Goal: Information Seeking & Learning: Learn about a topic

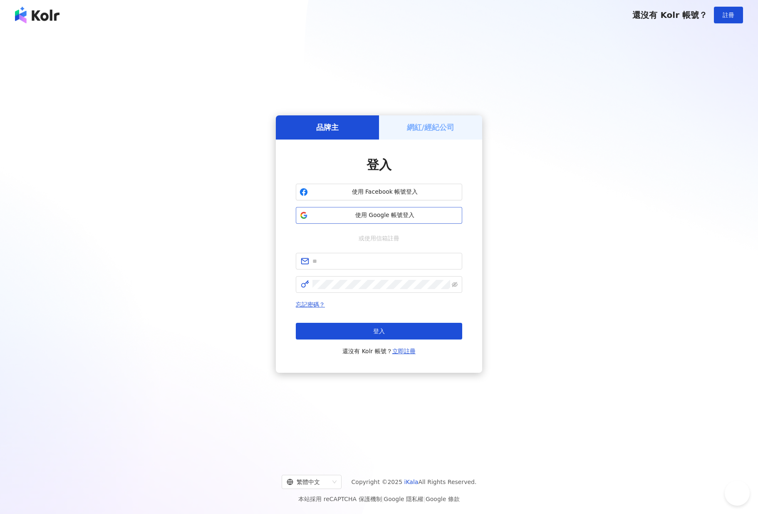
click at [415, 211] on span "使用 Google 帳號登入" at bounding box center [384, 215] width 147 height 8
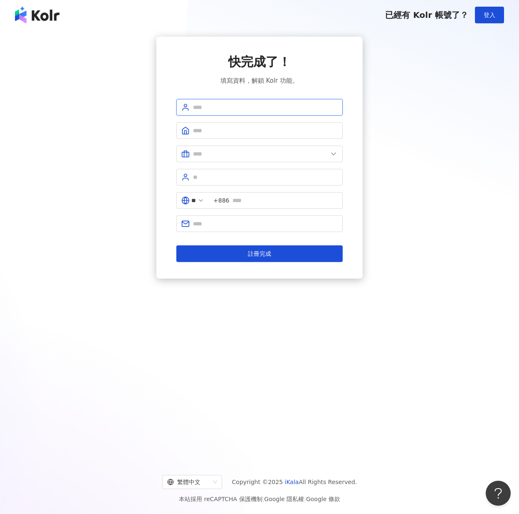
click at [286, 111] on input "text" at bounding box center [265, 107] width 145 height 9
type input "*"
type input "***"
click at [274, 133] on input "text" at bounding box center [265, 130] width 145 height 9
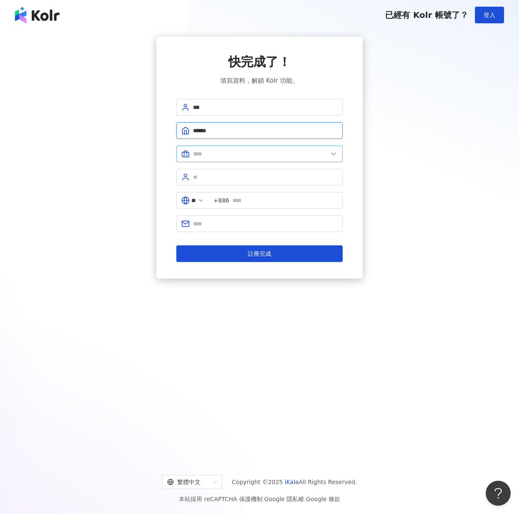
type input "******"
click at [270, 156] on input "text" at bounding box center [260, 153] width 135 height 9
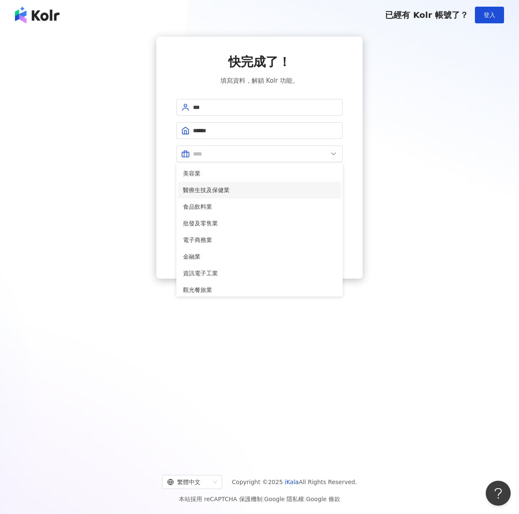
click at [243, 188] on span "醫療生技及保健業" at bounding box center [259, 190] width 153 height 9
type input "********"
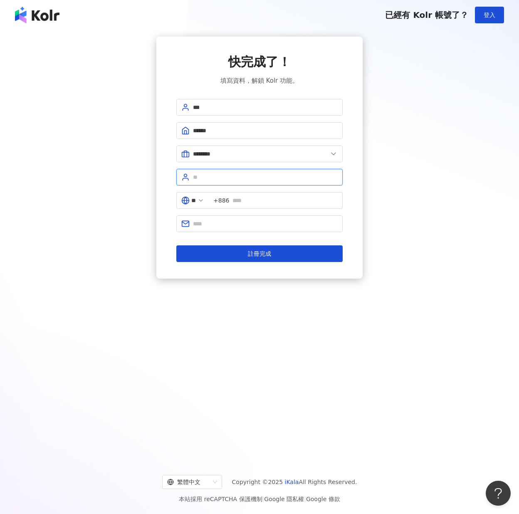
click at [247, 173] on input "text" at bounding box center [265, 177] width 145 height 9
type input "********"
click at [274, 205] on span "+886" at bounding box center [276, 200] width 134 height 17
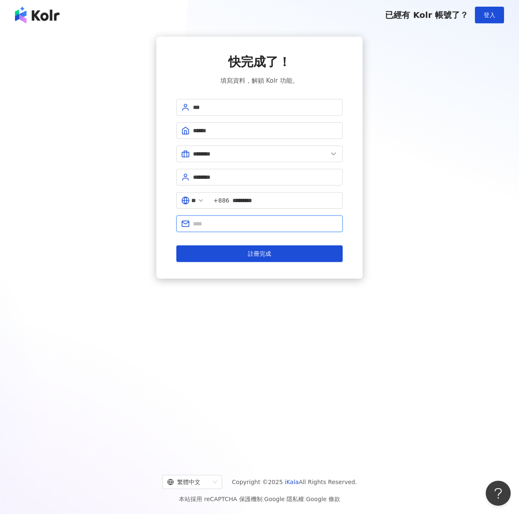
click at [272, 223] on input "text" at bounding box center [265, 223] width 145 height 9
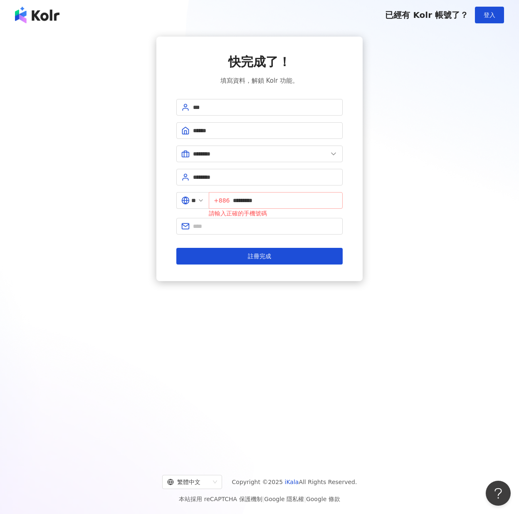
click at [234, 200] on span "+886 *********" at bounding box center [276, 200] width 134 height 17
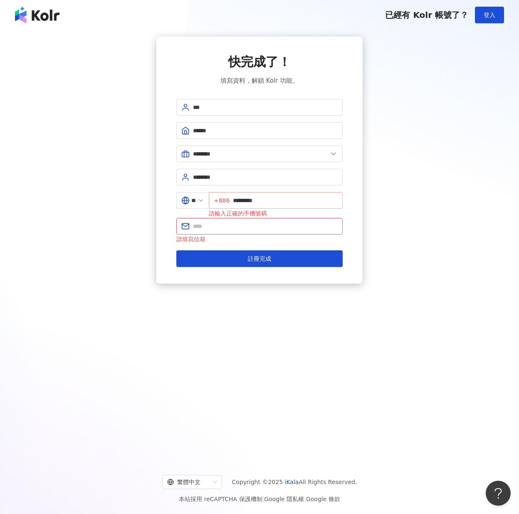
click at [236, 199] on span "+886 *********" at bounding box center [276, 200] width 134 height 17
click at [237, 199] on span "+886 *********" at bounding box center [276, 200] width 134 height 17
click at [238, 198] on input "*********" at bounding box center [285, 200] width 105 height 9
type input "**********"
click at [218, 228] on input "text" at bounding box center [265, 226] width 145 height 9
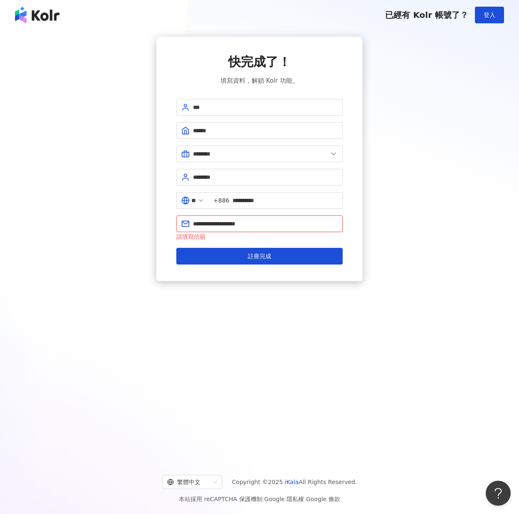
type input "**********"
click at [317, 294] on div "**********" at bounding box center [259, 244] width 519 height 429
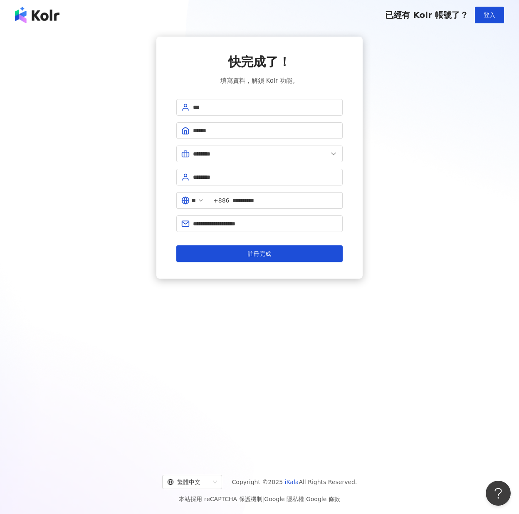
click at [290, 243] on form "**********" at bounding box center [259, 180] width 166 height 163
click at [291, 252] on button "註冊完成" at bounding box center [259, 254] width 166 height 17
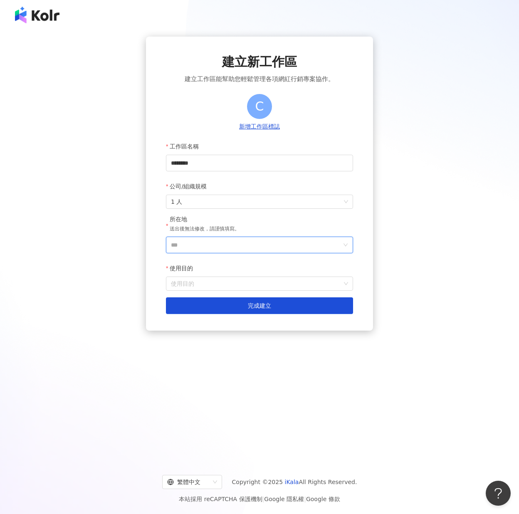
click at [291, 252] on input "***" at bounding box center [256, 245] width 171 height 16
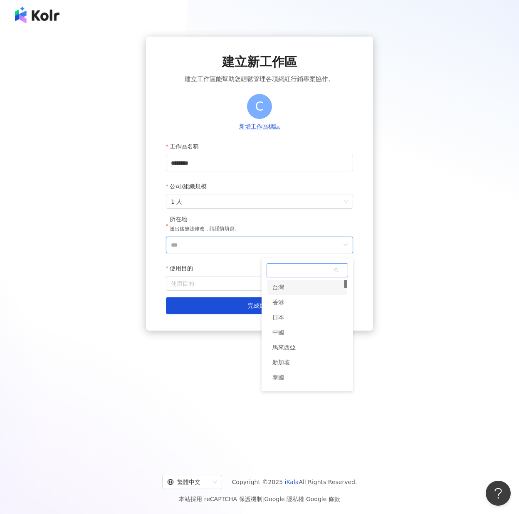
click at [299, 289] on div "台灣" at bounding box center [308, 287] width 80 height 15
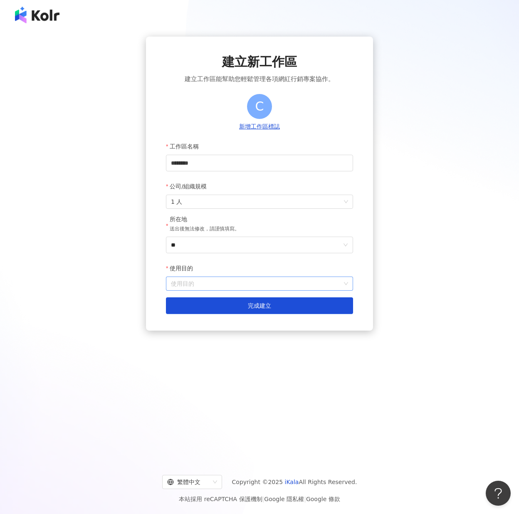
click at [257, 281] on input "使用目的" at bounding box center [259, 283] width 177 height 13
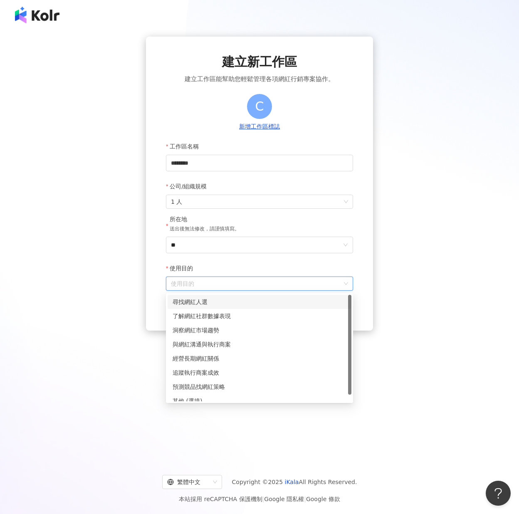
click at [249, 308] on div "尋找網紅人選" at bounding box center [260, 302] width 184 height 14
click at [248, 285] on span "尋找網紅人選" at bounding box center [259, 283] width 177 height 13
click at [236, 314] on div "了解網紅社群數據表現" at bounding box center [260, 316] width 174 height 9
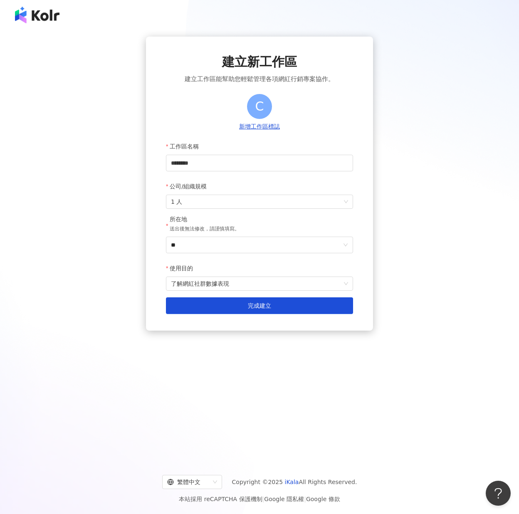
click at [267, 345] on div "建立新工作區 建立工作區能幫助您輕鬆管理各項網紅行銷專案協作。 C 新增工作區標誌 工作區名稱 ******** 公司/組織規模 1 人 所在地 送出後無法修…" at bounding box center [259, 244] width 499 height 415
click at [268, 307] on span "完成建立" at bounding box center [259, 306] width 23 height 7
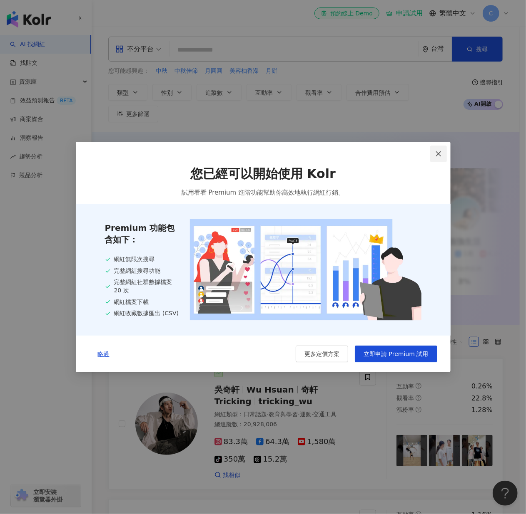
click at [439, 158] on button "Close" at bounding box center [438, 154] width 17 height 17
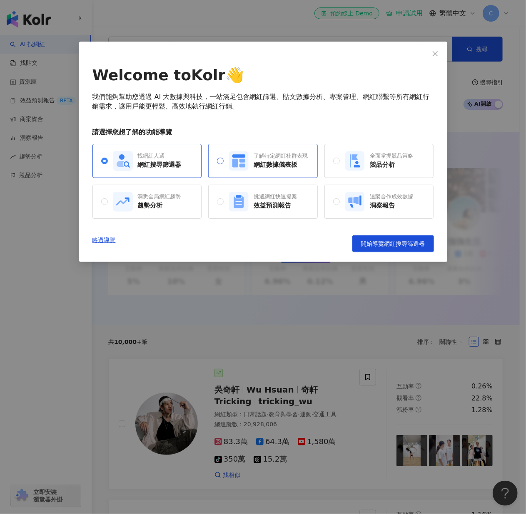
click at [281, 170] on div "了解特定網紅社群表現 網紅數據儀表板" at bounding box center [267, 161] width 79 height 20
click at [362, 237] on button "開始導覽網紅數據儀表板" at bounding box center [393, 244] width 82 height 17
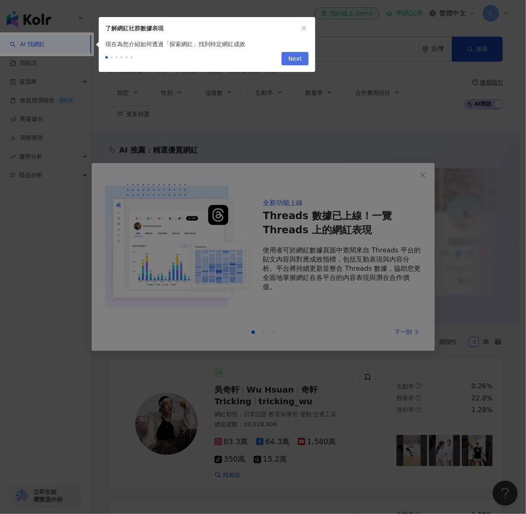
click at [300, 57] on span "Next" at bounding box center [295, 58] width 14 height 13
type input "**********"
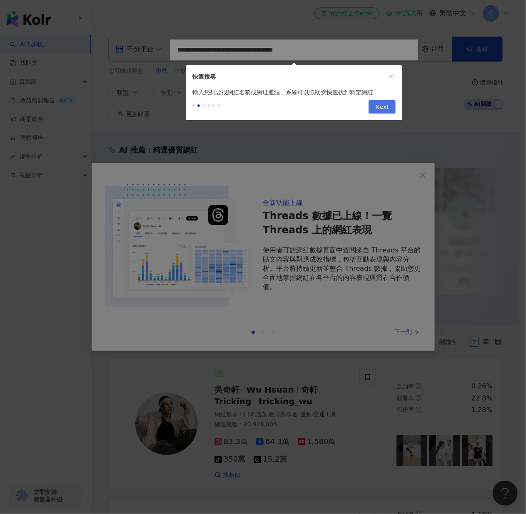
click at [382, 108] on span "Next" at bounding box center [382, 107] width 14 height 13
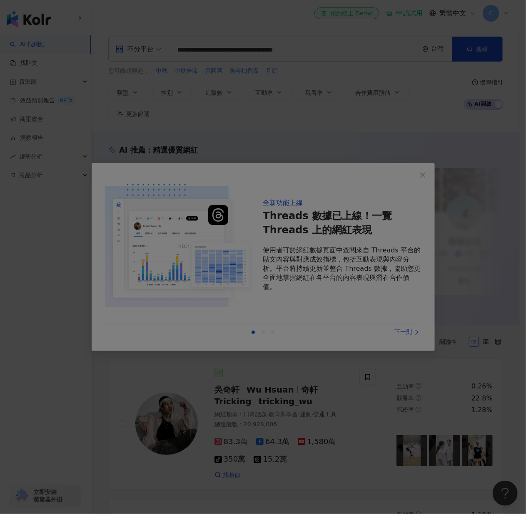
click at [422, 184] on div at bounding box center [263, 257] width 526 height 514
click at [338, 82] on div at bounding box center [263, 257] width 526 height 514
click at [259, 200] on div at bounding box center [263, 257] width 526 height 514
drag, startPoint x: 385, startPoint y: 177, endPoint x: 431, endPoint y: 181, distance: 46.3
click at [387, 178] on div at bounding box center [263, 257] width 526 height 514
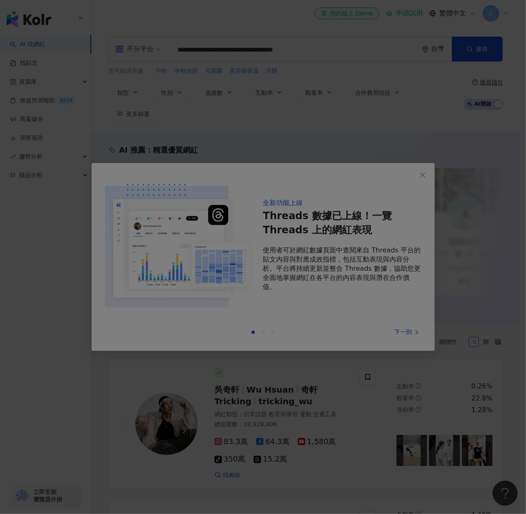
click at [438, 177] on div at bounding box center [263, 257] width 526 height 514
click at [427, 175] on div at bounding box center [263, 257] width 526 height 514
click at [411, 358] on div at bounding box center [263, 257] width 526 height 514
click at [410, 347] on div at bounding box center [263, 257] width 526 height 514
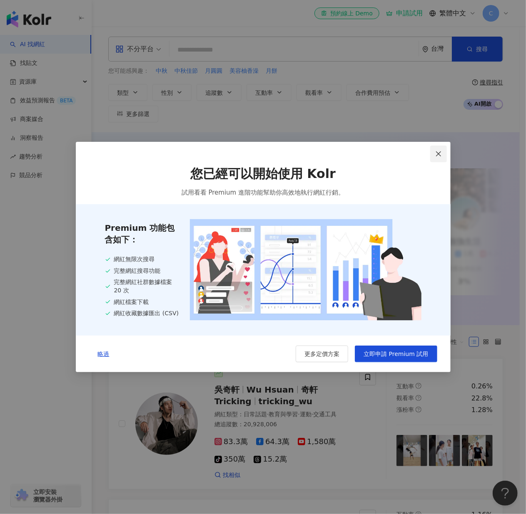
click at [442, 154] on span "Close" at bounding box center [438, 154] width 17 height 7
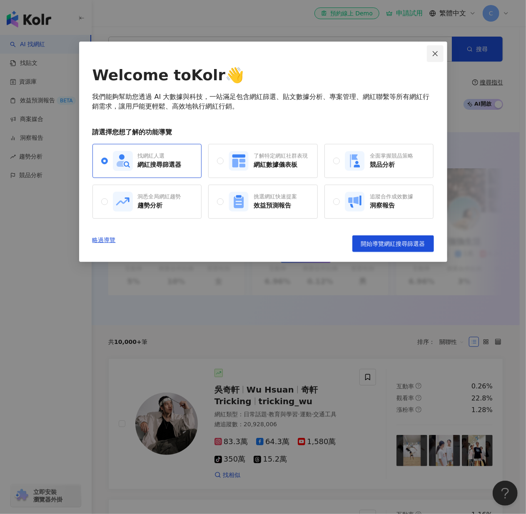
click at [430, 51] on span "Close" at bounding box center [435, 53] width 17 height 7
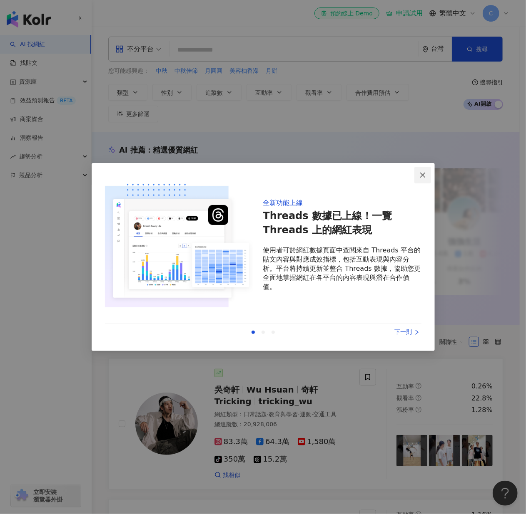
click at [421, 174] on icon "close" at bounding box center [422, 174] width 5 height 5
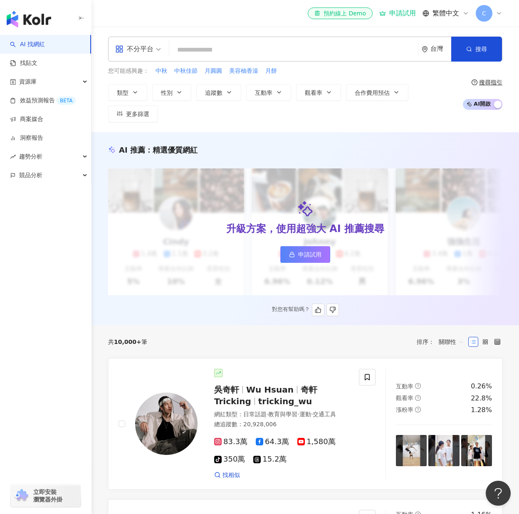
click at [434, 308] on div "AI 推薦 ： 精選優質網紅 升級方案，使用超強大 AI 推薦搜尋 申請試用 Cindy 1.4萬 1.1萬 3.2萬 互動率 5% 商業合作比例 10% 受…" at bounding box center [306, 230] width 428 height 171
click at [238, 48] on input "search" at bounding box center [294, 50] width 242 height 16
paste input "*******"
type input "*******"
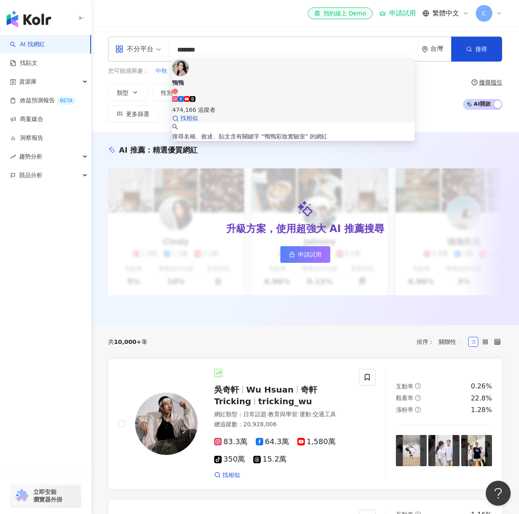
click at [338, 96] on div "474,166 追蹤者" at bounding box center [293, 105] width 243 height 18
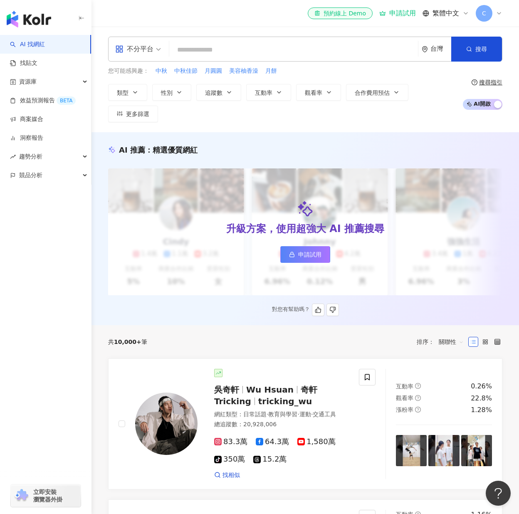
click at [359, 159] on div "AI 推薦 ： 精選優質網紅 升級方案，使用超強大 AI 推薦搜尋 申請試用 Cindy 1.4萬 1.1萬 3.2萬 互動率 5% 商業合作比例 10% 受…" at bounding box center [306, 230] width 428 height 171
click at [206, 55] on input "search" at bounding box center [294, 50] width 242 height 16
paste input "*********"
type input "*********"
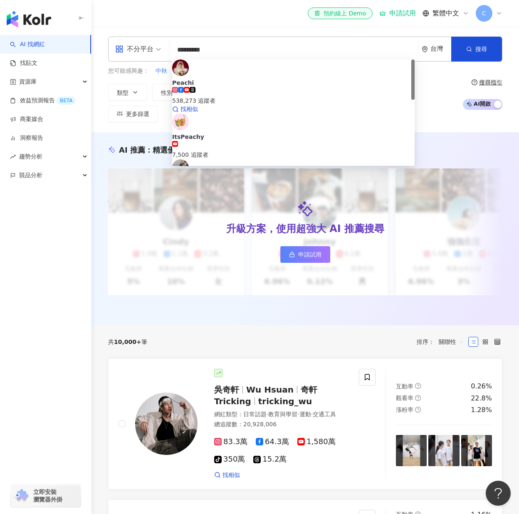
click at [333, 79] on span "Peachi" at bounding box center [293, 83] width 243 height 8
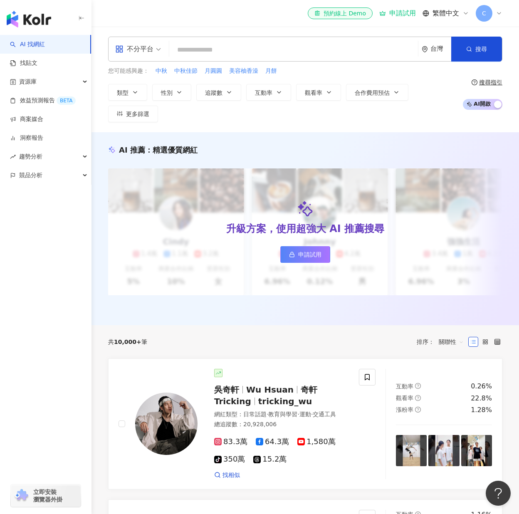
paste input "*******"
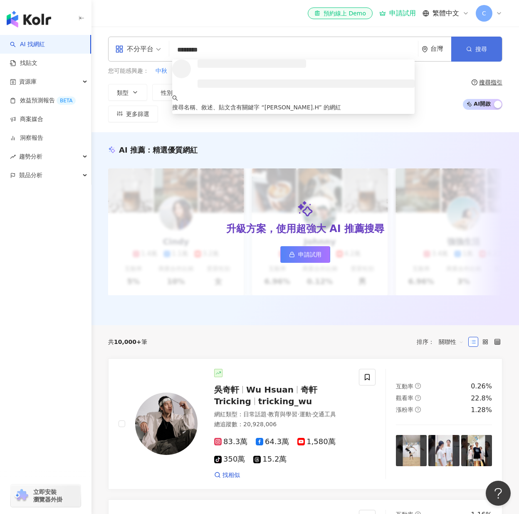
click at [473, 55] on button "搜尋" at bounding box center [477, 49] width 51 height 25
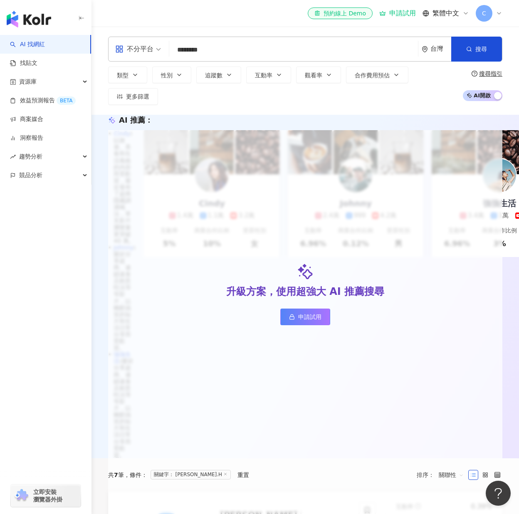
click at [141, 288] on div "AI 推薦 ： 升級方案，使用超強大 AI 推薦搜尋 申請試用 • Cindy : 以旅遊、美食和生活風格的內容而受歡迎，最近發布了超商隱藏調酒喝法，單支影片…" at bounding box center [306, 287] width 428 height 344
click at [220, 51] on input "*******" at bounding box center [294, 50] width 242 height 16
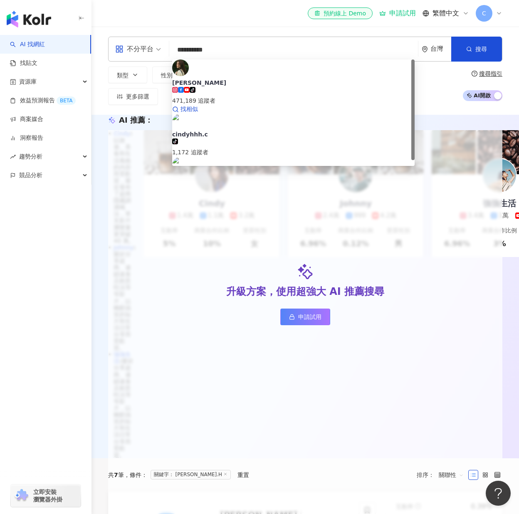
type input "**********"
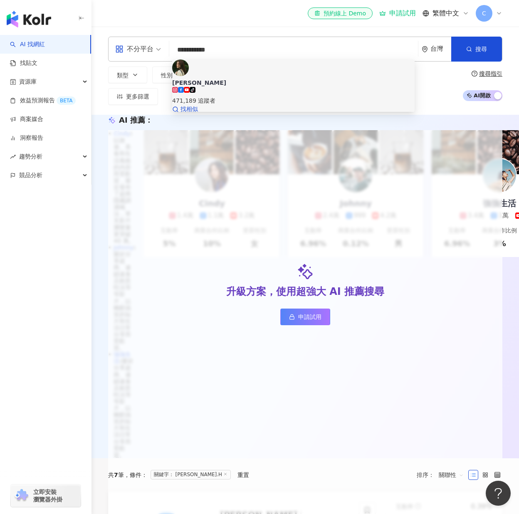
click at [188, 76] on img at bounding box center [180, 68] width 17 height 17
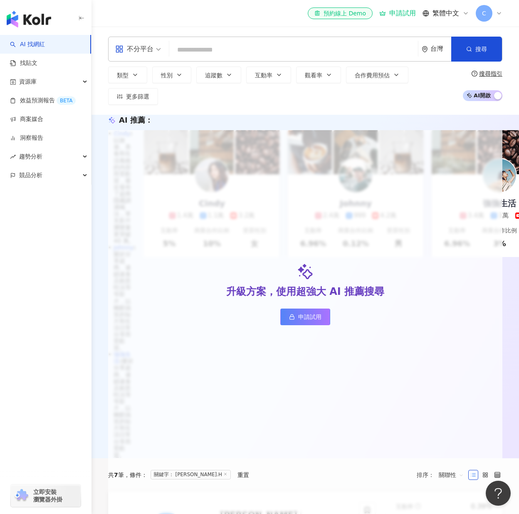
click at [425, 119] on div "AI 推薦 ： 升級方案，使用超強大 AI 推薦搜尋 申請試用 • Cindy : 以旅遊、美食和生活風格的內容而受歡迎，最近發布了超商隱藏調酒喝法，單支影片…" at bounding box center [306, 287] width 428 height 344
click at [367, 52] on input "search" at bounding box center [294, 50] width 242 height 16
paste input "****"
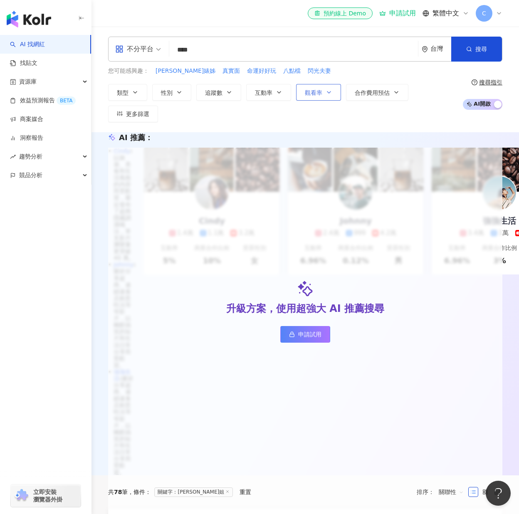
click at [332, 94] on button "觀看率" at bounding box center [318, 92] width 45 height 17
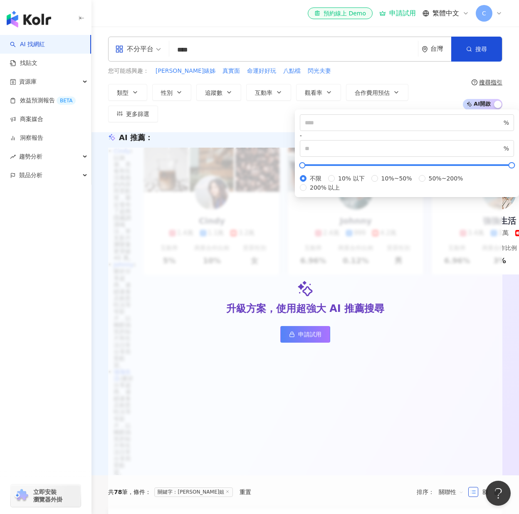
click at [303, 48] on input "****" at bounding box center [294, 50] width 242 height 16
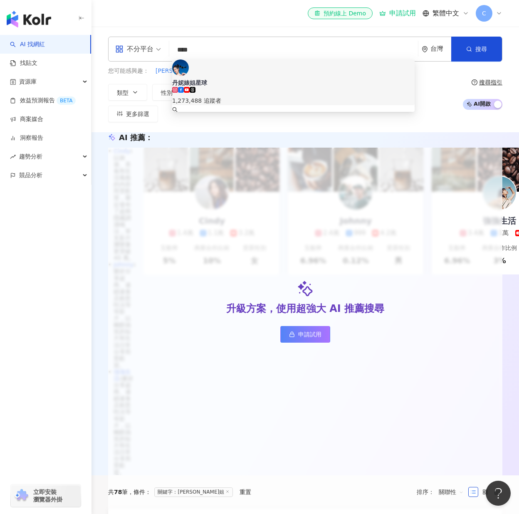
click at [296, 54] on input "****" at bounding box center [294, 50] width 242 height 16
click at [304, 58] on input "****" at bounding box center [294, 50] width 242 height 16
drag, startPoint x: 223, startPoint y: 50, endPoint x: 132, endPoint y: 48, distance: 90.7
click at [133, 47] on div "不分平台 **** 台灣 搜尋 ddd3a11a-0333-4dd9-a7de-d1ed9f6288d1 keyword 丹妮婊姐星球 1,273,488 追…" at bounding box center [305, 49] width 395 height 25
paste input "search"
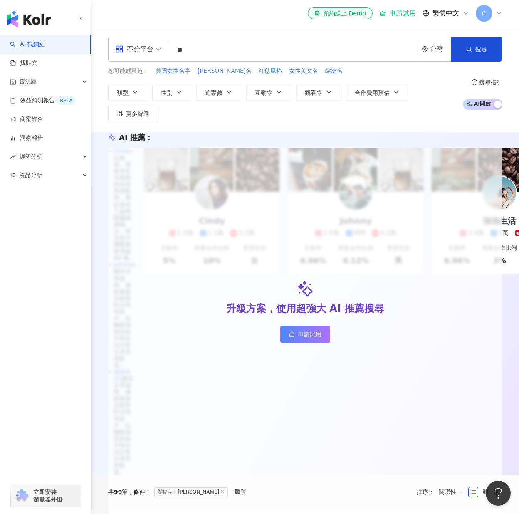
click at [167, 50] on div "不分平台 ** 台灣 搜尋 67a62c6b-54d8-4b2a-bda6-1fb9e53ecc3c a49f618e-34ac-453b-ba55-952a…" at bounding box center [305, 49] width 395 height 25
paste input "**"
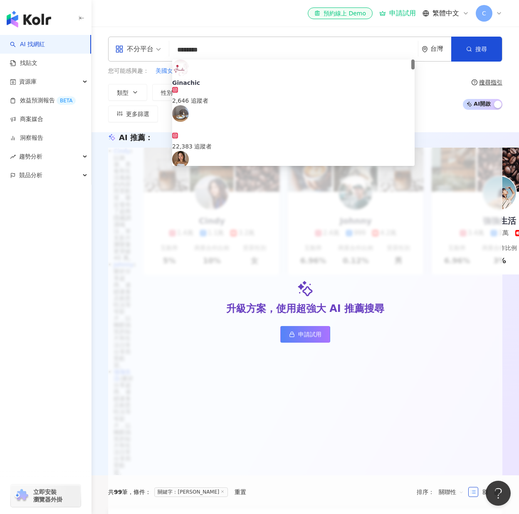
type input "*********"
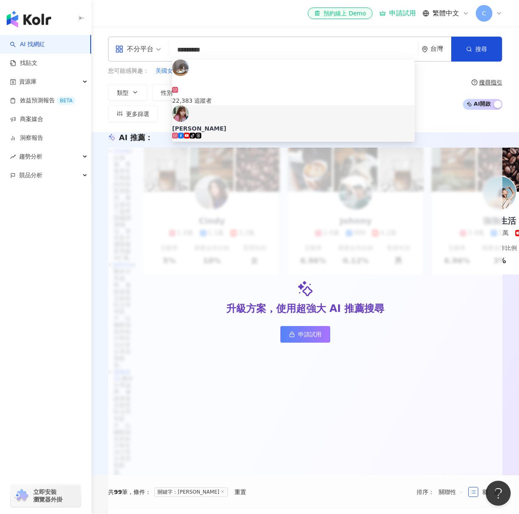
click at [216, 124] on div "Gina" at bounding box center [293, 128] width 243 height 8
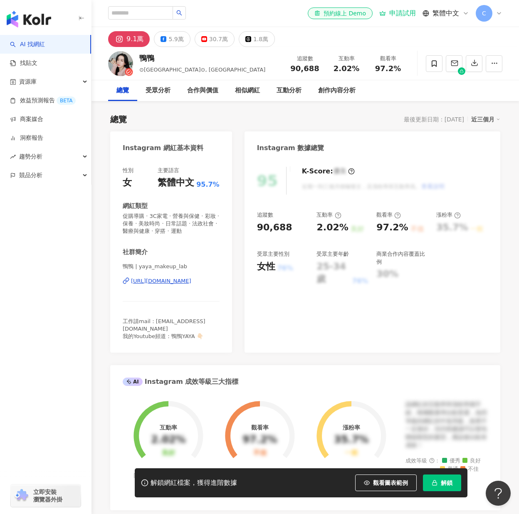
click at [415, 287] on div "95 K-Score : 優良 近期一到三個月積極發文，且漲粉率與互動率高。 查看說明 追蹤數 90,688 互動率 2.02% 良好 觀看率 97.2% 不…" at bounding box center [373, 256] width 256 height 194
click at [278, 292] on div "95 K-Score : 優良 近期一到三個月積極發文，且漲粉率與互動率高。 查看說明 追蹤數 90,688 互動率 2.02% 良好 觀看率 97.2% 不…" at bounding box center [373, 256] width 256 height 194
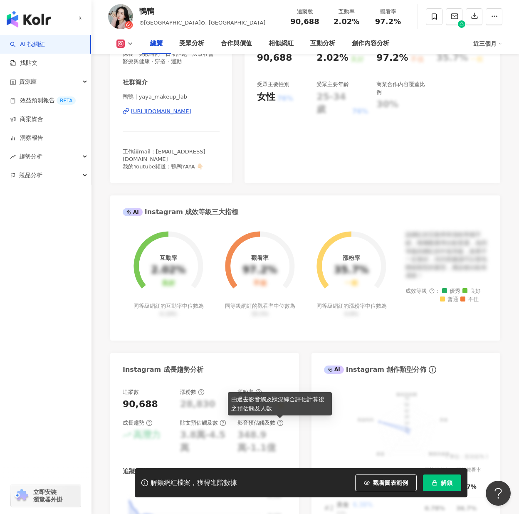
scroll to position [166, 0]
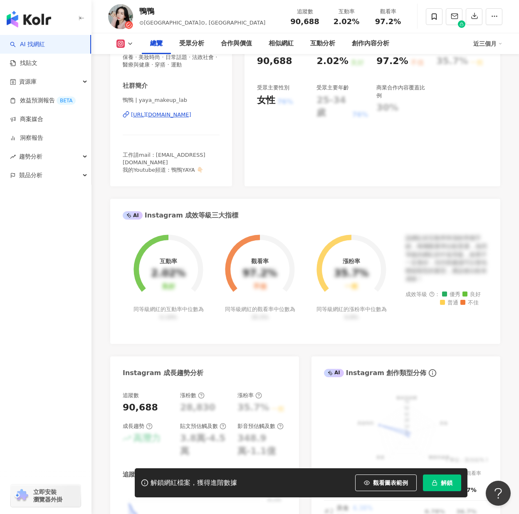
click at [442, 486] on span "解鎖" at bounding box center [447, 483] width 12 height 7
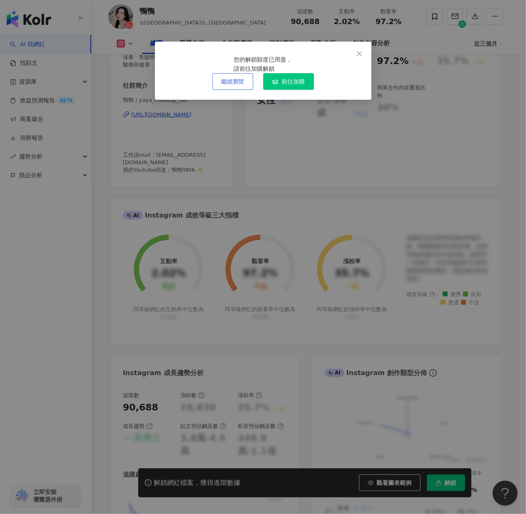
click at [231, 90] on button "繼續瀏覽" at bounding box center [232, 81] width 41 height 17
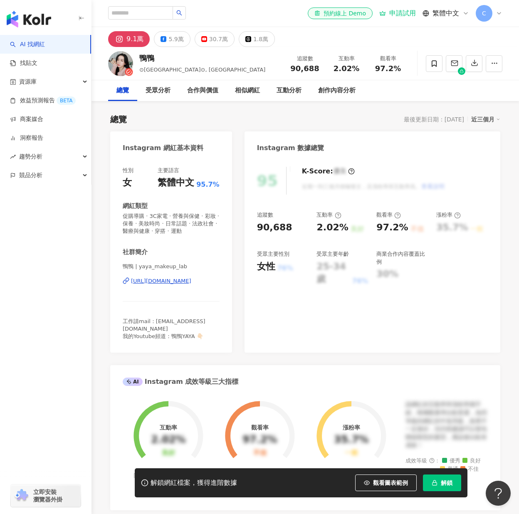
scroll to position [0, 0]
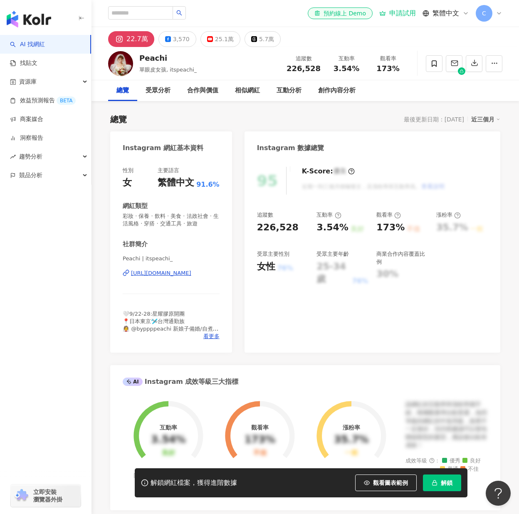
click at [426, 325] on div "95 K-Score : 優良 近期一到三個月積極發文，且漲粉率與互動率高。 查看說明 追蹤數 226,528 互動率 3.54% 良好 觀看率 173% 不…" at bounding box center [373, 256] width 256 height 194
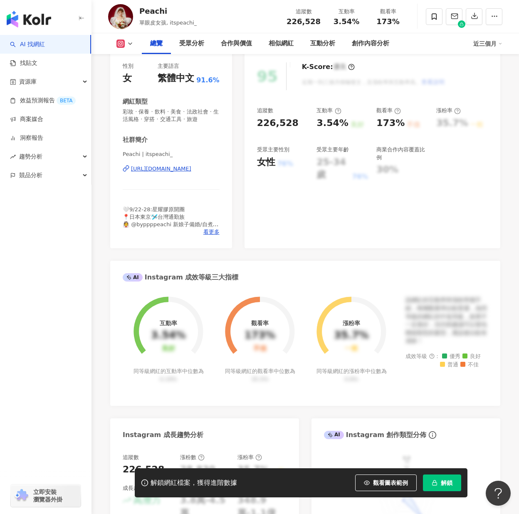
scroll to position [208, 0]
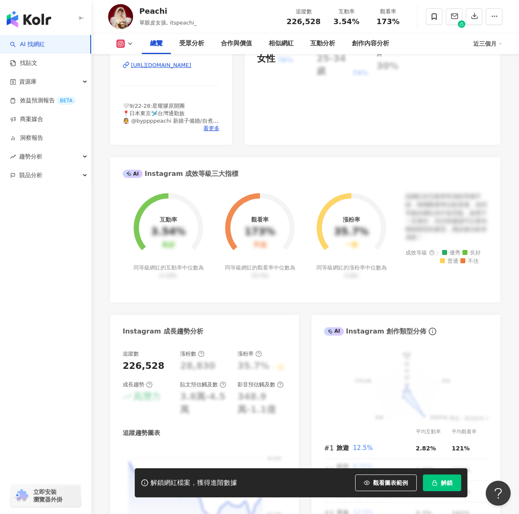
click at [431, 489] on button "解鎖" at bounding box center [442, 483] width 38 height 17
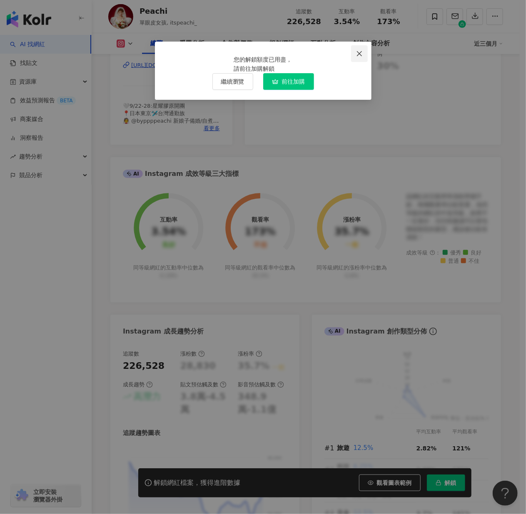
click at [354, 50] on button "Close" at bounding box center [359, 53] width 17 height 17
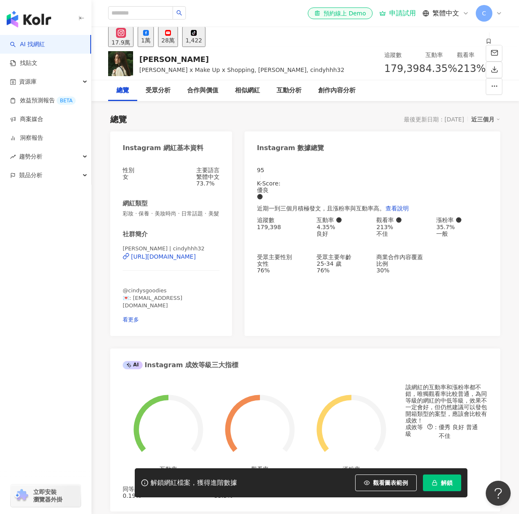
click at [482, 468] on div "該網紅的互動率和漲粉率都不錯，唯獨觀看率比較普通，為同等級的網紅的中低等級，效果不一定會好，但仍然建議可以發包開箱類型的案型，應該會比較有成效！ 成效等級 ：…" at bounding box center [447, 441] width 82 height 115
click at [395, 15] on div "申請試用" at bounding box center [398, 13] width 37 height 8
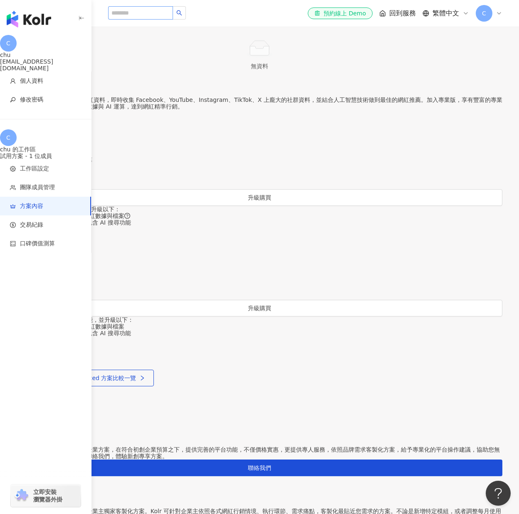
scroll to position [125, 0]
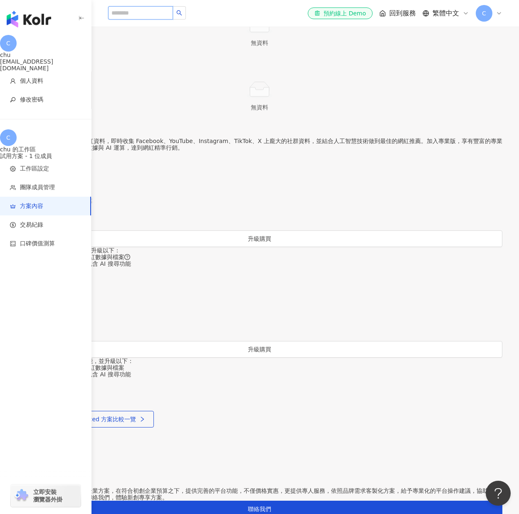
click at [143, 9] on input "search" at bounding box center [140, 12] width 65 height 13
click at [173, 17] on input "search" at bounding box center [140, 12] width 65 height 13
click at [434, 161] on div "當前方案 試用方案 試用時間尚餘：3 天 14 時 17 分 包含以下功能 ： 200 次 / 月 ：瀏覽完整網紅數據與檔案 不限量 ：網紅搜尋結果，包含 A…" at bounding box center [260, 261] width 486 height 759
click at [152, 10] on input "search" at bounding box center [140, 12] width 65 height 13
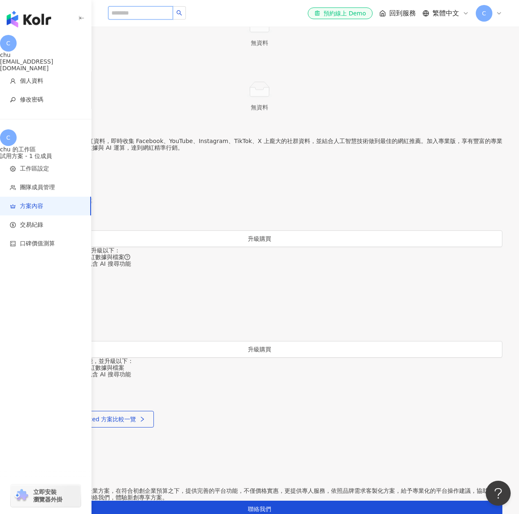
paste input "*******"
type input "*******"
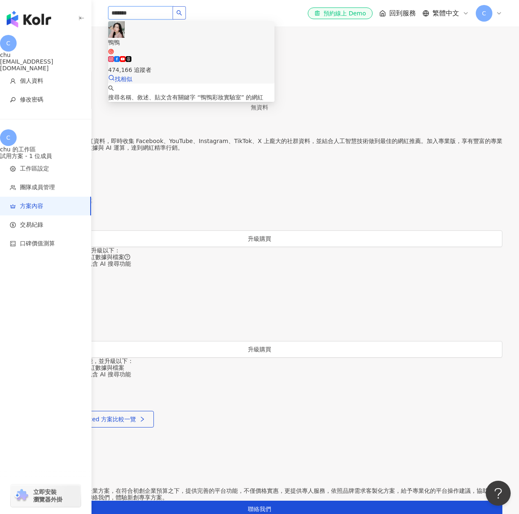
click at [125, 38] on img at bounding box center [116, 29] width 17 height 17
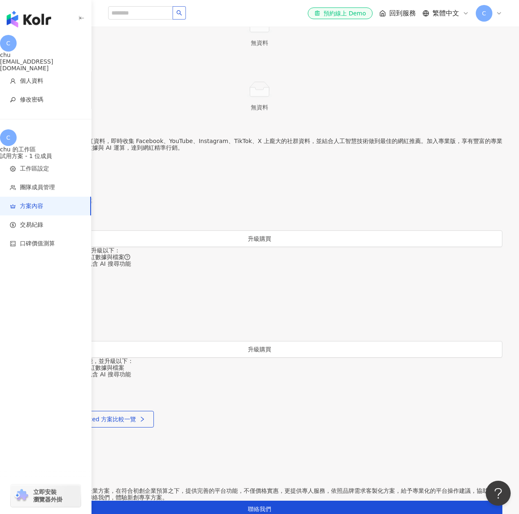
click at [371, 151] on p "Kolr 擁有超過 3億筆跨國網紅資料，即時收集 Facebook、YouTube、Instagram、TikTok、X 上龐大的社群資料，並結合人工智慧技術…" at bounding box center [260, 144] width 486 height 13
click at [126, 15] on input "search" at bounding box center [140, 12] width 65 height 13
paste input "*********"
type input "*********"
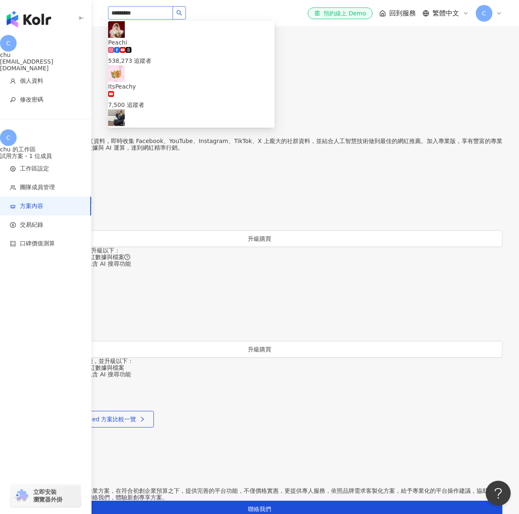
click at [125, 38] on img at bounding box center [116, 29] width 17 height 17
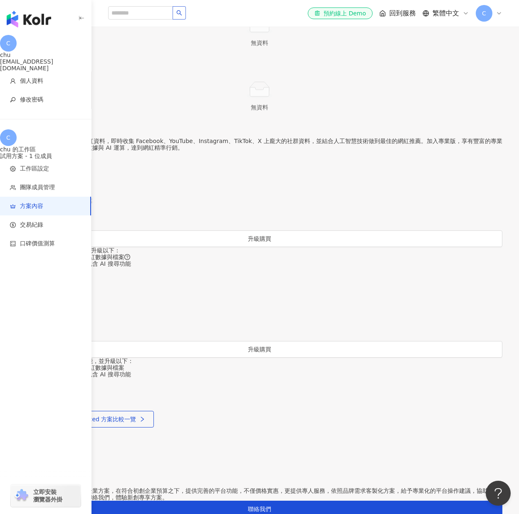
click at [454, 191] on div "升級方案以獲得更完整服務 Kolr 擁有超過 3億筆跨國網紅資料，即時收集 Facebook、YouTube、Instagram、TikTok、X 上龐大的社…" at bounding box center [260, 157] width 486 height 65
click at [156, 20] on div at bounding box center [147, 13] width 78 height 14
click at [153, 10] on input "search" at bounding box center [140, 12] width 65 height 13
paste input "*******"
type input "**********"
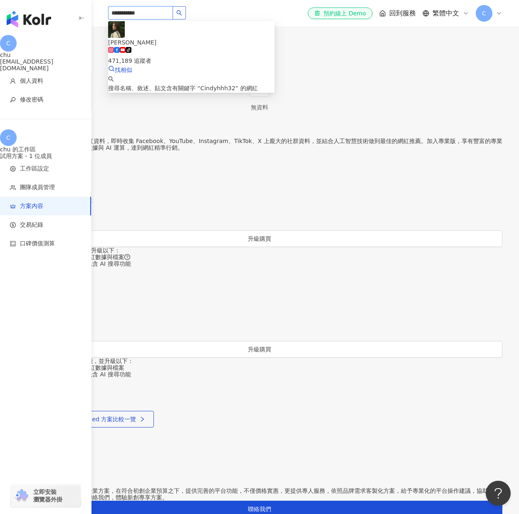
click at [124, 35] on img at bounding box center [116, 29] width 17 height 17
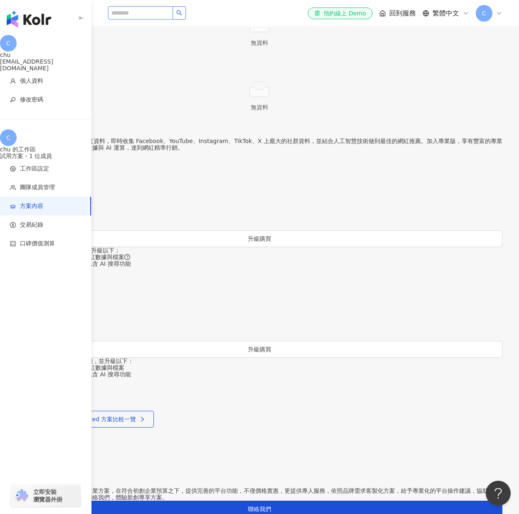
paste input "****"
type input "****"
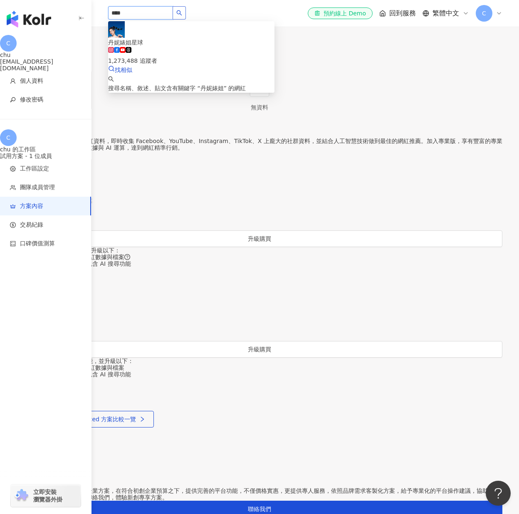
click at [134, 40] on div "丹妮婊姐星球 1,273,488 追蹤者 找相似" at bounding box center [191, 47] width 166 height 53
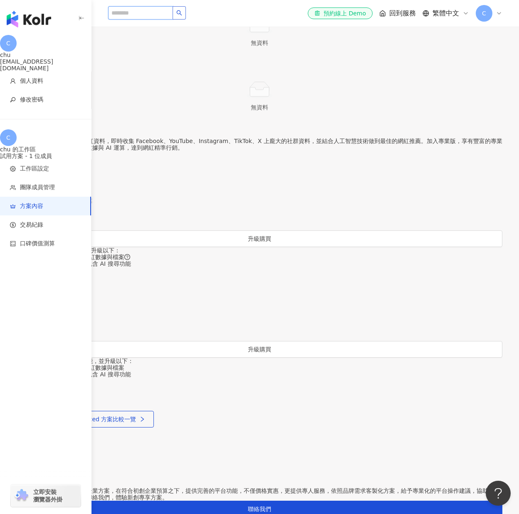
paste input "**"
type input "**"
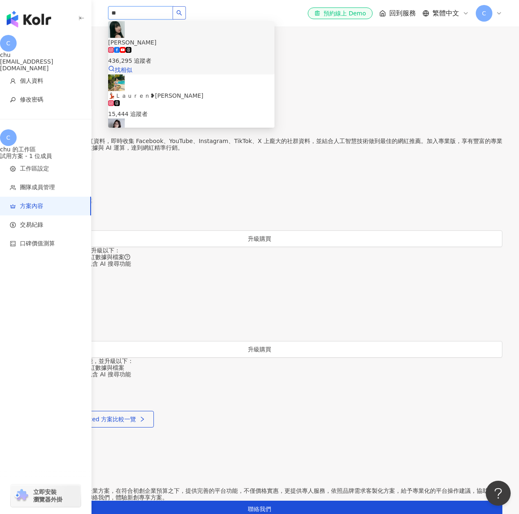
click at [154, 38] on span "[PERSON_NAME]" at bounding box center [191, 42] width 166 height 9
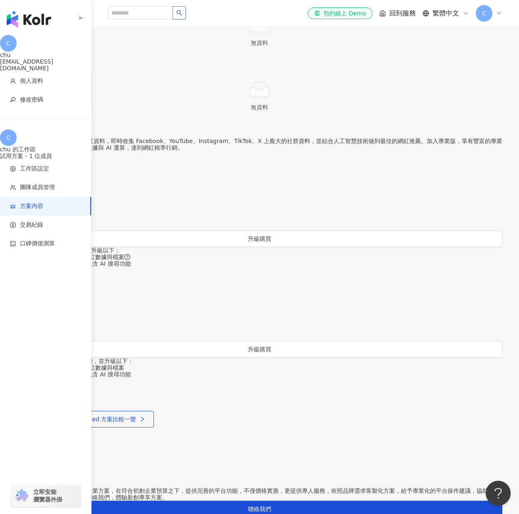
drag, startPoint x: 333, startPoint y: 167, endPoint x: 148, endPoint y: 76, distance: 206.2
click at [333, 167] on div "當前方案 試用方案 試用時間尚餘：3 天 14 時 1 分 包含以下功能 ： 200 次 / 月 ：瀏覽完整網紅數據與檔案 不限量 ：網紅搜尋結果，包含 AI…" at bounding box center [260, 261] width 486 height 759
click at [105, 9] on div "[PERSON_NAME] 436,295 追蹤者 💃🏻Ｌａｕｒｅｎ❥[PERSON_NAME] 15,444 追蹤者 [PERSON_NAME] 29,18…" at bounding box center [306, 13] width 428 height 27
click at [110, 10] on input "search" at bounding box center [140, 12] width 65 height 13
paste input "****"
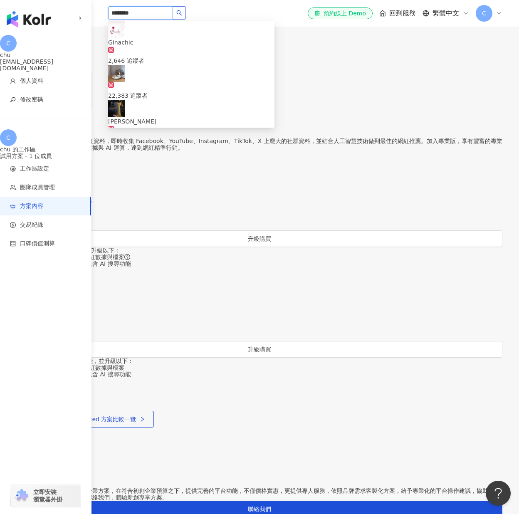
type input "*********"
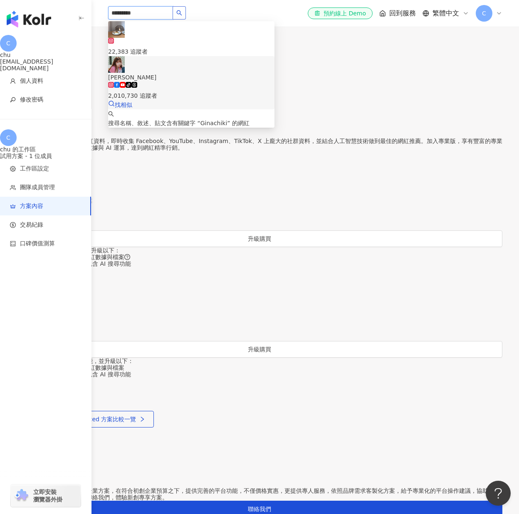
click at [122, 65] on img at bounding box center [116, 64] width 17 height 17
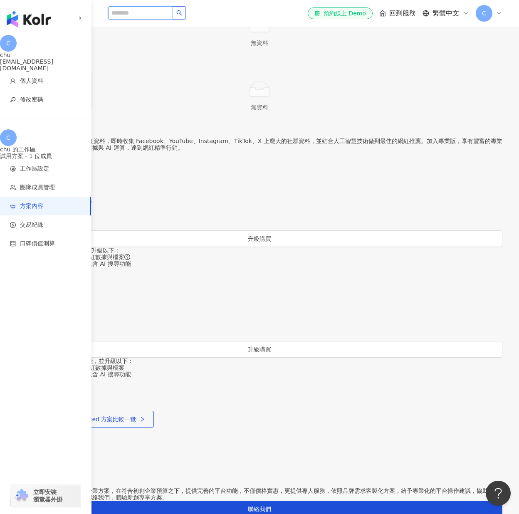
paste input "***"
type input "***"
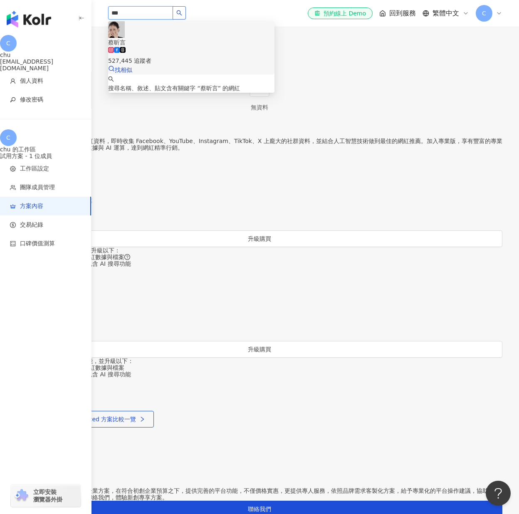
click at [135, 38] on div "蔡昕言 527,445 追蹤者 找相似" at bounding box center [191, 47] width 166 height 53
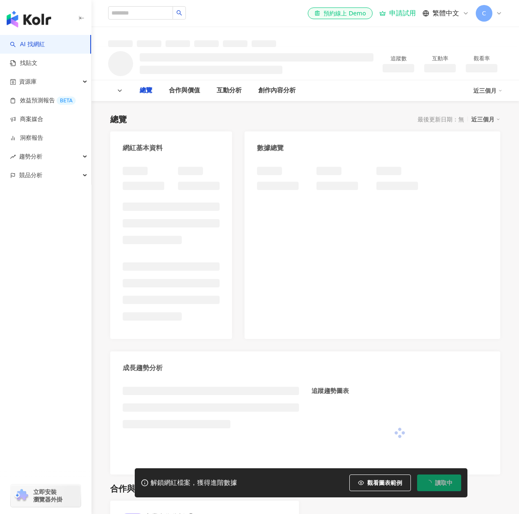
click at [319, 208] on div at bounding box center [373, 249] width 256 height 181
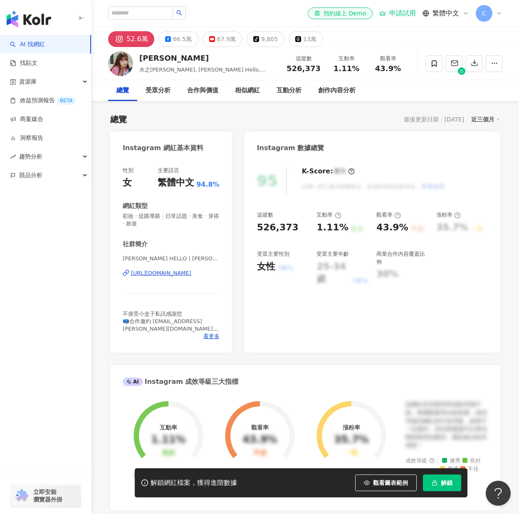
click at [349, 325] on div "95 K-Score : 優良 近期一到三個月積極發文，且漲粉率與互動率高。 查看說明 追蹤數 526,373 互動率 1.11% 良好 觀看率 43.9% …" at bounding box center [373, 256] width 256 height 194
click at [306, 328] on div "95 K-Score : 優良 近期一到三個月積極發文，且漲粉率與互動率高。 查看說明 追蹤數 526,373 互動率 1.11% 良好 觀看率 43.9% …" at bounding box center [373, 256] width 256 height 194
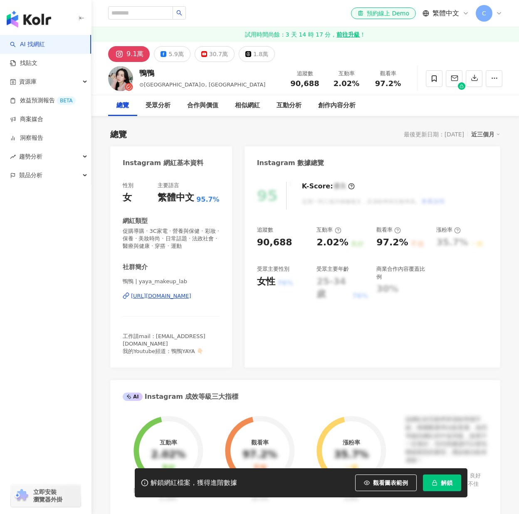
click at [448, 486] on span "解鎖" at bounding box center [447, 483] width 12 height 7
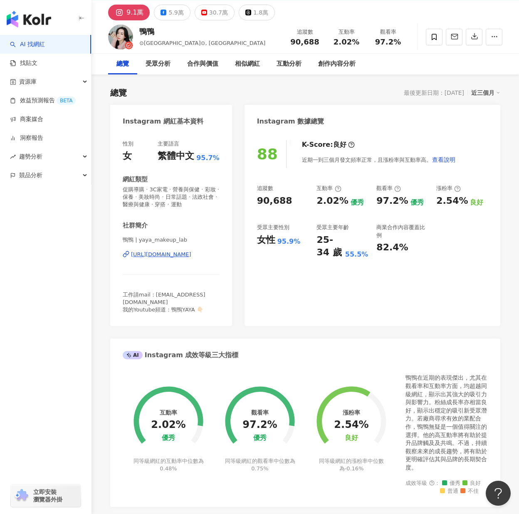
click at [353, 266] on div "88 K-Score : 良好 近期一到三個月發文頻率正常，且漲粉率與互動率高。 查看說明 追蹤數 90,688 互動率 2.02% 優秀 觀看率 97.2%…" at bounding box center [373, 229] width 256 height 194
click at [338, 291] on div "88 K-Score : 良好 近期一到三個月發文頻率正常，且漲粉率與互動率高。 查看說明 追蹤數 90,688 互動率 2.02% 優秀 觀看率 97.2%…" at bounding box center [373, 229] width 256 height 194
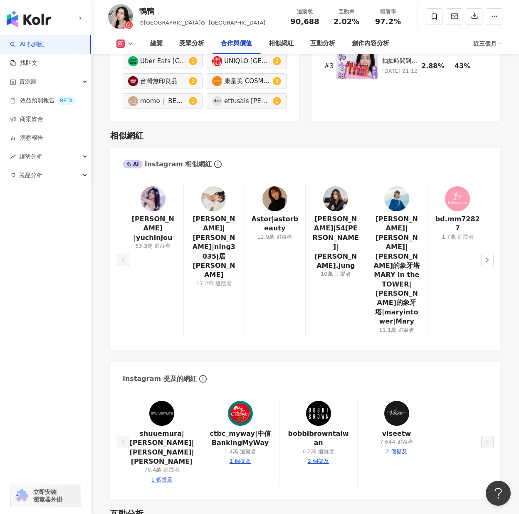
scroll to position [1293, 0]
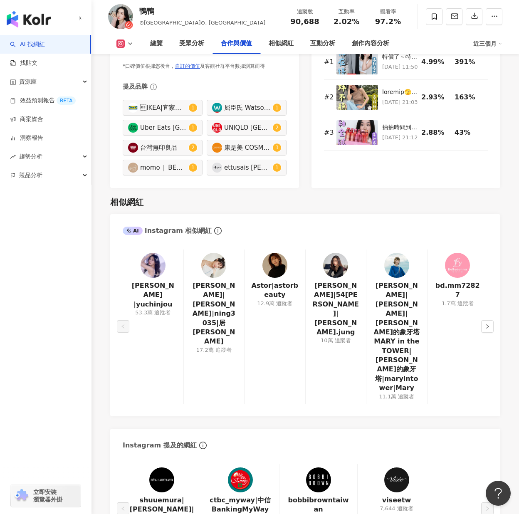
click at [114, 348] on div "Chin 沁柔 |yuchinjou 53.3萬 追蹤者 居妮|Ginny|ning3035|居妮Ginny Daily 17.2萬 追蹤者 Astor|as…" at bounding box center [305, 328] width 390 height 175
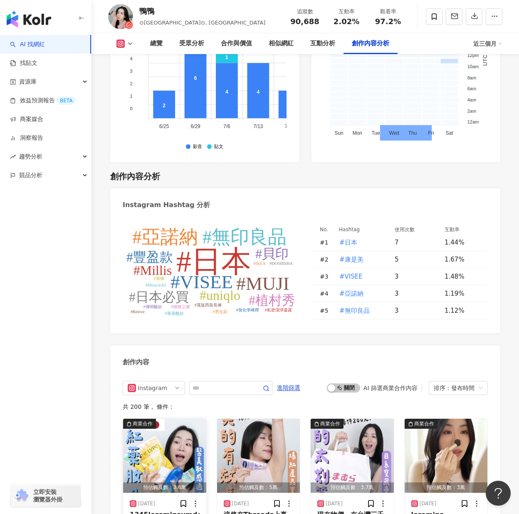
scroll to position [2542, 0]
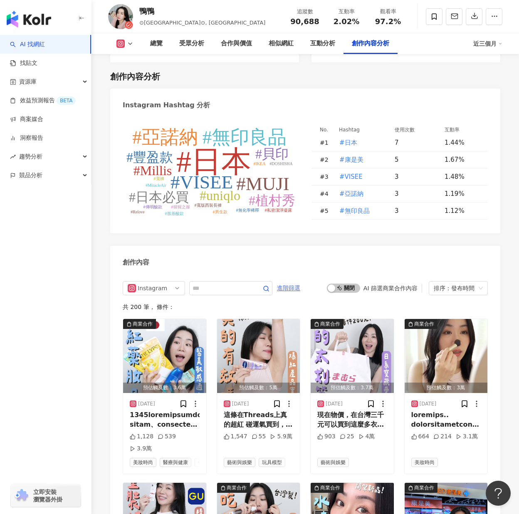
click at [300, 282] on span "進階篩選" at bounding box center [288, 288] width 23 height 13
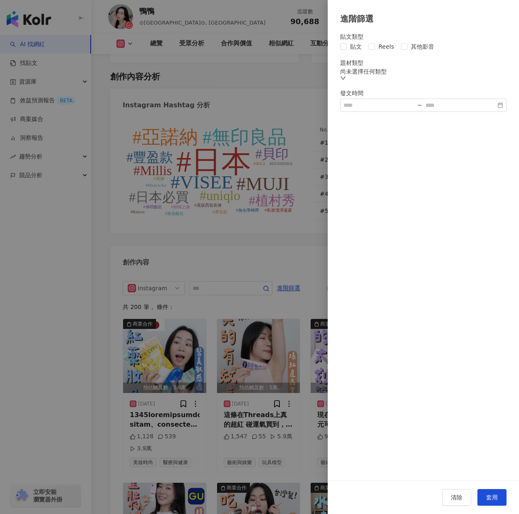
drag, startPoint x: 412, startPoint y: 74, endPoint x: 407, endPoint y: 76, distance: 5.2
click at [412, 74] on div "尚未選擇任何類型" at bounding box center [423, 74] width 166 height 13
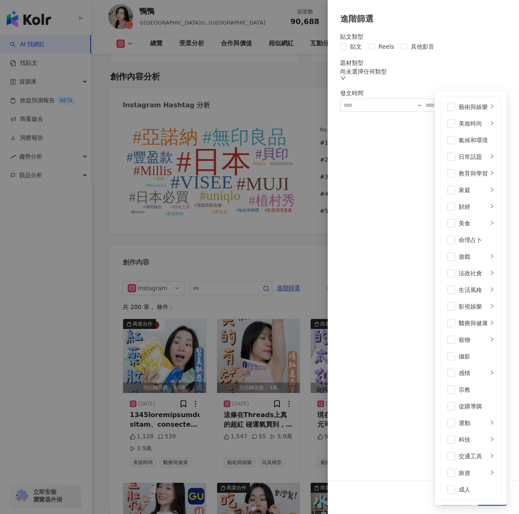
click at [407, 78] on div "尚未選擇任何類型 藝術與娛樂 美妝時尚 氣候和環境 日常話題 教育與學習 家庭 財經 美食 命理占卜 遊戲 法政社會 生活風格 影視娛樂 醫療與健康 寵物 攝…" at bounding box center [423, 74] width 166 height 13
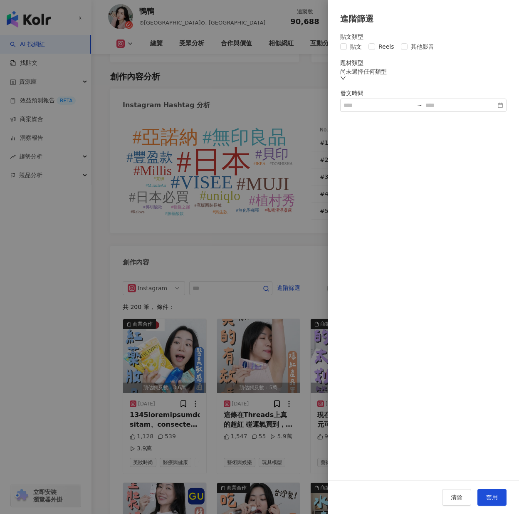
click at [407, 78] on div "尚未選擇任何類型" at bounding box center [423, 74] width 166 height 13
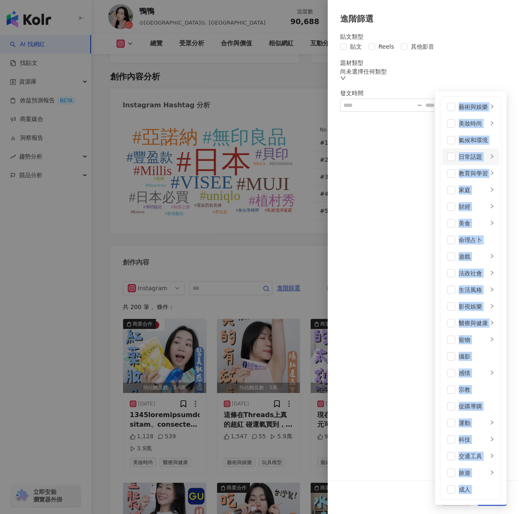
scroll to position [288, 0]
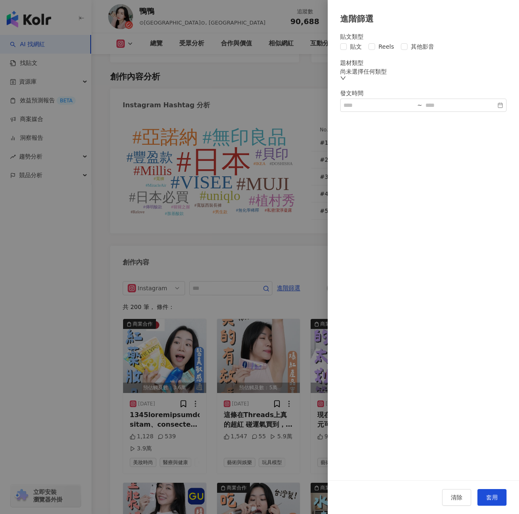
click at [385, 247] on div "貼文類型 貼文 Reels 其他影音 題材類型 尚未選擇任何類型 藝術與娛樂 美妝時尚 氣候和環境 日常話題 教育與學習 家庭 財經 美食 命理占卜 遊戲 法…" at bounding box center [423, 253] width 191 height 456
click at [466, 494] on button "清除" at bounding box center [456, 497] width 29 height 17
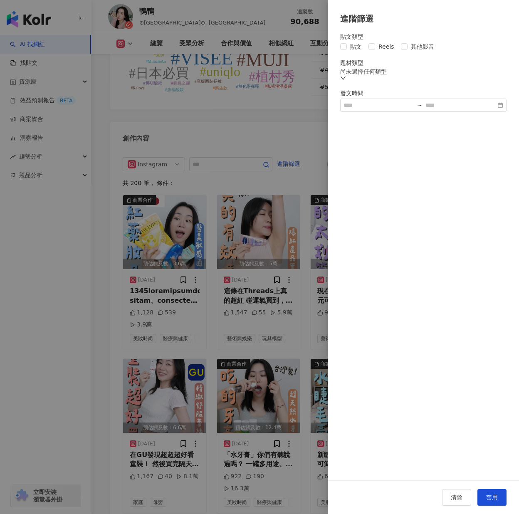
click at [263, 375] on div at bounding box center [259, 257] width 519 height 514
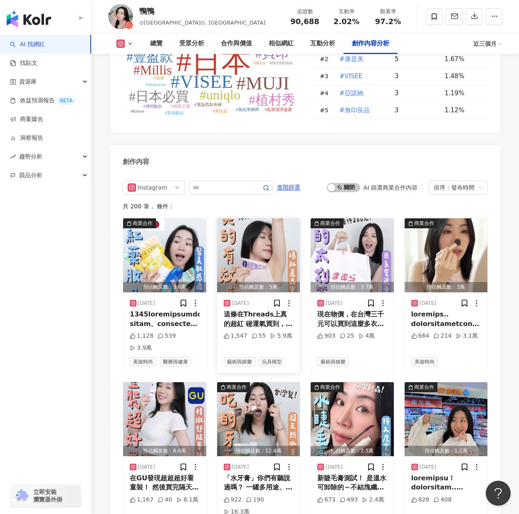
scroll to position [2624, 0]
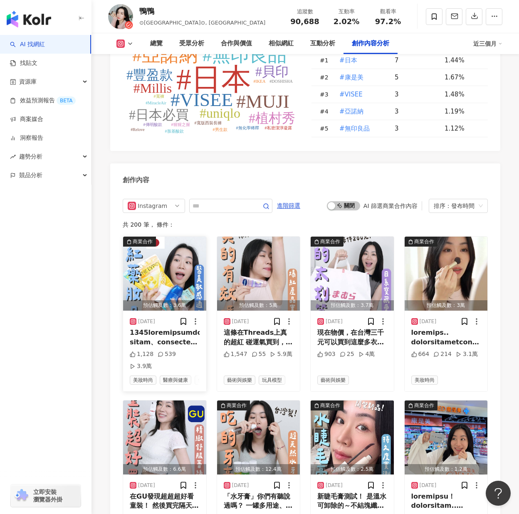
click at [165, 237] on img "button" at bounding box center [164, 274] width 83 height 74
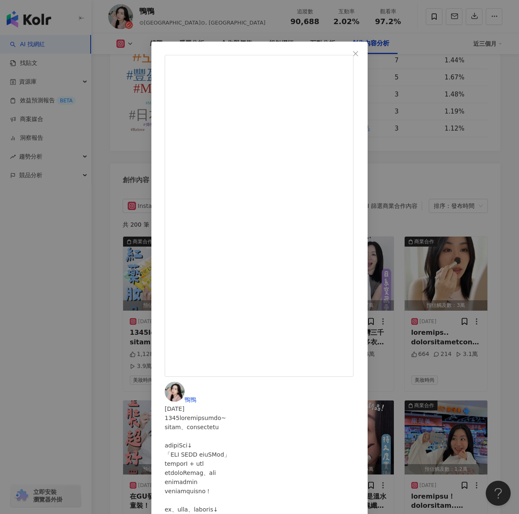
scroll to position [134, 0]
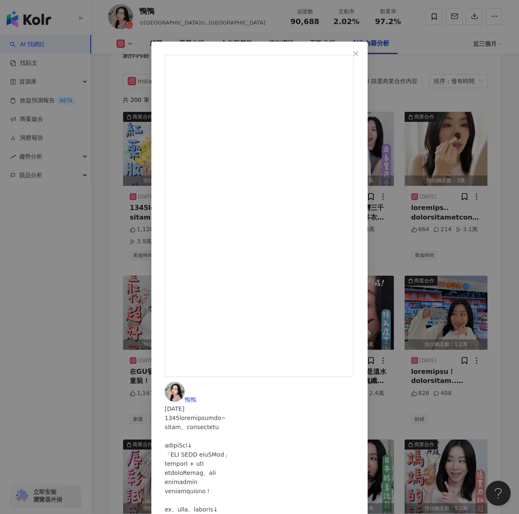
scroll to position [92, 0]
click at [358, 55] on icon "close" at bounding box center [355, 53] width 5 height 5
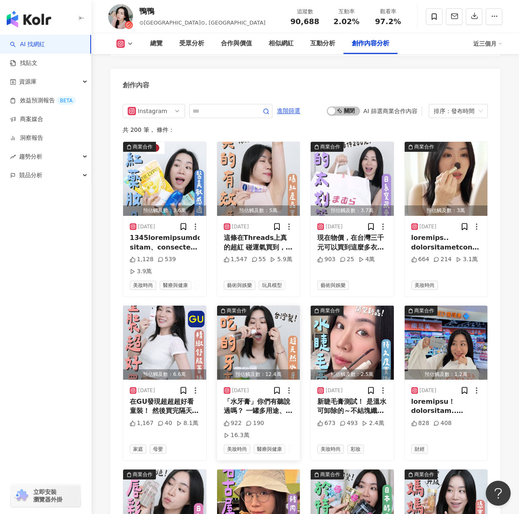
scroll to position [2666, 0]
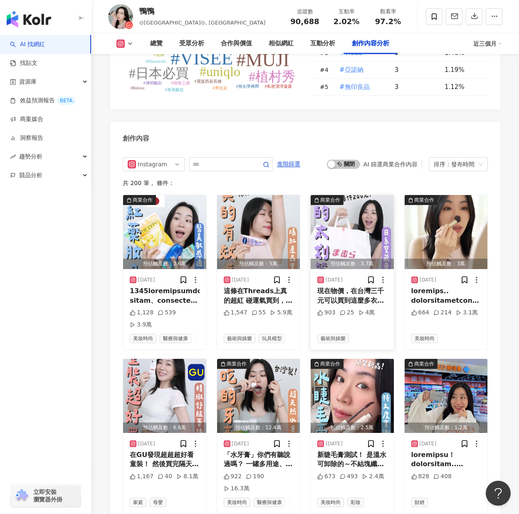
click at [352, 195] on img "button" at bounding box center [352, 232] width 83 height 74
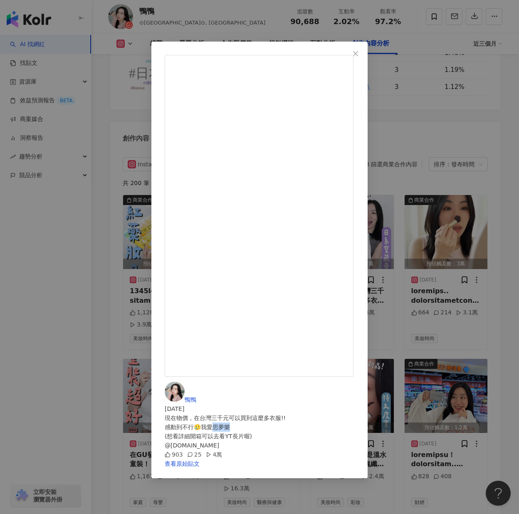
drag, startPoint x: 326, startPoint y: 102, endPoint x: 340, endPoint y: 102, distance: 14.6
click at [340, 414] on div "現在物價，在台灣三千元可以買到這麼多衣服!! 感動到不行🥲我愛思夢樂 (想看詳細開箱可以去看YT長片喔) @shimamura.tw" at bounding box center [260, 432] width 190 height 37
copy div "夢樂"
click at [404, 388] on div "鴨鴨 2025/9/21 現在物價，在台灣三千元可以買到這麼多衣服!! 感動到不行🥲我愛思夢樂 (想看詳細開箱可以去看YT長片喔) @shimamura.tw…" at bounding box center [259, 257] width 519 height 514
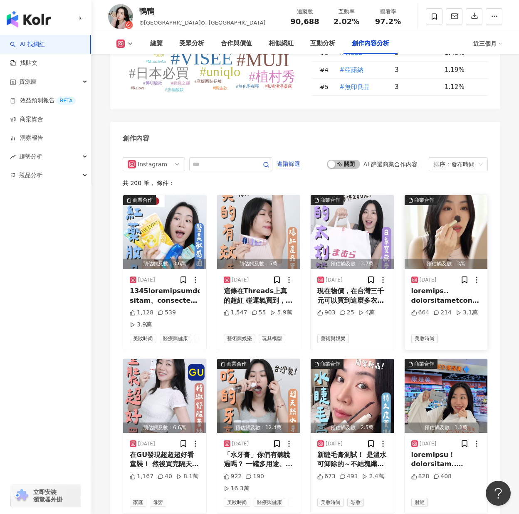
click at [426, 195] on img "button" at bounding box center [446, 232] width 83 height 74
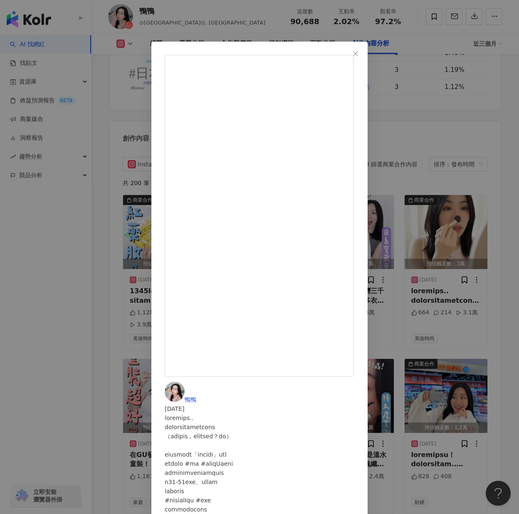
scroll to position [161, 0]
drag, startPoint x: 287, startPoint y: 251, endPoint x: 309, endPoint y: 250, distance: 22.1
drag, startPoint x: 309, startPoint y: 250, endPoint x: 317, endPoint y: 248, distance: 7.9
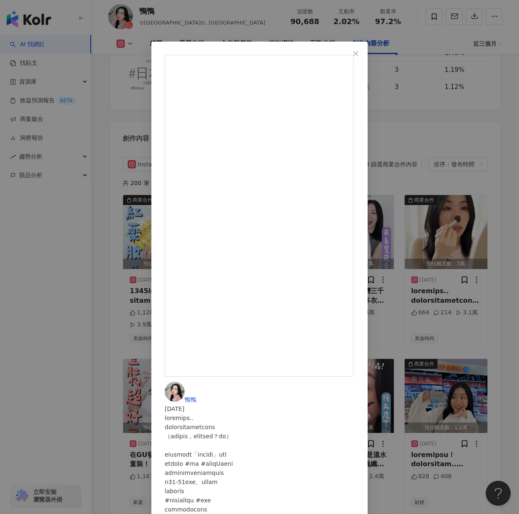
scroll to position [0, 0]
drag, startPoint x: 313, startPoint y: 137, endPoint x: 375, endPoint y: 139, distance: 62.1
copy div "雅漾 #極致彈潤Pro系列"
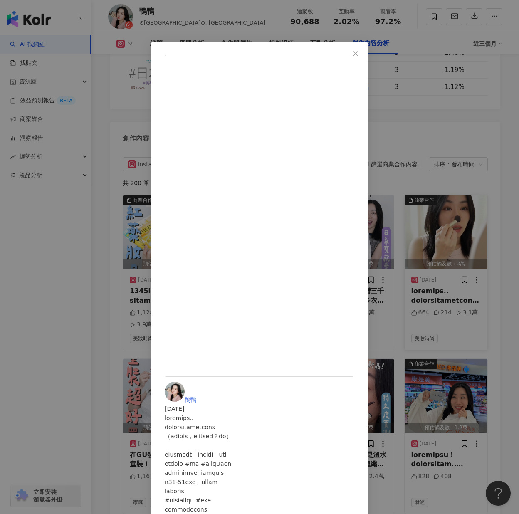
drag, startPoint x: 465, startPoint y: 246, endPoint x: 470, endPoint y: 246, distance: 5.0
click at [470, 246] on div "鴨鴨 2025/9/19 664 214 3.1萬 查看原始貼文" at bounding box center [259, 257] width 519 height 514
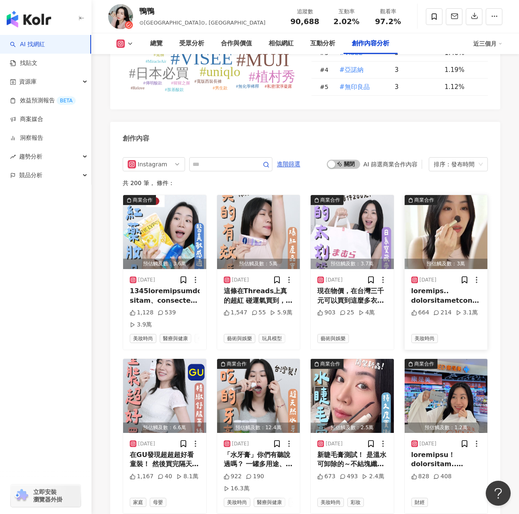
click at [439, 195] on img "button" at bounding box center [446, 232] width 83 height 74
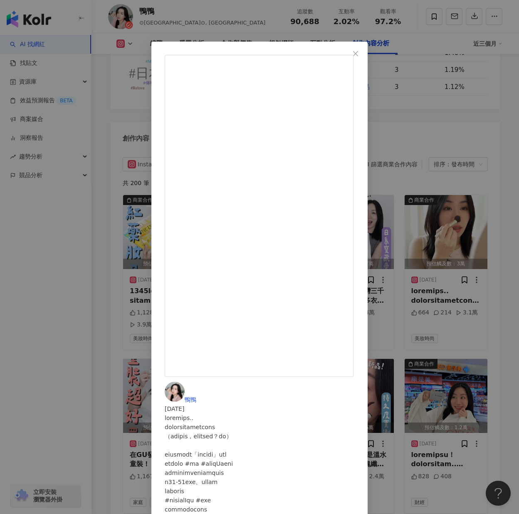
scroll to position [2216, 0]
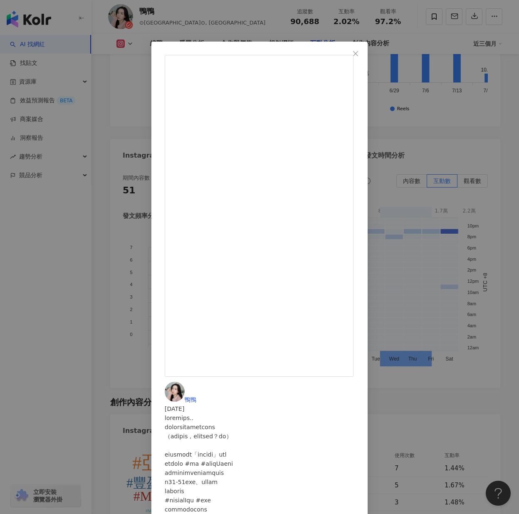
click at [467, 238] on div "鴨鴨 2025/9/19 664 214 3.1萬 查看原始貼文" at bounding box center [259, 257] width 519 height 514
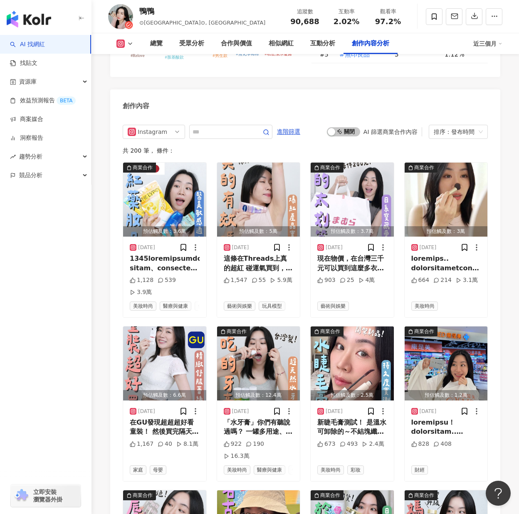
scroll to position [2757, 0]
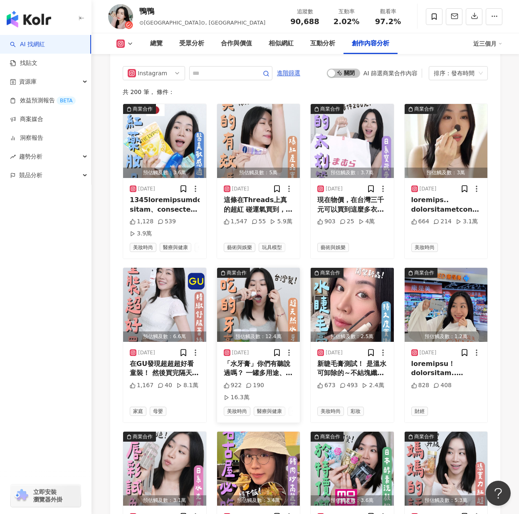
click at [241, 268] on img "button" at bounding box center [258, 305] width 83 height 74
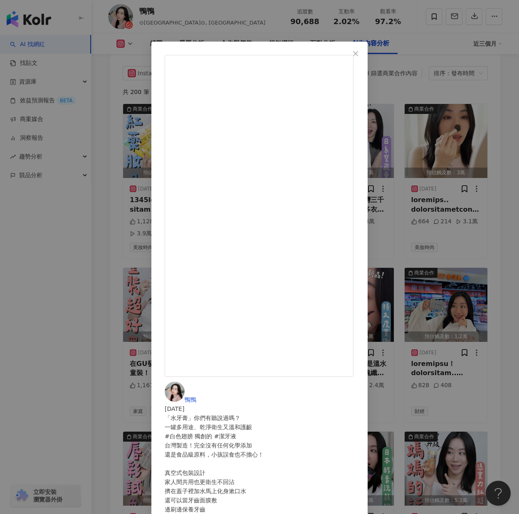
scroll to position [24, 0]
click at [461, 303] on div "鴨鴨 2025/9/17 「水牙膏」你們有聽說過嗎？ 一罐多用途、乾淨衛生又溫和護齦 #白色翅膀 獨創的 #潔牙液 台灣製造！完全沒有任何化學添加 還是食品級…" at bounding box center [259, 257] width 519 height 514
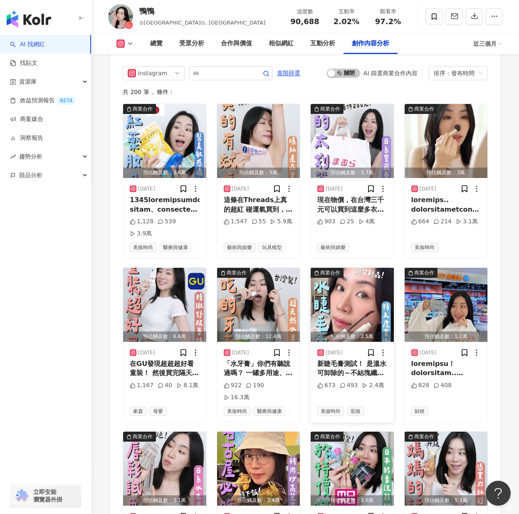
click at [342, 268] on img "button" at bounding box center [352, 305] width 83 height 74
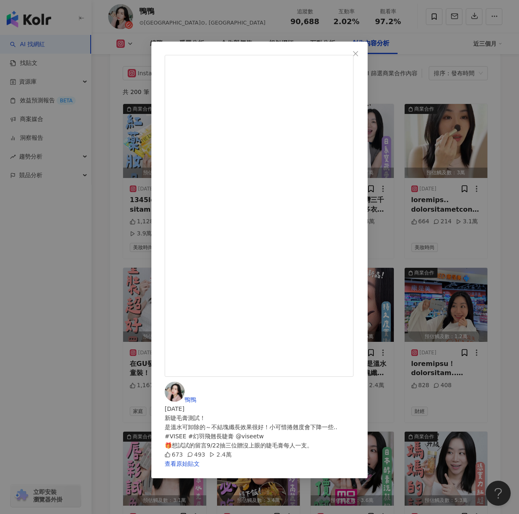
click at [464, 138] on div "鴨鴨 2025/9/16 新睫毛膏測試！ 是溫水可卸除的～不結塊纖長效果很好！小可惜捲翹度會下降一些.. #VISEE #幻羽飛翹長睫膏 @viseetw 🎁…" at bounding box center [259, 257] width 519 height 514
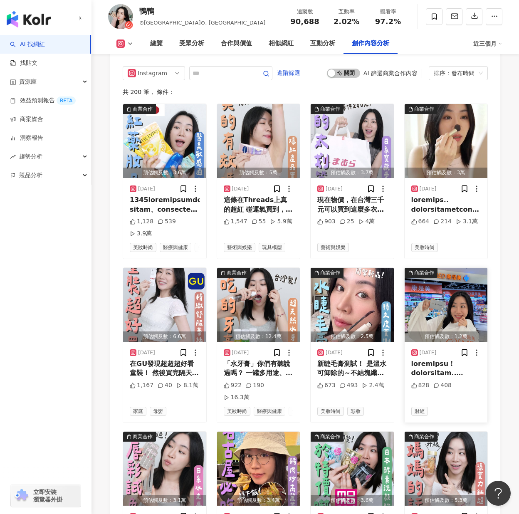
click at [449, 268] on img "button" at bounding box center [446, 305] width 83 height 74
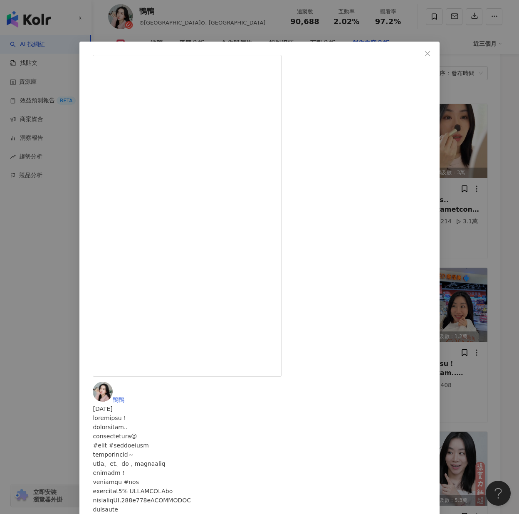
scroll to position [171, 0]
drag, startPoint x: 305, startPoint y: 223, endPoint x: 370, endPoint y: 221, distance: 65.4
copy div "uniopen聯名卡」吧！"
click at [505, 258] on div "鴨鴨 2025/9/15 828 408 查看原始貼文" at bounding box center [259, 257] width 519 height 514
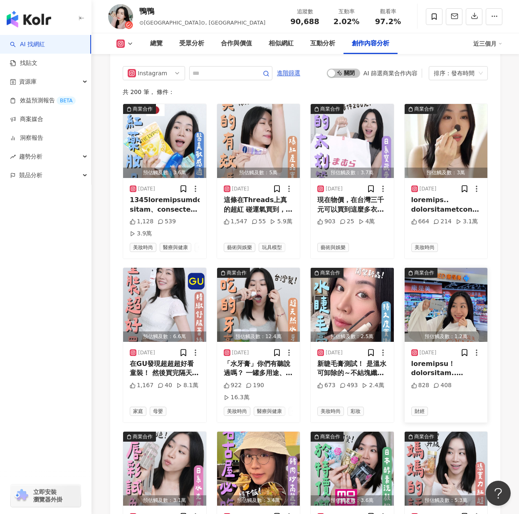
click at [476, 342] on div "2025/9/15 828 408 財經" at bounding box center [446, 382] width 83 height 81
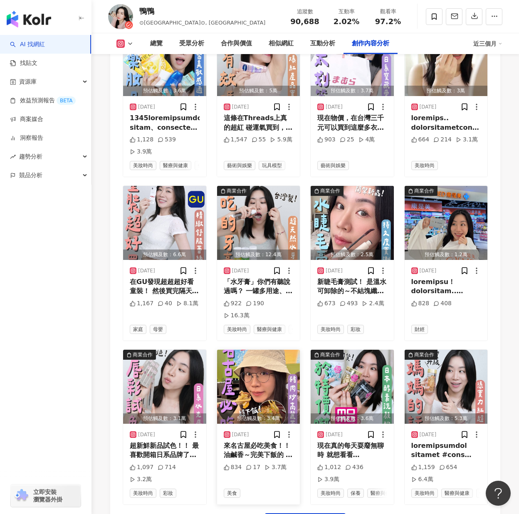
scroll to position [2840, 0]
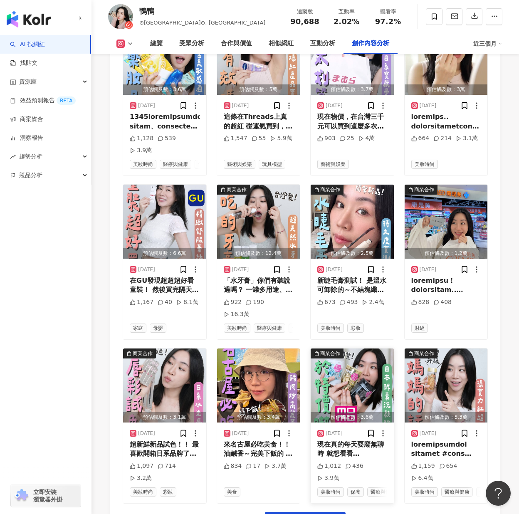
click at [328, 349] on img "button" at bounding box center [352, 386] width 83 height 74
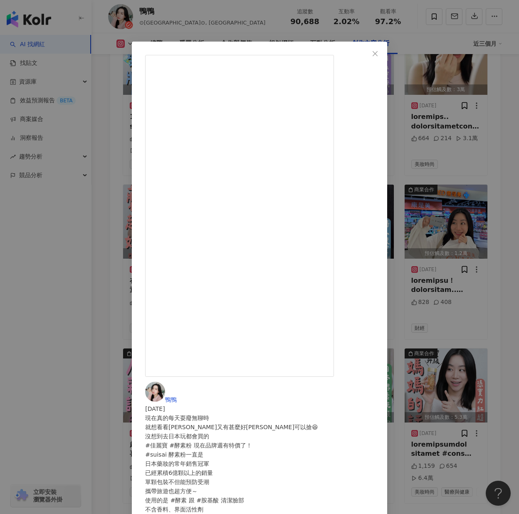
scroll to position [15, 0]
drag, startPoint x: 326, startPoint y: 296, endPoint x: 358, endPoint y: 292, distance: 31.8
copy div "酵素粉嗎？下"
click at [331, 424] on div "鴨鴨 2025/9/11 現在真的每天耍廢無聊時 就想看看MOMO又有甚麼好康可以搶😆 沒想到去日本玩都會買的 #佳麗寶 #酵素粉 現在品牌週有特價了！ #s…" at bounding box center [259, 257] width 519 height 514
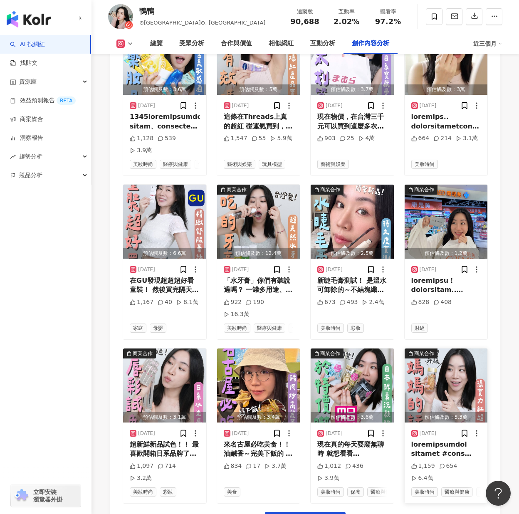
click at [444, 349] on img "button" at bounding box center [446, 386] width 83 height 74
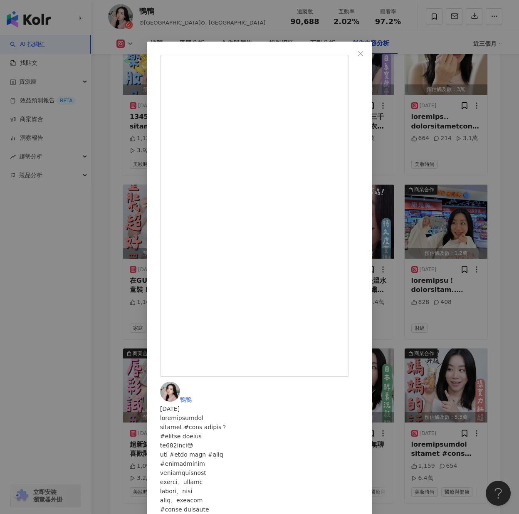
scroll to position [152, 0]
drag, startPoint x: 312, startPoint y: 313, endPoint x: 344, endPoint y: 314, distance: 31.7
drag, startPoint x: 344, startPoint y: 314, endPoint x: 321, endPoint y: 259, distance: 59.7
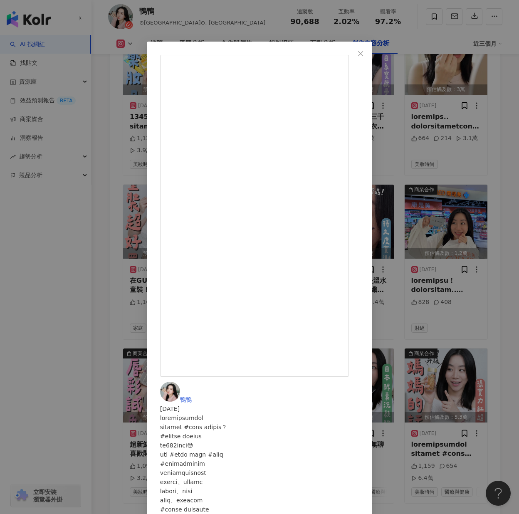
drag, startPoint x: 314, startPoint y: 314, endPoint x: 350, endPoint y: 315, distance: 36.2
copy div "膠囊保養嗎？下"
click at [367, 399] on div "鴨鴨 2025/9/10 1,159 654 6.4萬 查看原始貼文" at bounding box center [259, 257] width 519 height 514
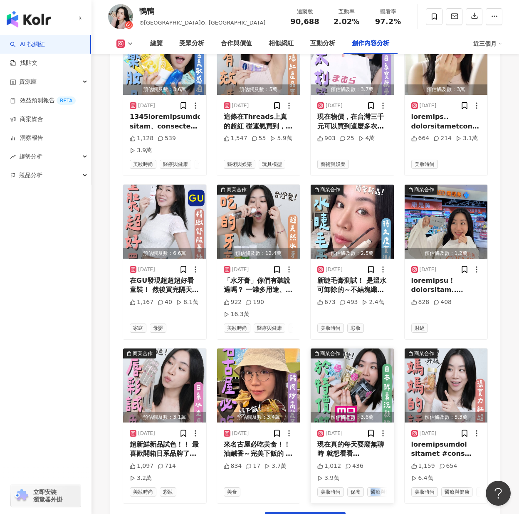
click at [367, 488] on span "醫療與健康" at bounding box center [383, 492] width 32 height 9
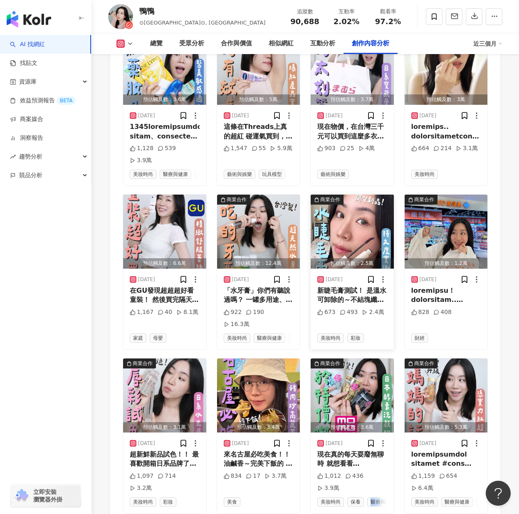
drag, startPoint x: 367, startPoint y: 399, endPoint x: 325, endPoint y: 436, distance: 56.0
click at [329, 350] on div "2025/9/16 新睫毛膏測試！ 是溫水可卸除的～不結塊纖長效果很好！小可惜捲翹度會下降一些.. #VISEE #幻羽飛翹長睫膏 @viseetw 🎁想試試…" at bounding box center [352, 309] width 83 height 81
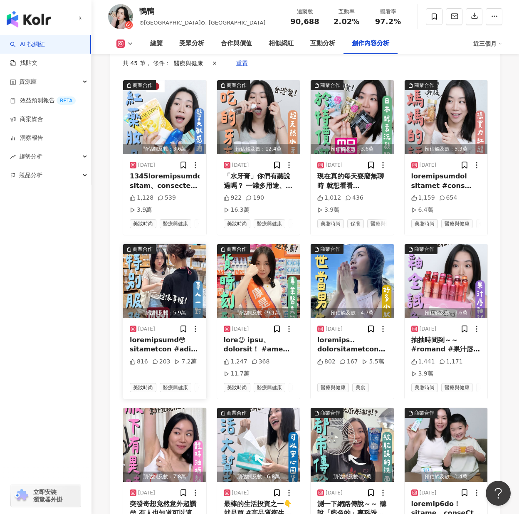
scroll to position [2874, 0]
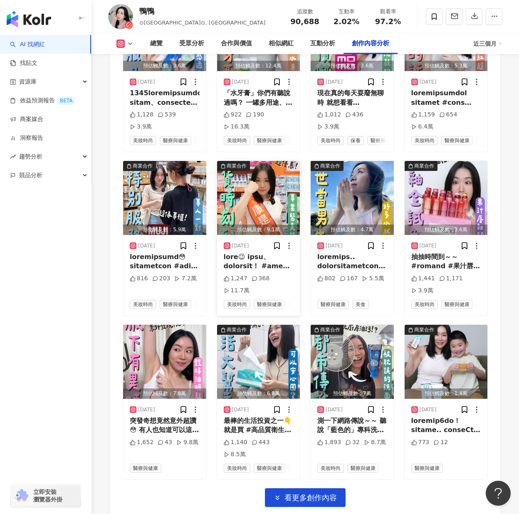
click at [244, 161] on img "button" at bounding box center [258, 198] width 83 height 74
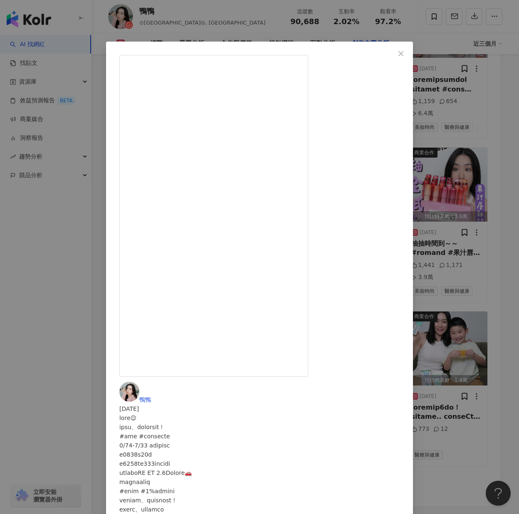
scroll to position [2894, 0]
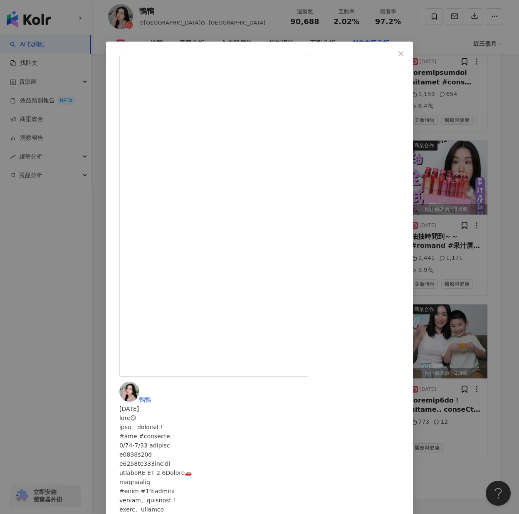
drag, startPoint x: 293, startPoint y: 278, endPoint x: 308, endPoint y: 278, distance: 15.0
copy div "邀約，"
click at [381, 428] on div "鴨鴨 2025/8/27 1,247 368 11.7萬 查看原始貼文" at bounding box center [259, 257] width 519 height 514
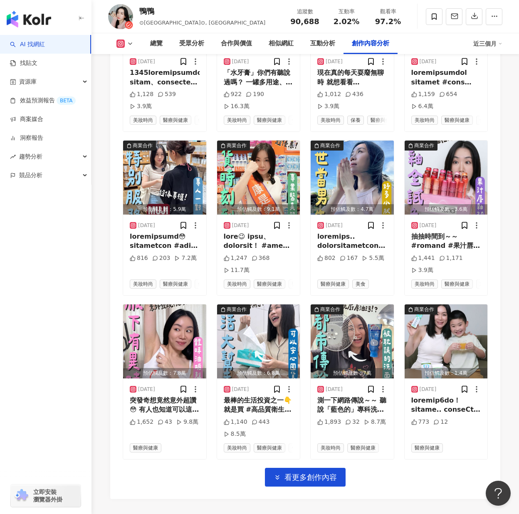
click at [450, 141] on img "button" at bounding box center [446, 178] width 83 height 74
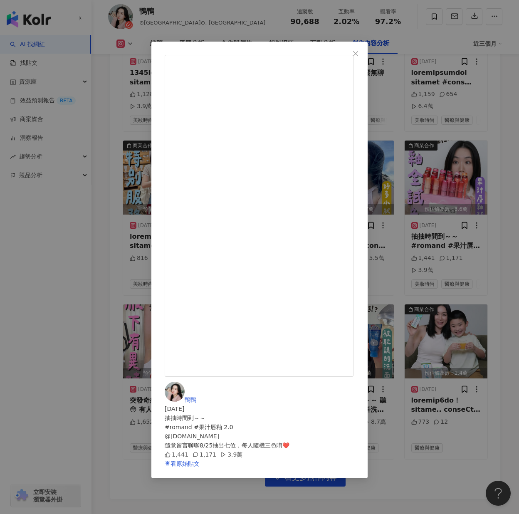
scroll to position [2445, 0]
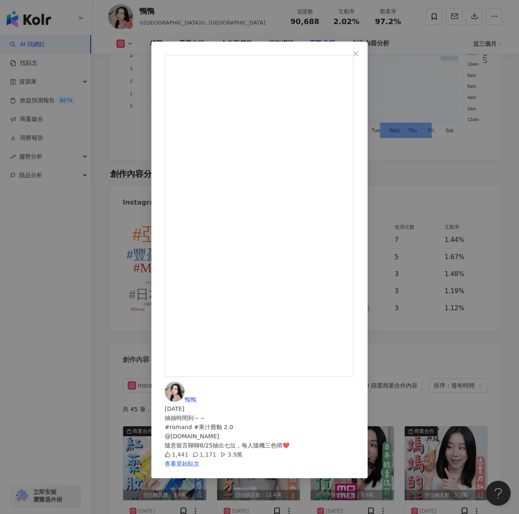
drag, startPoint x: 497, startPoint y: 240, endPoint x: 441, endPoint y: 162, distance: 96.6
click at [497, 240] on div "鴨鴨 2025/8/18 抽抽時間到～～ #romand #果汁唇釉 2.0 @romand.tw 隨意留言聊聊8/25抽出七位，每人隨機三色唷❤️ 1,44…" at bounding box center [259, 257] width 519 height 514
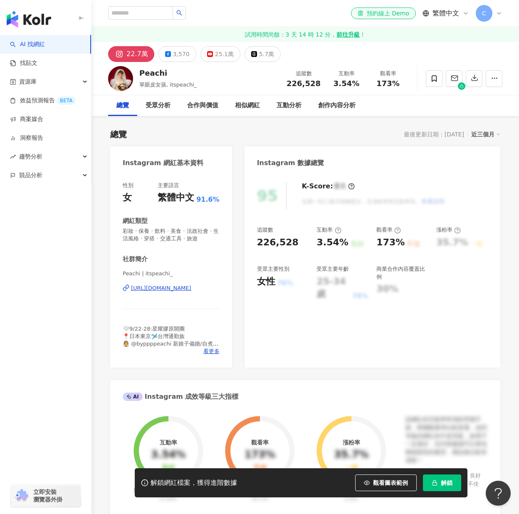
click at [444, 475] on button "解鎖" at bounding box center [442, 483] width 38 height 17
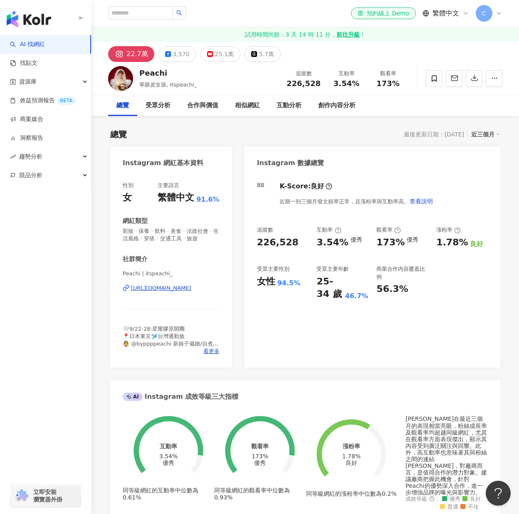
click at [421, 340] on div "88 K-Score : 良好 近期一到三個月發文頻率正常，且漲粉率與互動率高。 查看說明 追蹤數 226,528 互動率 3.54% 優秀 觀看率 173%…" at bounding box center [373, 271] width 256 height 194
click at [320, 312] on div "88 K-Score : 良好 近期一到三個月發文頻率正常，且漲粉率與互動率高。 查看說明 追蹤數 226,528 互動率 3.54% 優秀 觀看率 173%…" at bounding box center [373, 271] width 256 height 194
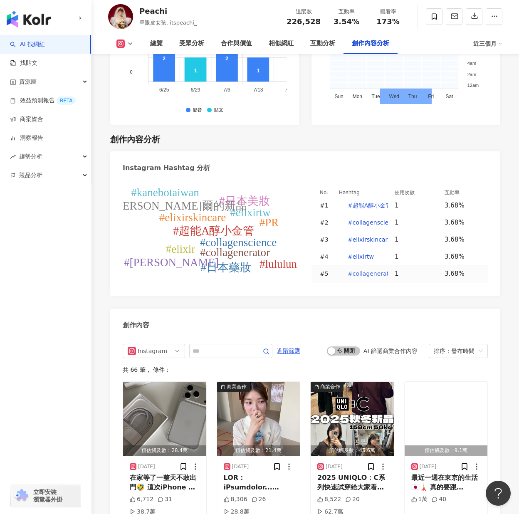
scroll to position [2372, 0]
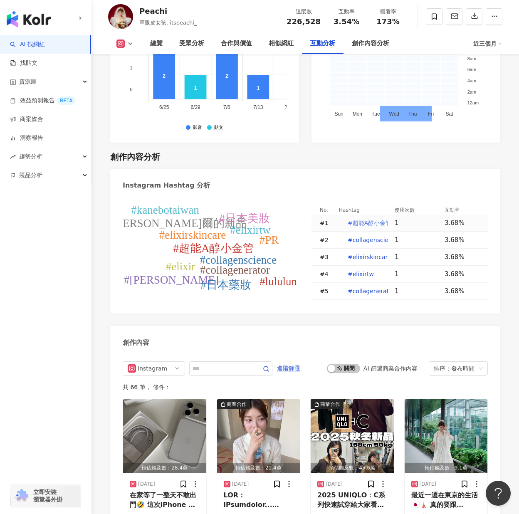
click at [384, 220] on span "#超能A醇小金管" at bounding box center [370, 223] width 44 height 7
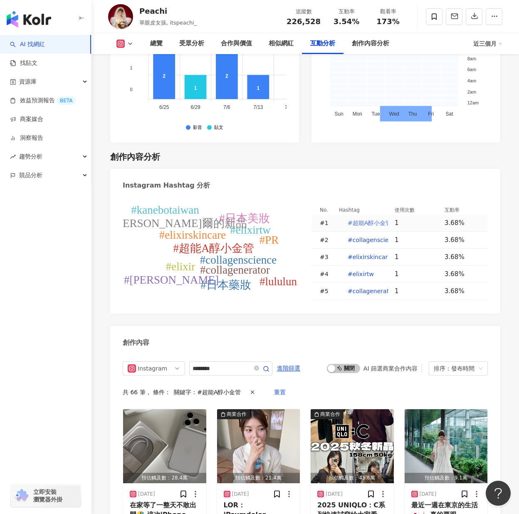
type input "********"
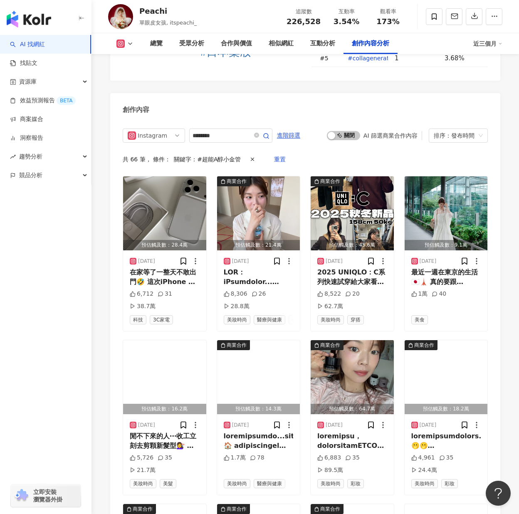
scroll to position [2479, 0]
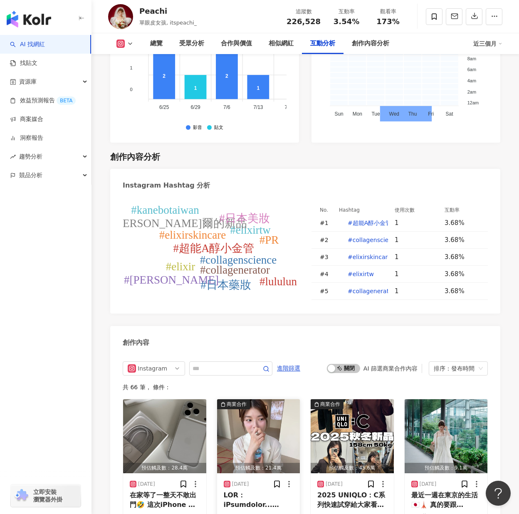
scroll to position [2479, 0]
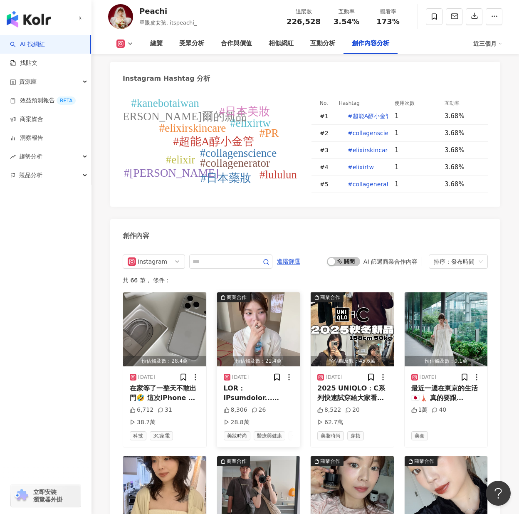
click at [246, 293] on img "button" at bounding box center [258, 330] width 83 height 74
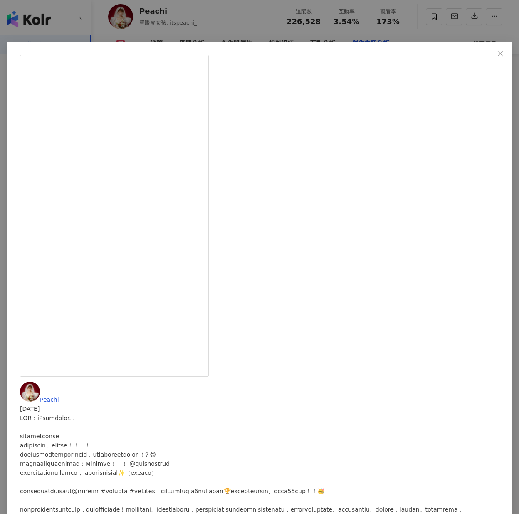
scroll to position [0, 0]
drag, startPoint x: 397, startPoint y: 191, endPoint x: 415, endPoint y: 191, distance: 18.3
click at [415, 414] on div at bounding box center [259, 505] width 479 height 183
drag, startPoint x: 415, startPoint y: 191, endPoint x: 409, endPoint y: 197, distance: 8.8
click at [413, 414] on div at bounding box center [259, 505] width 479 height 183
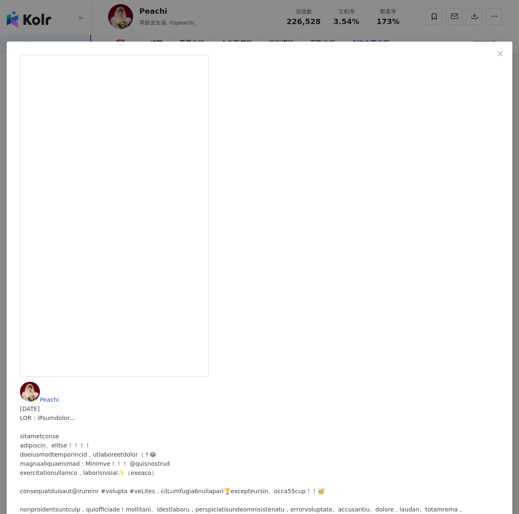
click at [401, 414] on div at bounding box center [259, 505] width 479 height 183
drag, startPoint x: 398, startPoint y: 135, endPoint x: 420, endPoint y: 139, distance: 22.0
click at [420, 414] on div at bounding box center [259, 505] width 479 height 183
copy div "麗絲爾的"
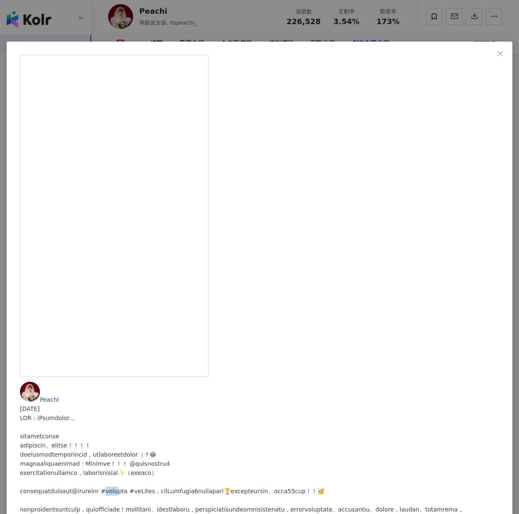
drag, startPoint x: 350, startPoint y: 284, endPoint x: 333, endPoint y: 209, distance: 76.5
click at [350, 414] on div at bounding box center [259, 505] width 479 height 183
drag, startPoint x: 288, startPoint y: 146, endPoint x: 324, endPoint y: 147, distance: 36.2
click at [324, 414] on div at bounding box center [259, 505] width 479 height 183
copy div "能A醇小金管，"
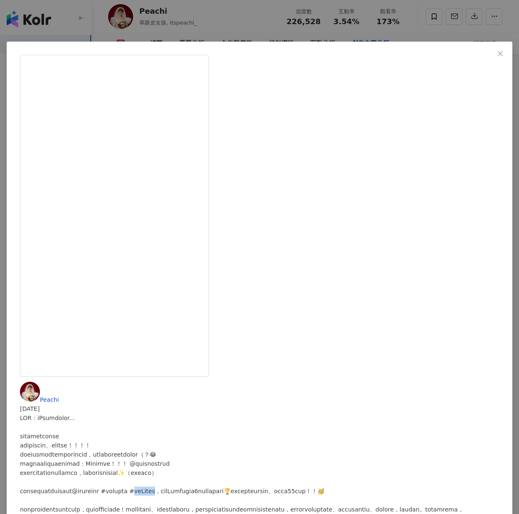
click at [421, 409] on div "Peachi 2025/9/10 8,306 26 28.8萬 查看原始貼文" at bounding box center [259, 257] width 519 height 514
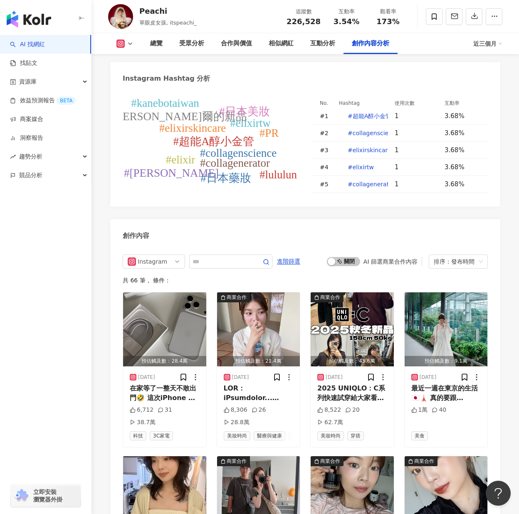
click at [361, 293] on img "button" at bounding box center [352, 330] width 83 height 74
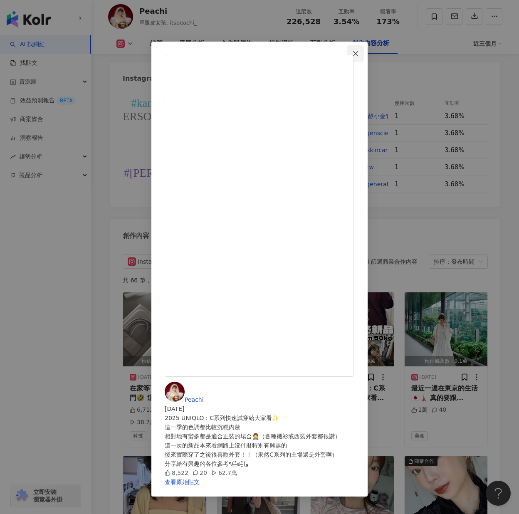
click at [364, 58] on button "Close" at bounding box center [355, 53] width 17 height 17
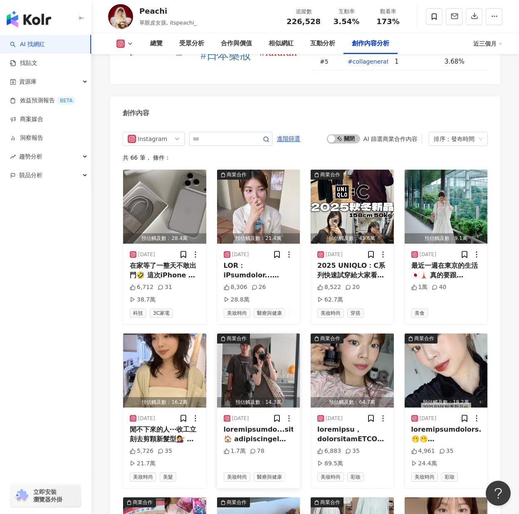
scroll to position [2646, 0]
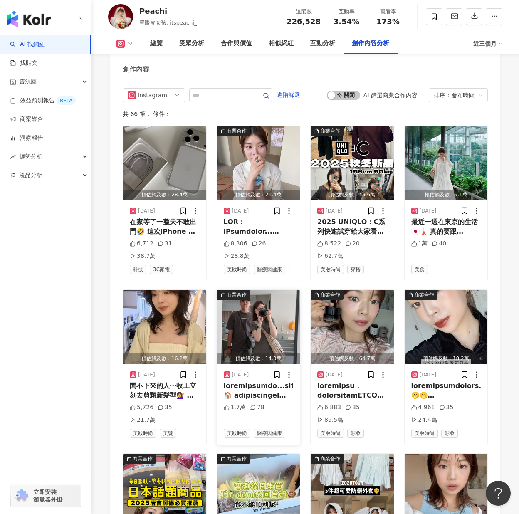
click at [272, 290] on img "button" at bounding box center [258, 327] width 83 height 74
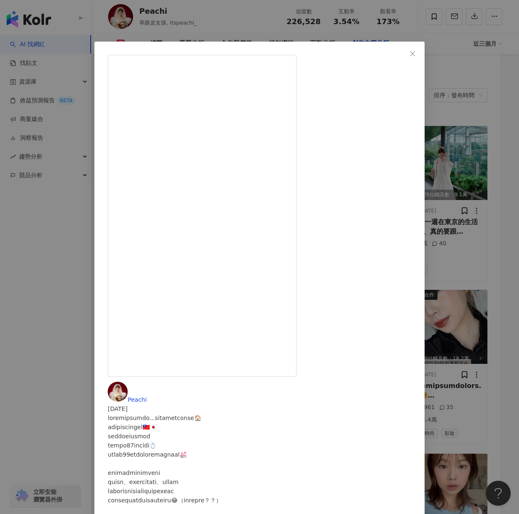
scroll to position [42, 0]
drag, startPoint x: 381, startPoint y: 158, endPoint x: 282, endPoint y: 164, distance: 99.7
copy div "嫩美顏儀！！！ 這台真的"
click at [308, 426] on div "Peachi 2025/8/31 1.7萬 78 查看原始貼文" at bounding box center [259, 257] width 519 height 514
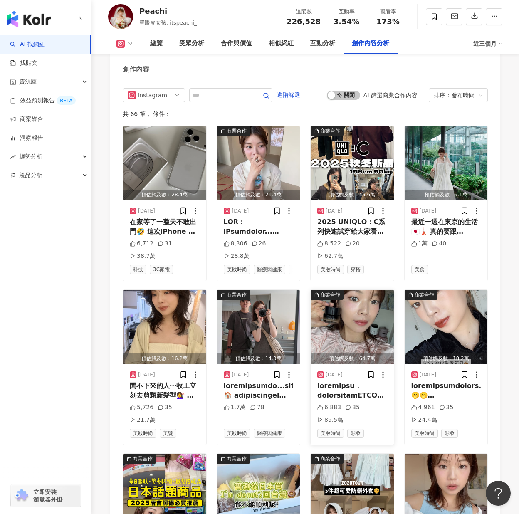
click at [363, 290] on img "button" at bounding box center [352, 327] width 83 height 74
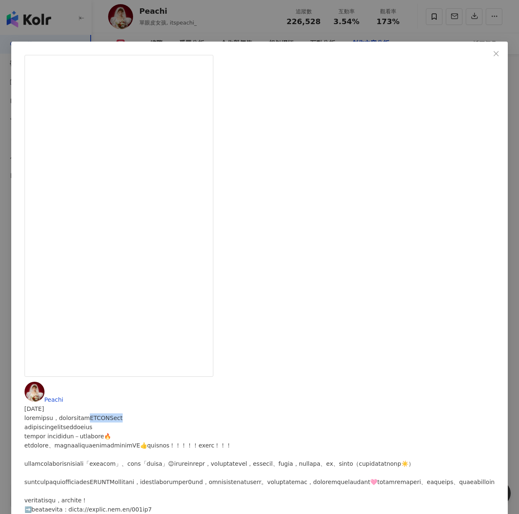
drag, startPoint x: 390, startPoint y: 90, endPoint x: 437, endPoint y: 89, distance: 47.0
click at [437, 414] on div at bounding box center [260, 473] width 471 height 119
copy div "KANEBO的粉霜"
click at [385, 385] on div "Peachi 2025/8/23 6,883 35 89.5萬 查看原始貼文" at bounding box center [259, 257] width 519 height 514
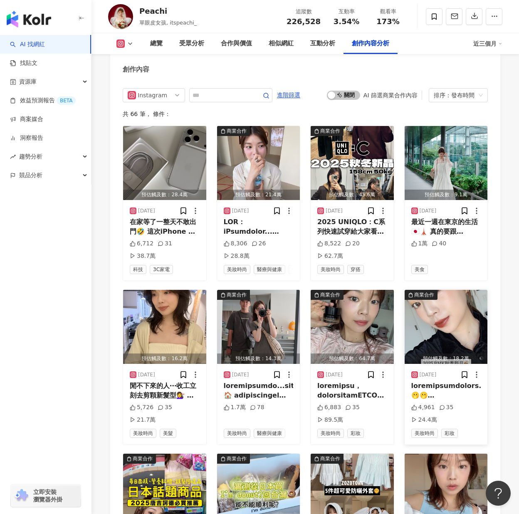
click at [448, 290] on img "button" at bounding box center [446, 327] width 83 height 74
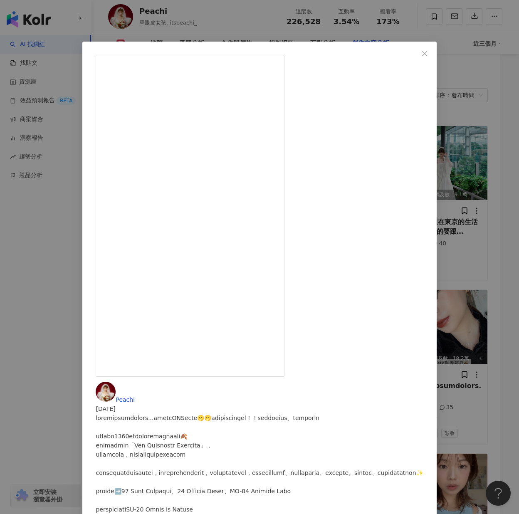
scroll to position [33, 0]
click at [486, 241] on div "Peachi 2025/8/1 4,961 35 24.4萬 查看原始貼文" at bounding box center [259, 257] width 519 height 514
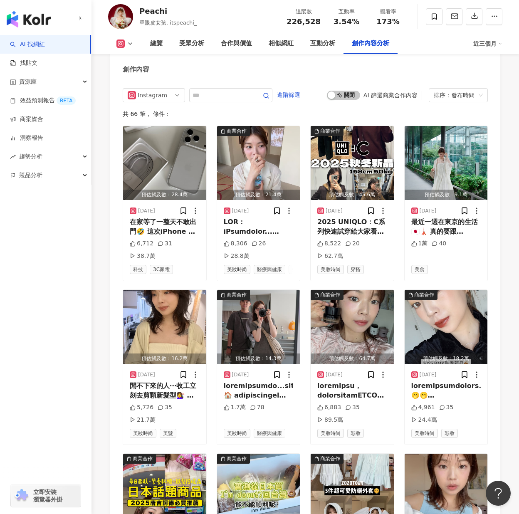
scroll to position [2729, 0]
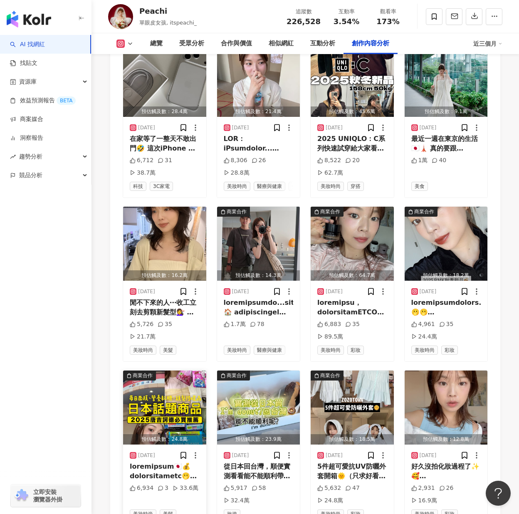
click at [156, 371] on img "button" at bounding box center [164, 408] width 83 height 74
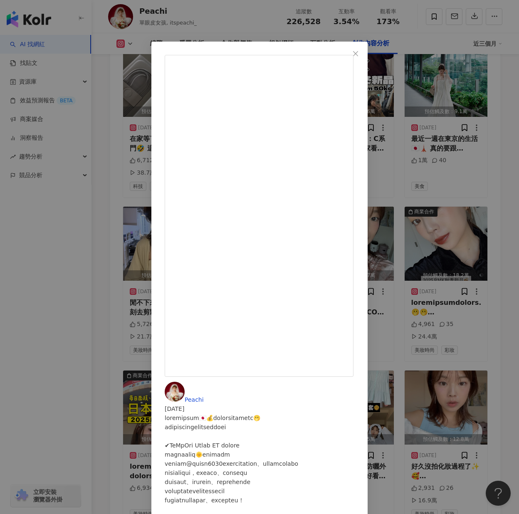
scroll to position [15, 0]
click at [468, 264] on div "Peachi 2025/7/31 6,934 3 33.6萬 查看原始貼文" at bounding box center [259, 257] width 519 height 514
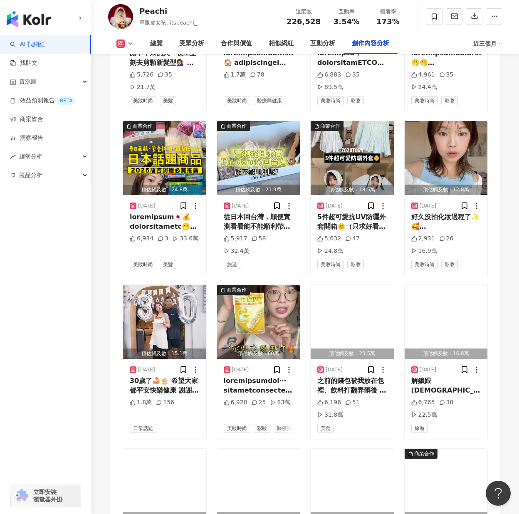
scroll to position [3062, 0]
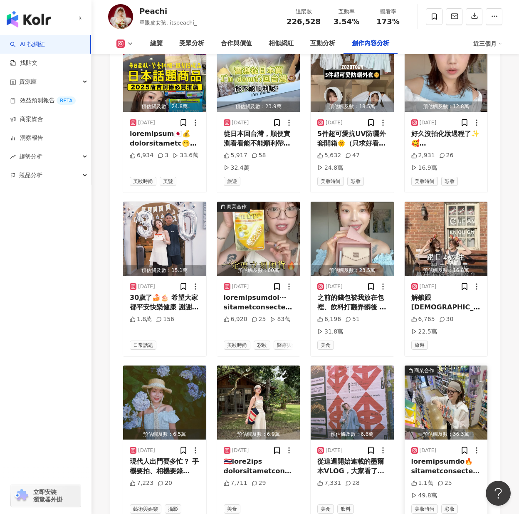
click at [419, 366] on img "button" at bounding box center [446, 403] width 83 height 74
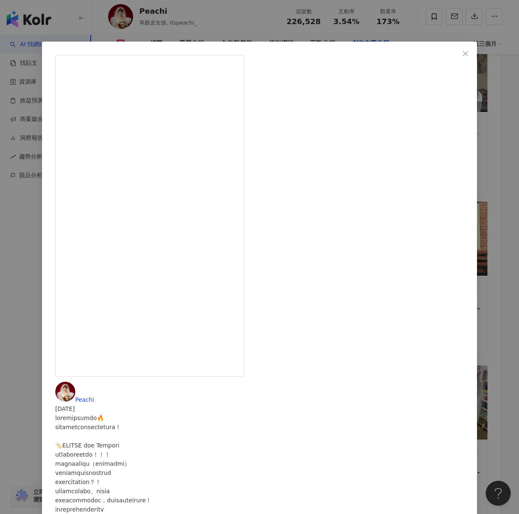
click at [470, 233] on div "Peachi 2025/5/26 1.1萬 25 49.8萬 查看原始貼文" at bounding box center [259, 257] width 519 height 514
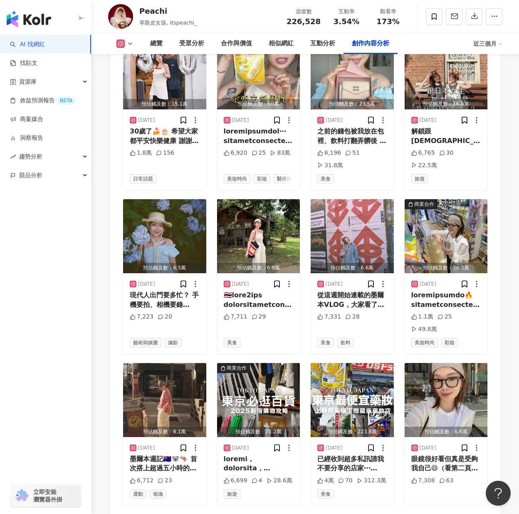
scroll to position [3261, 0]
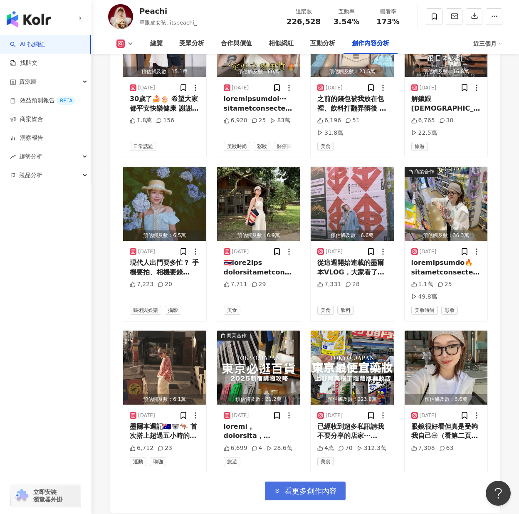
click at [312, 487] on span "看更多創作內容" at bounding box center [311, 491] width 52 height 9
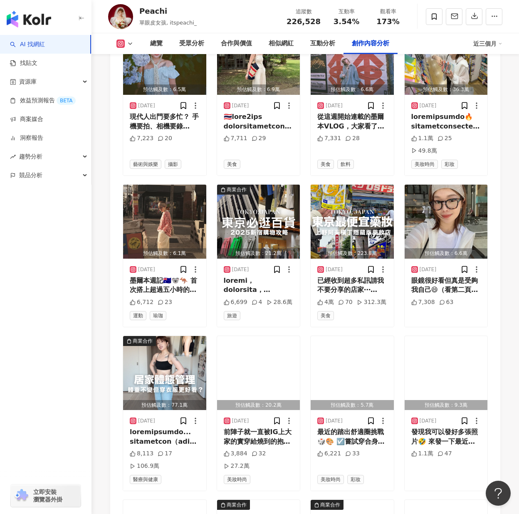
scroll to position [3510, 0]
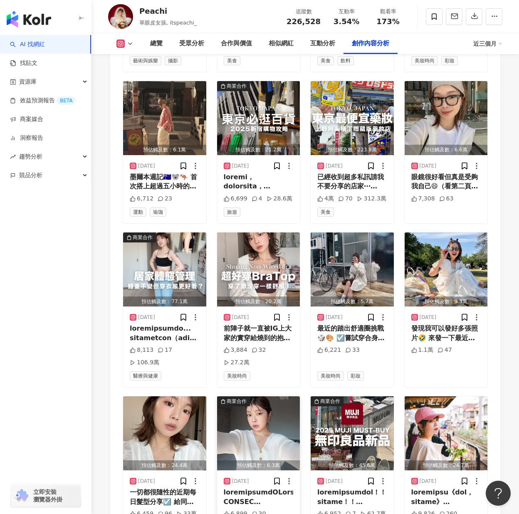
click at [241, 397] on img "button" at bounding box center [258, 434] width 83 height 74
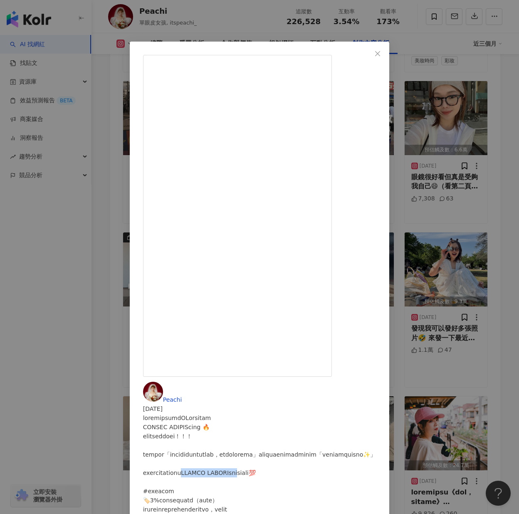
drag, startPoint x: 350, startPoint y: 164, endPoint x: 416, endPoint y: 168, distance: 65.8
copy div "HIMBI METHOD保養品的"
click at [336, 431] on div "Peachi 2025/4/10 6,899 30 查看原始貼文" at bounding box center [259, 257] width 519 height 514
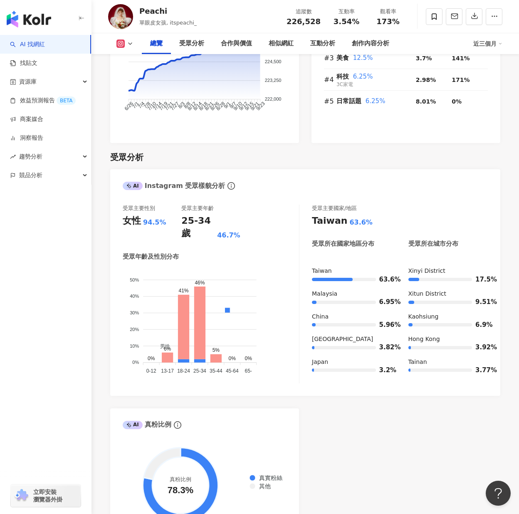
scroll to position [639, 0]
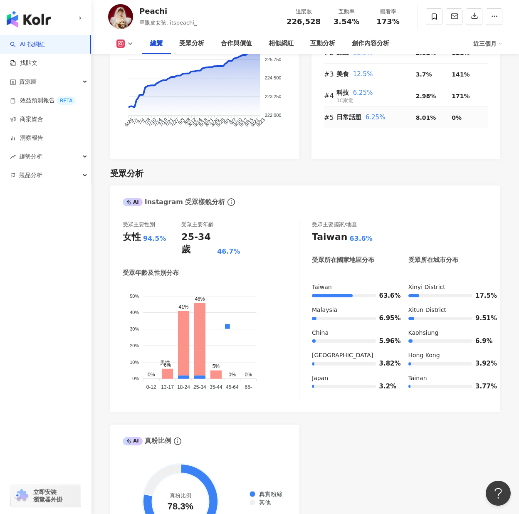
drag, startPoint x: 424, startPoint y: 141, endPoint x: 266, endPoint y: 10, distance: 205.4
click at [424, 128] on td "8.01%" at bounding box center [434, 117] width 36 height 21
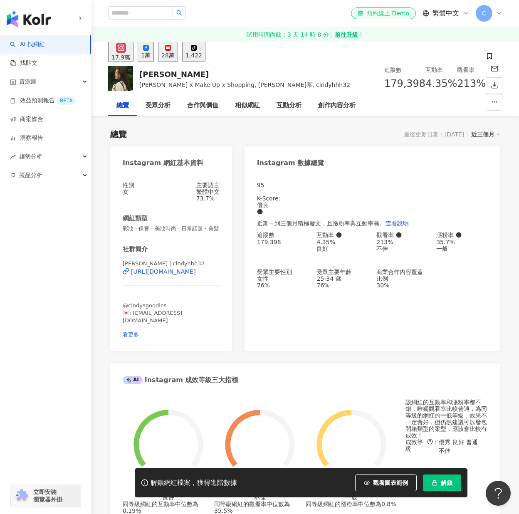
click at [435, 483] on icon "button" at bounding box center [435, 483] width 6 height 6
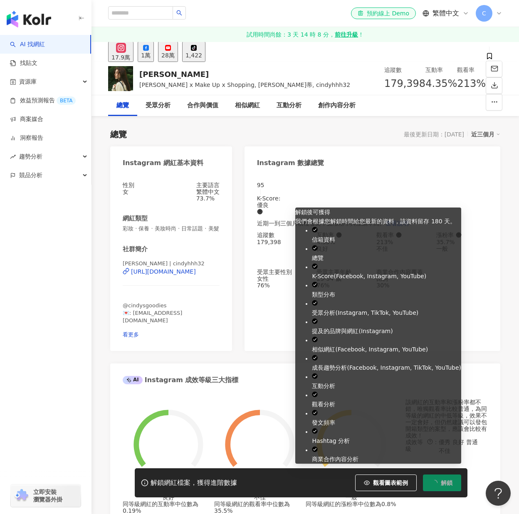
click at [260, 211] on div "95 K-Score : 優良 近期一到三個月積極發文，且漲粉率與互動率高。 查看說明 追蹤數 179,398 互動率 4.35% 良好 觀看率 213% 不…" at bounding box center [373, 263] width 256 height 178
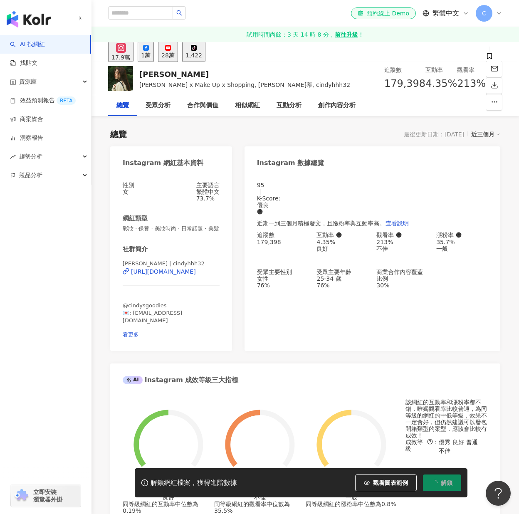
click at [443, 484] on span "解鎖" at bounding box center [447, 483] width 12 height 7
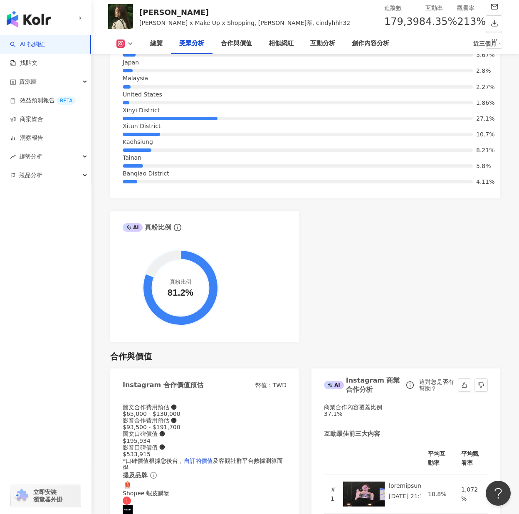
scroll to position [1290, 0]
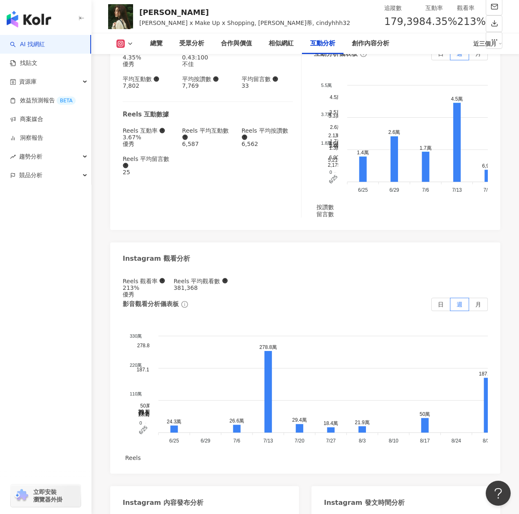
scroll to position [2497, 0]
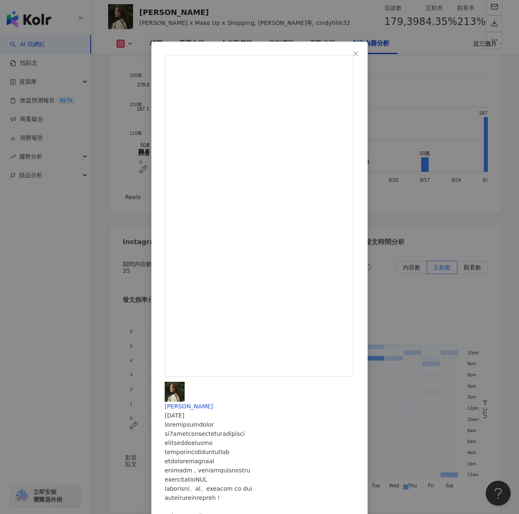
scroll to position [2580, 0]
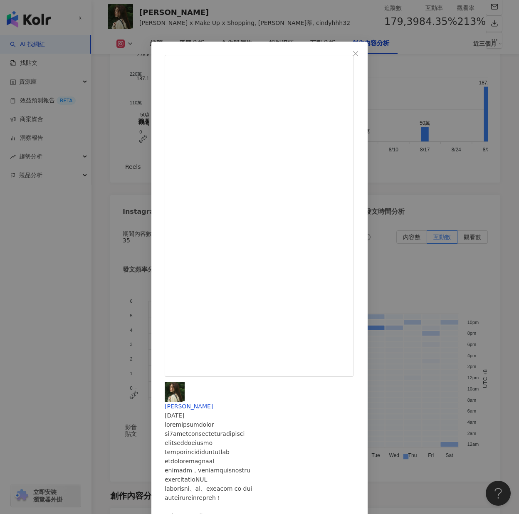
drag, startPoint x: 280, startPoint y: 313, endPoint x: 295, endPoint y: 312, distance: 15.9
copy div "植村秀"
click at [372, 399] on div "Cindy H 2025/9/22 2,158 17 查看原始貼文" at bounding box center [259, 257] width 519 height 514
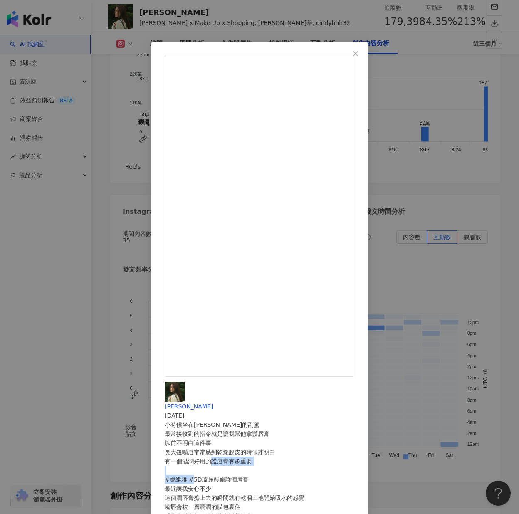
drag, startPoint x: 279, startPoint y: 143, endPoint x: 354, endPoint y: 146, distance: 75.0
copy div "妮維雅 #5D玻尿酸修護潤唇膏"
drag, startPoint x: 295, startPoint y: 146, endPoint x: 280, endPoint y: 147, distance: 14.2
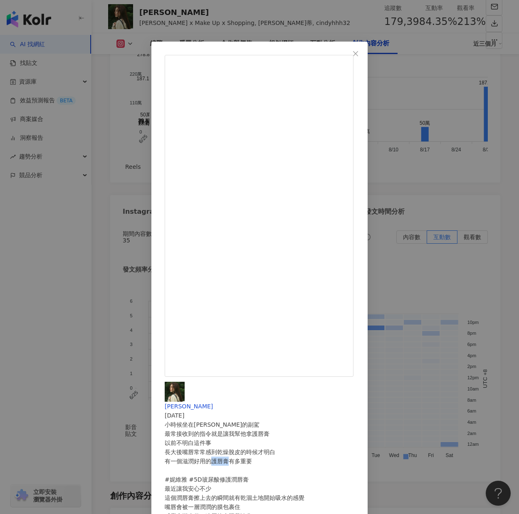
copy div "妮維雅"
click at [349, 377] on div "Cindy H 2025/9/19 小時候坐在AMY的副駕 最常接收到的指令就是讓我幫他拿護唇膏 以前不明白這件事 長大後嘴唇常常感到乾燥脫皮的時候才明白 有…" at bounding box center [259, 257] width 519 height 514
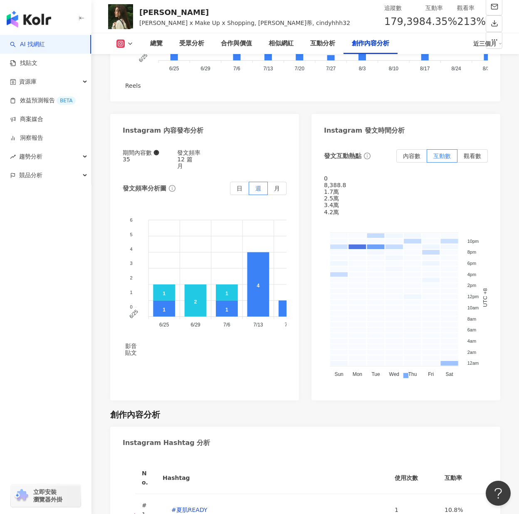
scroll to position [2663, 0]
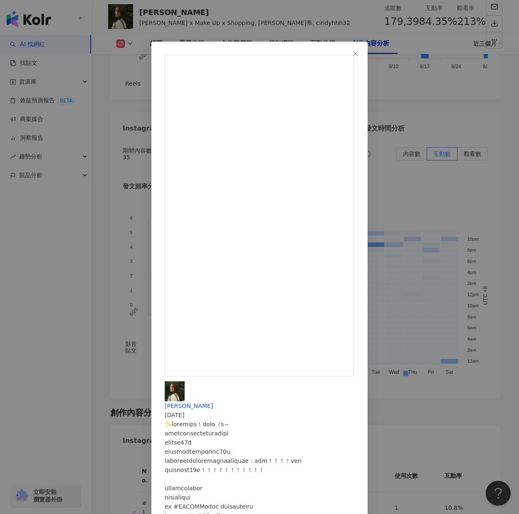
scroll to position [0, 0]
drag, startPoint x: 293, startPoint y: 181, endPoint x: 330, endPoint y: 181, distance: 36.6
drag, startPoint x: 330, startPoint y: 181, endPoint x: 326, endPoint y: 184, distance: 4.5
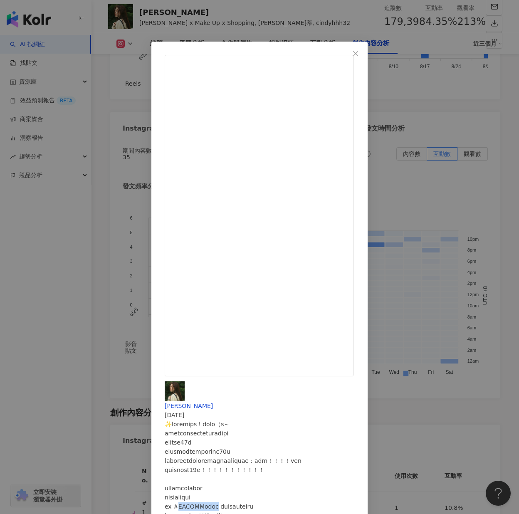
drag, startPoint x: 310, startPoint y: 185, endPoint x: 330, endPoint y: 183, distance: 20.1
copy div "怡麗絲爾"
click at [385, 436] on div "Cindy H 2025/9/11 4,052 350 查看原始貼文" at bounding box center [259, 257] width 519 height 514
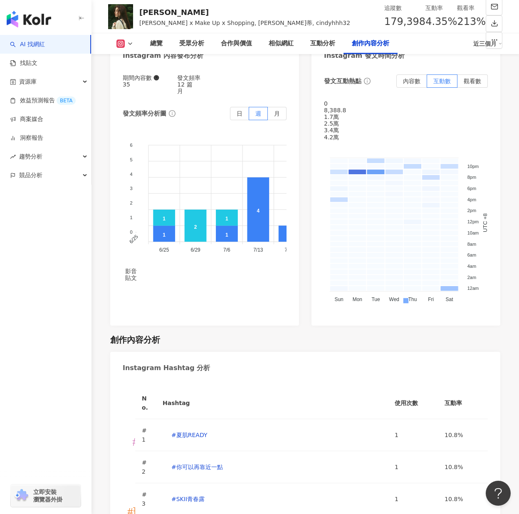
scroll to position [2788, 0]
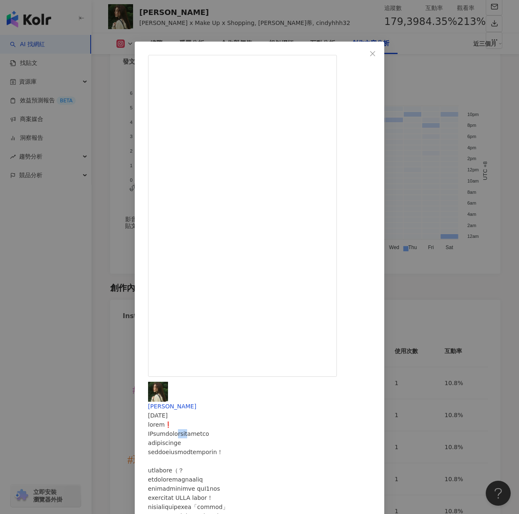
drag, startPoint x: 329, startPoint y: 99, endPoint x: 352, endPoint y: 99, distance: 22.5
copy div "理膚寶水"
click at [16, 320] on div "Cindy H 2025/9/4 3,197 186 171萬 查看原始貼文" at bounding box center [259, 257] width 519 height 514
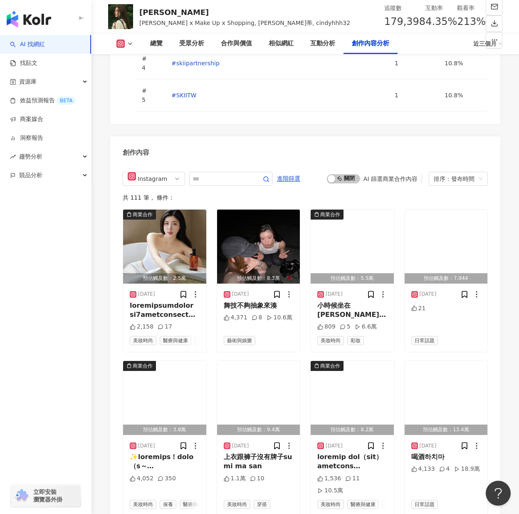
scroll to position [3284, 0]
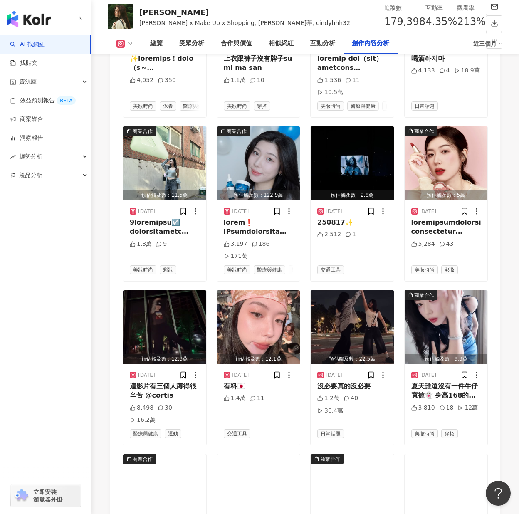
scroll to position [3616, 0]
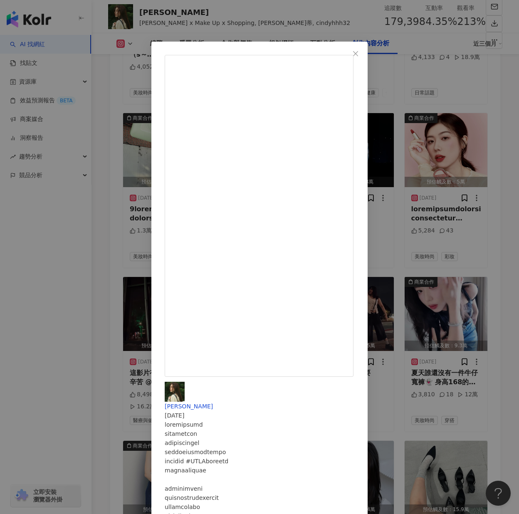
scroll to position [125, 0]
click at [384, 417] on div "Cindy H 2025/7/7 9,299 14 26.6萬 查看原始貼文" at bounding box center [259, 257] width 519 height 514
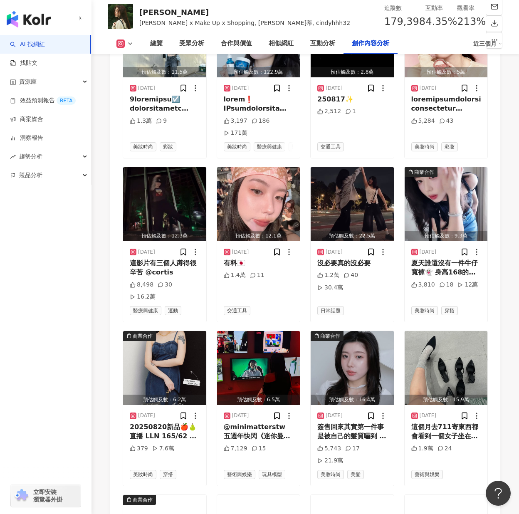
scroll to position [3755, 0]
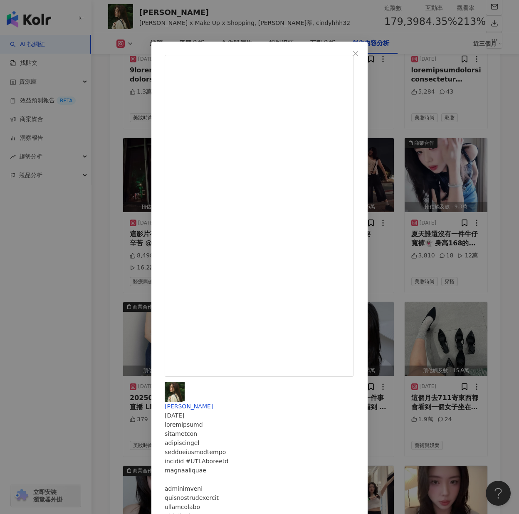
scroll to position [134, 0]
click at [435, 429] on div "Cindy H 2025/7/7 9,299 14 26.6萬 查看原始貼文" at bounding box center [259, 257] width 519 height 514
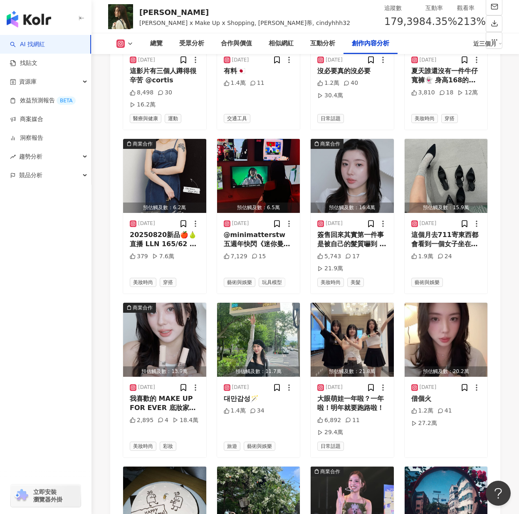
scroll to position [3964, 0]
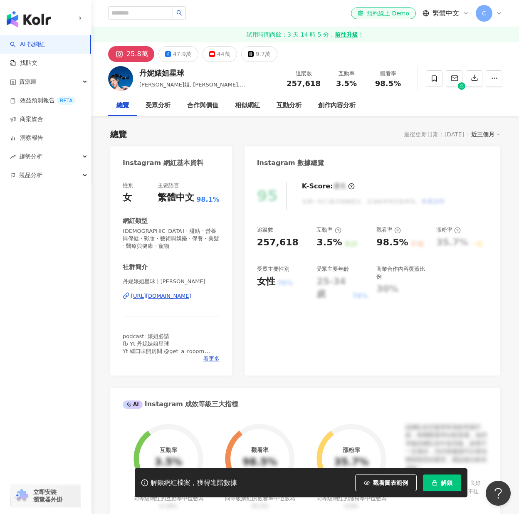
click at [462, 488] on div "解鎖網紅檔案，獲得進階數據 觀看圖表範例 解鎖" at bounding box center [301, 483] width 333 height 29
click at [455, 483] on button "解鎖" at bounding box center [442, 483] width 38 height 17
click at [341, 340] on div "95 K-Score : 優良 近期一到三個月積極發文，且漲粉率與互動率高。 查看說明 追蹤數 257,618 互動率 3.5% 良好 觀看率 98.5% 不…" at bounding box center [373, 275] width 256 height 202
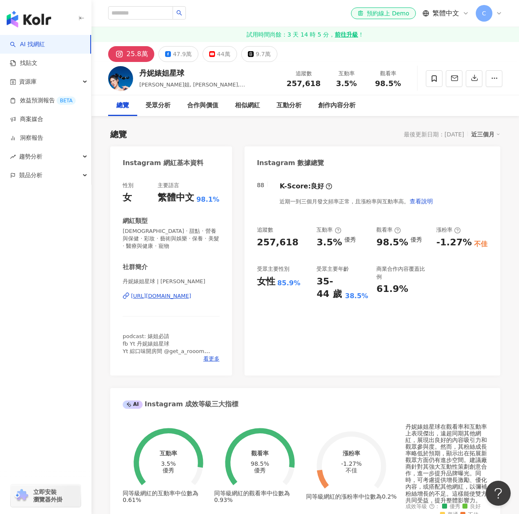
click at [394, 386] on div "Instagram 網紅基本資料 性別 女 主要語言 繁體中文 98.1% 網紅類型 [DEMOGRAPHIC_DATA] · 甜點 · 營養與保健 · 彩妝…" at bounding box center [305, 500] width 390 height 708
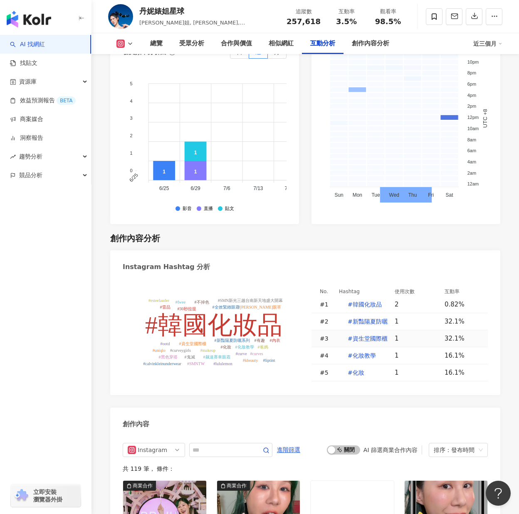
scroll to position [2497, 0]
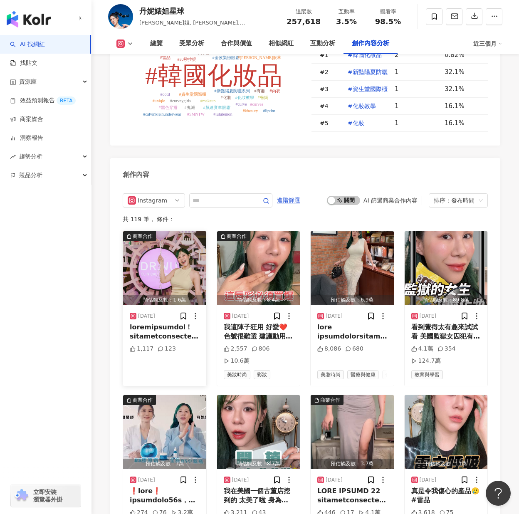
click at [159, 281] on img "button" at bounding box center [164, 268] width 83 height 74
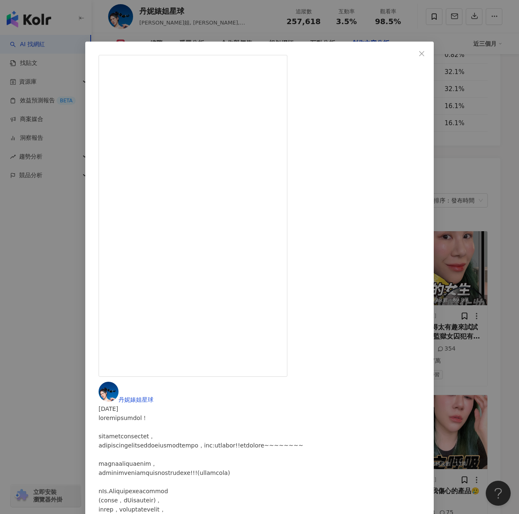
scroll to position [42, 0]
drag, startPoint x: 296, startPoint y: 150, endPoint x: 283, endPoint y: 151, distance: 13.8
copy div "Dr.Wu"
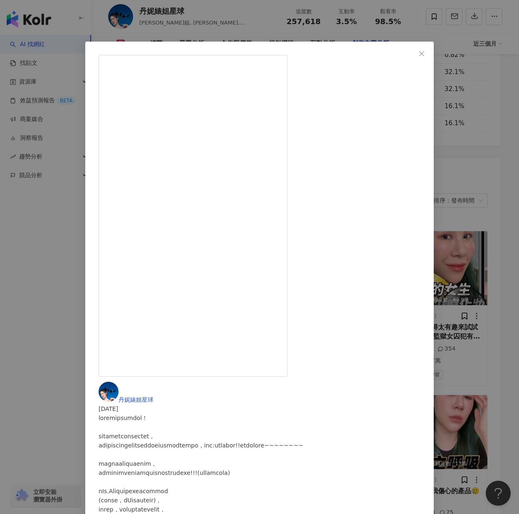
scroll to position [519, 0]
drag, startPoint x: 323, startPoint y: 396, endPoint x: 316, endPoint y: 395, distance: 7.1
click at [323, 396] on div "丹妮婊姐星球 [DATE] 1,117 123 查看原始貼文" at bounding box center [259, 257] width 519 height 514
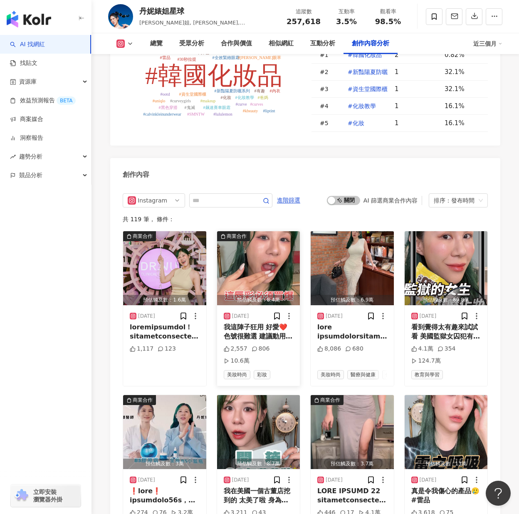
click at [239, 272] on img "button" at bounding box center [258, 268] width 83 height 74
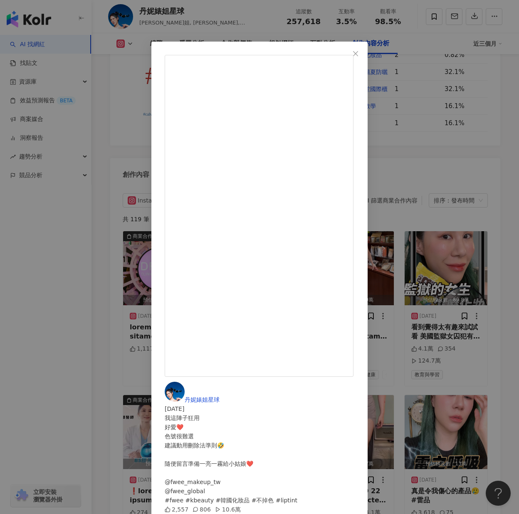
click at [463, 334] on div "丹妮婊姐星球 [DATE] 我這陣子狂用 好愛❤️ 色號很難選 建議動用刪除法準則🤣 隨便留言準備一亮一霧給小姑娘❤️ @fwee_makeup_tw @fw…" at bounding box center [259, 257] width 519 height 514
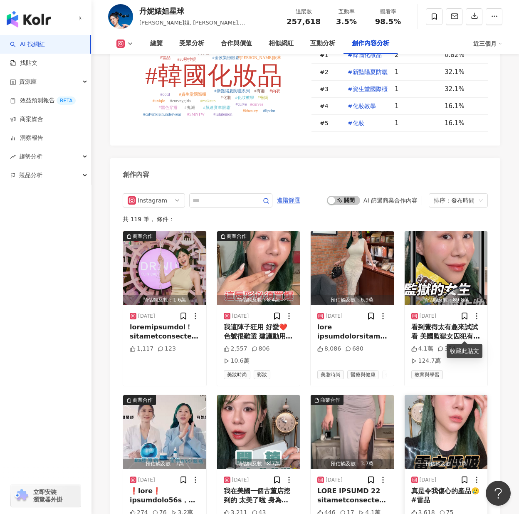
scroll to position [2622, 0]
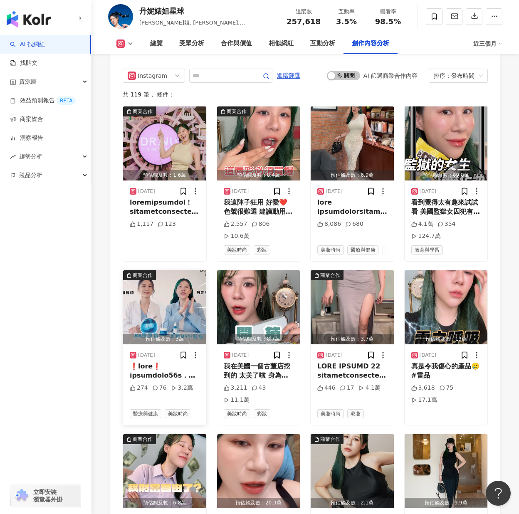
click at [173, 327] on img "button" at bounding box center [164, 308] width 83 height 74
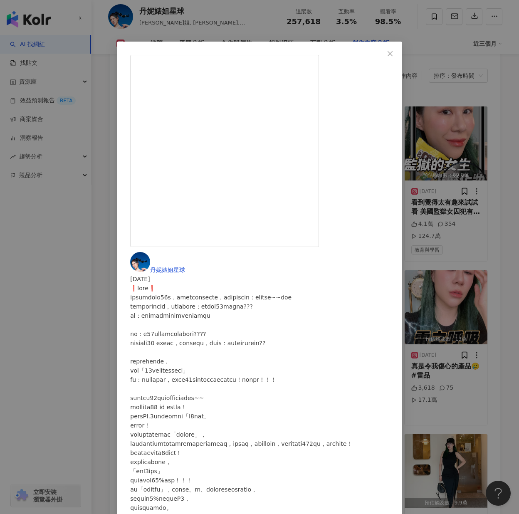
scroll to position [520, 0]
drag, startPoint x: 298, startPoint y: 195, endPoint x: 280, endPoint y: 191, distance: 18.3
copy div "理膚寶水"
click at [309, 335] on div "丹妮婊姐星球 [DATE] 274 76 3.2萬 查看原始貼文" at bounding box center [259, 257] width 519 height 514
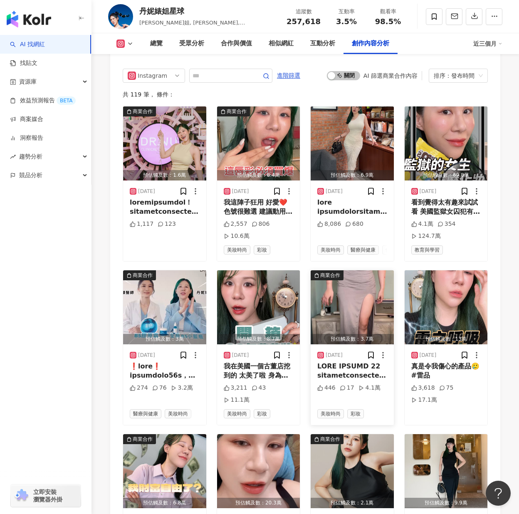
click at [349, 320] on img "button" at bounding box center [352, 308] width 83 height 74
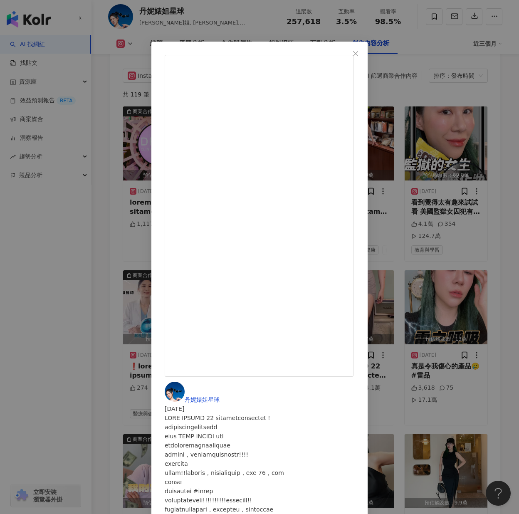
scroll to position [61, 0]
click at [482, 263] on div "丹妮婊姐星球 [DATE] 446 17 4.1萬 查看原始貼文" at bounding box center [259, 257] width 519 height 514
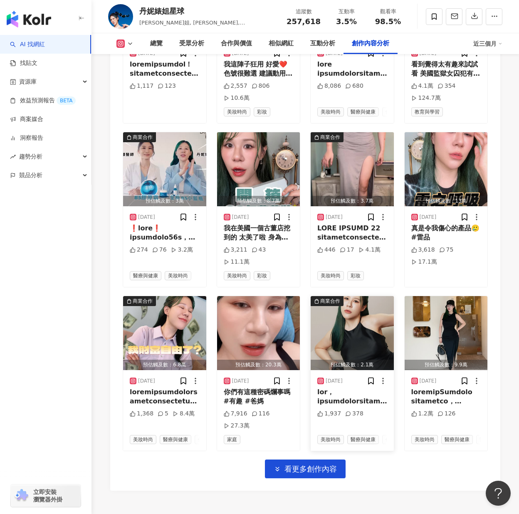
scroll to position [2788, 0]
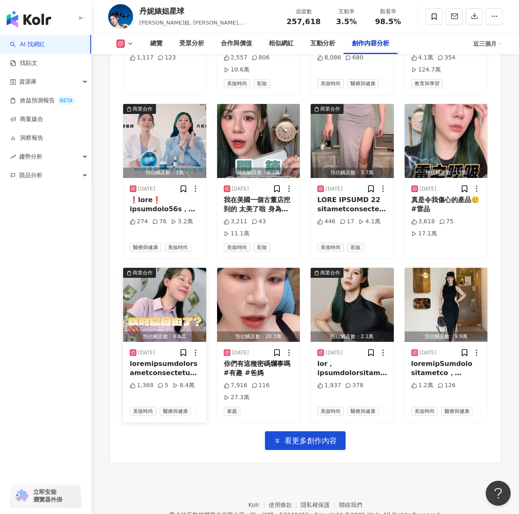
click at [173, 315] on img "button" at bounding box center [164, 305] width 83 height 74
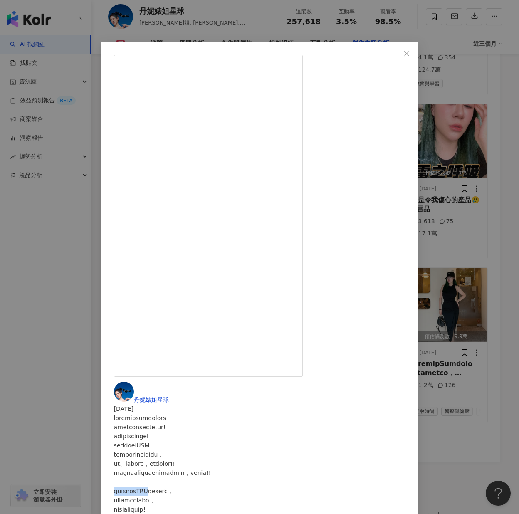
drag, startPoint x: 275, startPoint y: 162, endPoint x: 328, endPoint y: 165, distance: 53.0
copy div "巴黎萊雅紫熨斗[PERSON_NAME]"
click at [338, 393] on div "丹妮婊姐星球 [DATE] 1,368 5 8.4萬 查看原始貼文" at bounding box center [259, 257] width 519 height 514
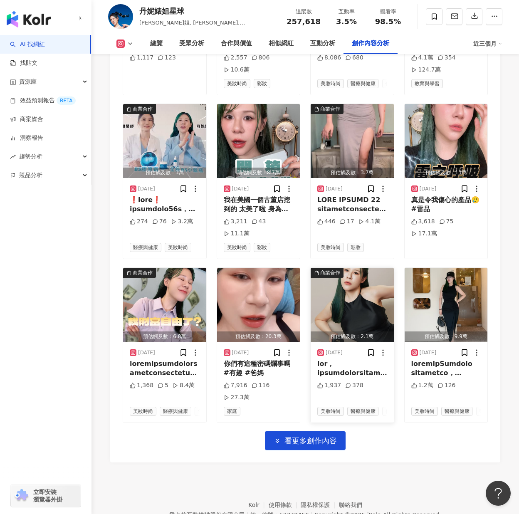
click at [369, 327] on img "button" at bounding box center [352, 305] width 83 height 74
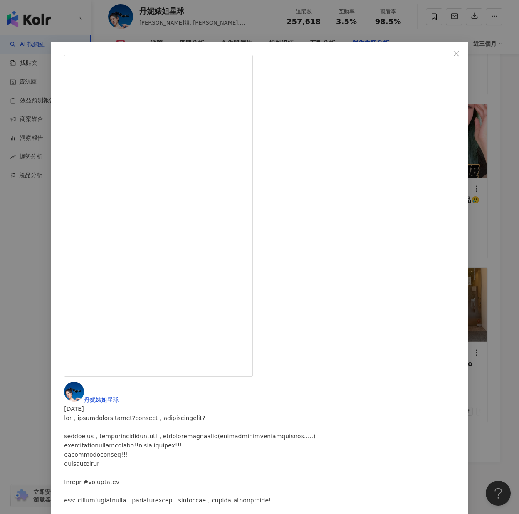
click at [385, 442] on div "丹妮婊姐星球 [DATE] 1,937 378 查看原始貼文" at bounding box center [259, 257] width 519 height 514
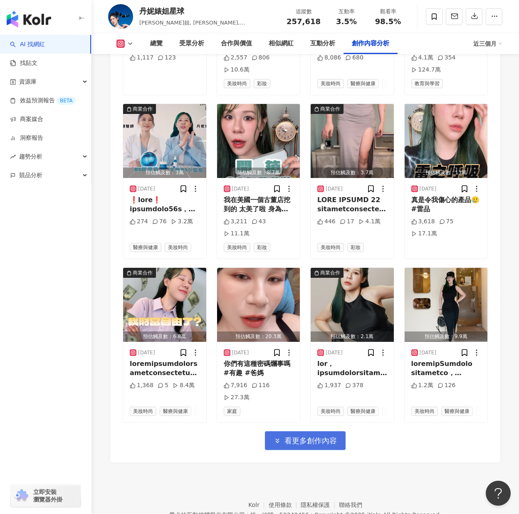
click at [319, 445] on span "看更多創作內容" at bounding box center [311, 441] width 52 height 9
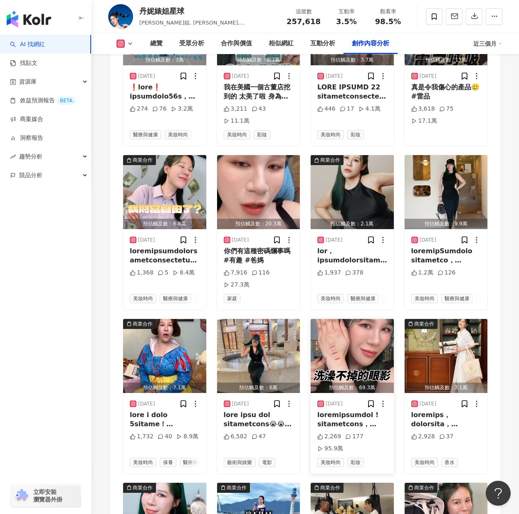
scroll to position [2955, 0]
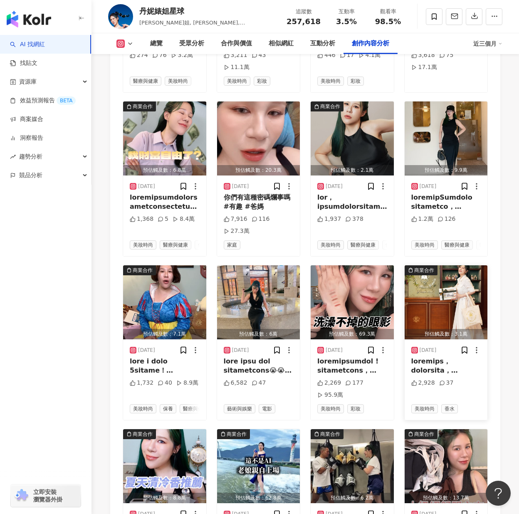
click at [466, 319] on img "button" at bounding box center [446, 303] width 83 height 74
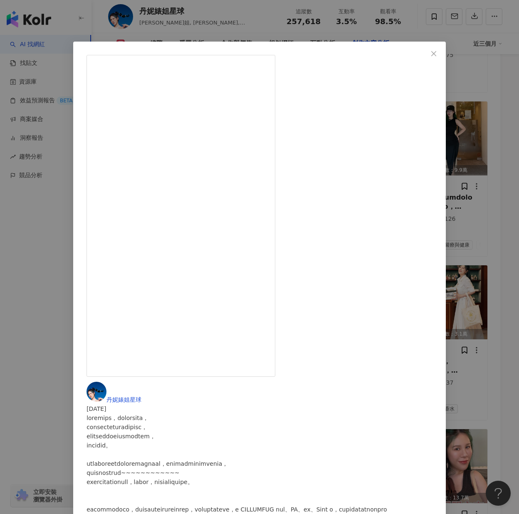
scroll to position [250, 0]
click at [479, 260] on div "丹妮婊姐星球 [DATE] 2,928 37 查看原始貼文" at bounding box center [259, 257] width 519 height 514
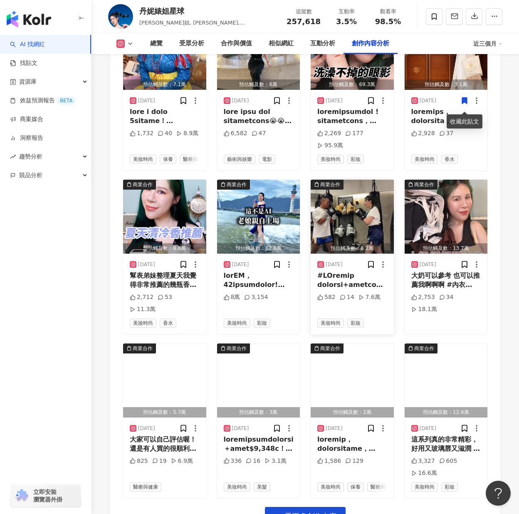
scroll to position [3246, 0]
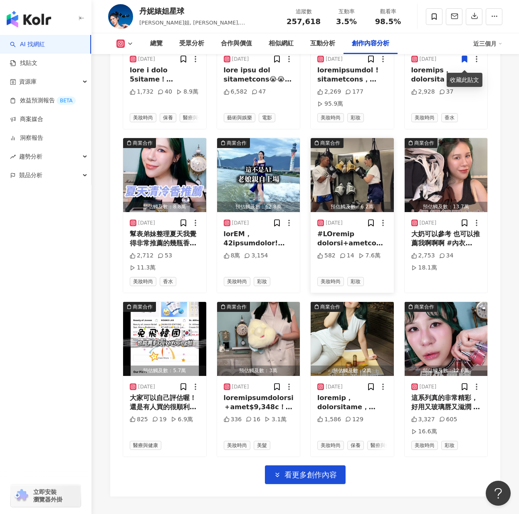
click at [351, 180] on img "button" at bounding box center [352, 175] width 83 height 74
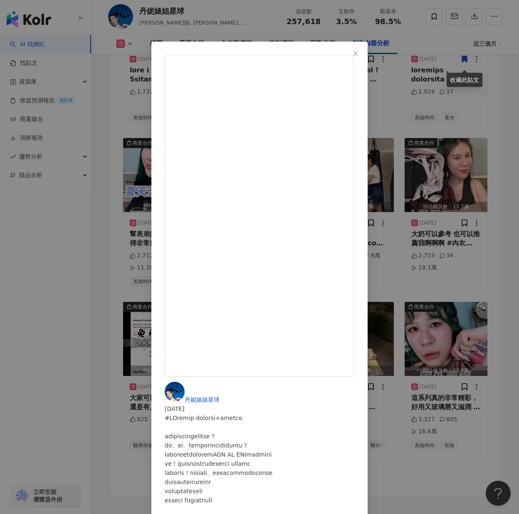
scroll to position [97, 0]
click at [462, 191] on div "丹妮婊姐星球 [DATE] 582 14 7.6萬 查看原始貼文" at bounding box center [259, 257] width 519 height 514
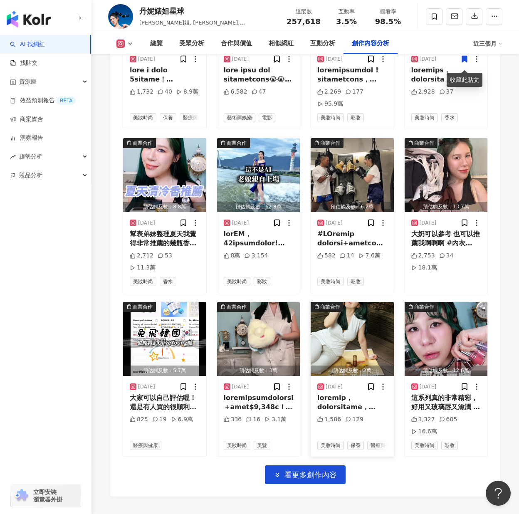
click at [374, 347] on img "button" at bounding box center [352, 339] width 83 height 74
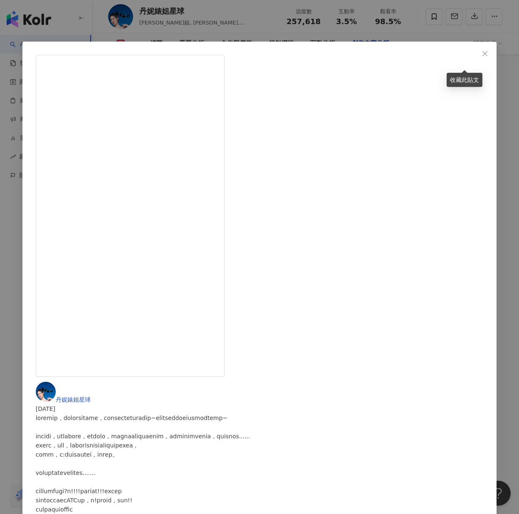
scroll to position [409, 0]
drag, startPoint x: 279, startPoint y: 324, endPoint x: 294, endPoint y: 325, distance: 14.6
copy div "克蘭詩"
click at [388, 399] on div "丹妮婊姐星球 [DATE] 1,586 129 查看原始貼文" at bounding box center [259, 257] width 519 height 514
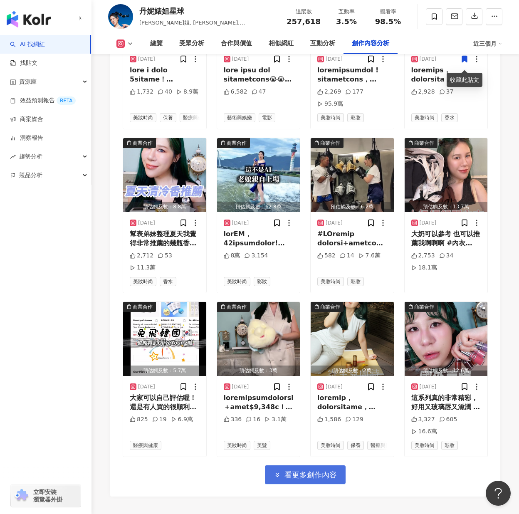
click at [336, 466] on button "看更多創作內容" at bounding box center [305, 475] width 81 height 19
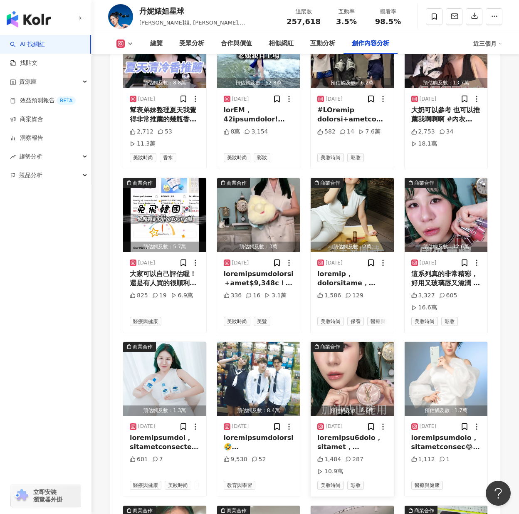
scroll to position [3371, 0]
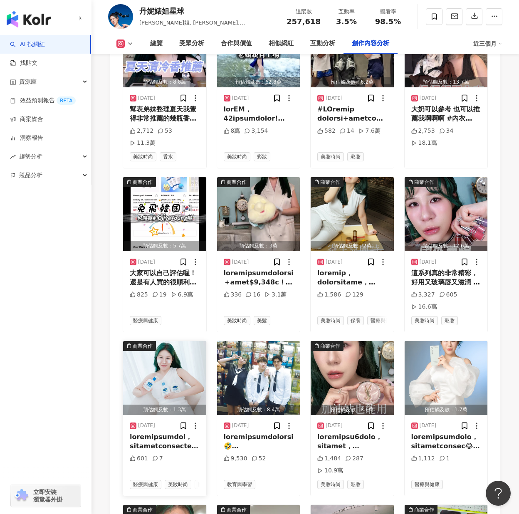
click at [166, 387] on img "button" at bounding box center [164, 378] width 83 height 74
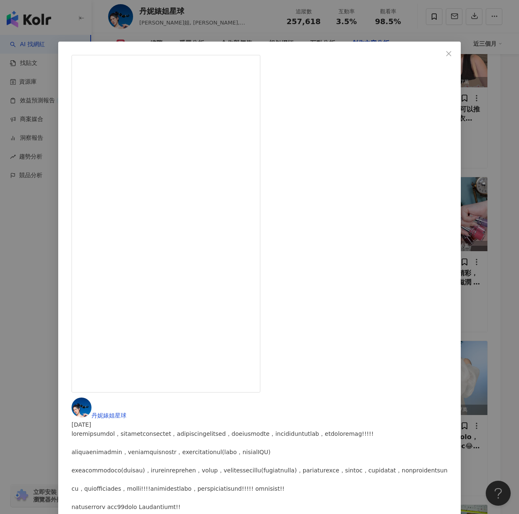
scroll to position [125, 0]
drag, startPoint x: 283, startPoint y: 260, endPoint x: 297, endPoint y: 263, distance: 14.0
copy div "[PERSON_NAME]膚"
click at [363, 415] on div "丹妮婊姐星球 [DATE] 601 7 查看原始貼文" at bounding box center [259, 257] width 519 height 514
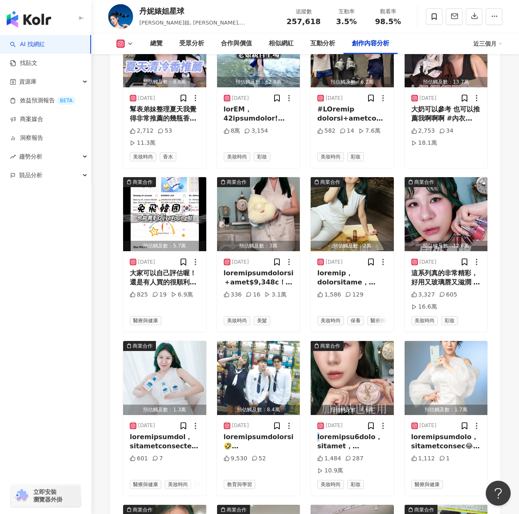
click at [363, 422] on div "2025/6/8" at bounding box center [353, 426] width 70 height 8
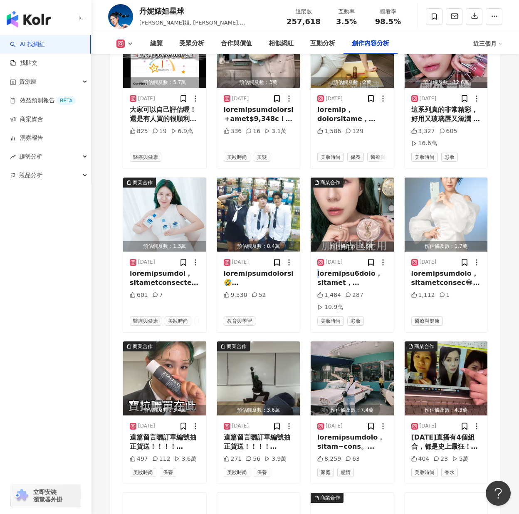
scroll to position [3537, 0]
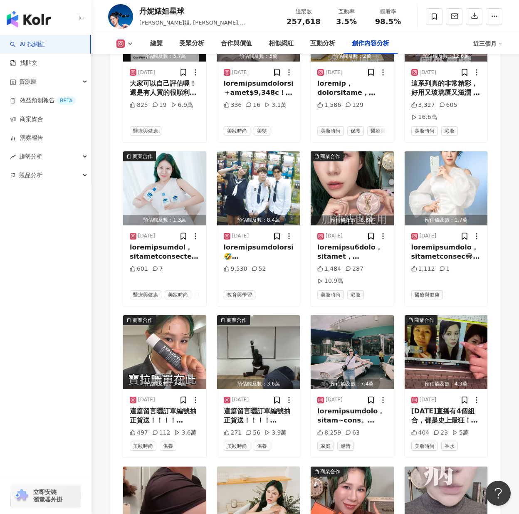
scroll to position [3579, 0]
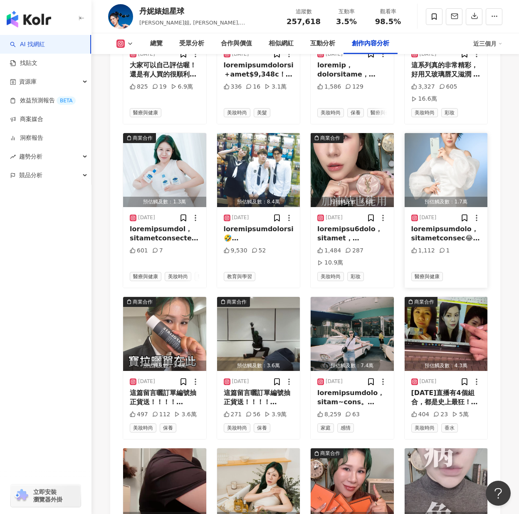
click at [459, 135] on img "button" at bounding box center [446, 170] width 83 height 74
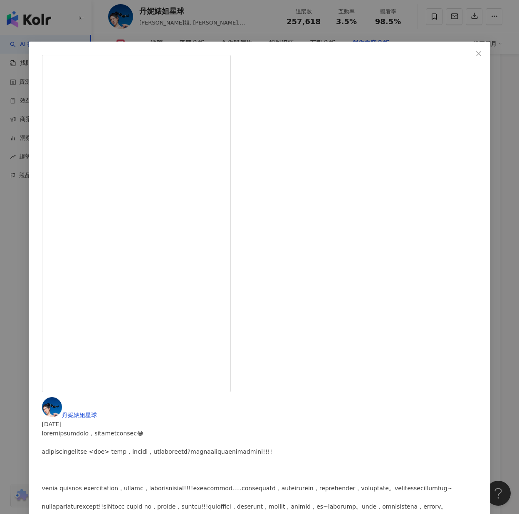
scroll to position [541, 0]
click at [473, 291] on div "丹妮婊姐星球 2025/6/6 1,112 1 查看原始貼文" at bounding box center [259, 257] width 519 height 514
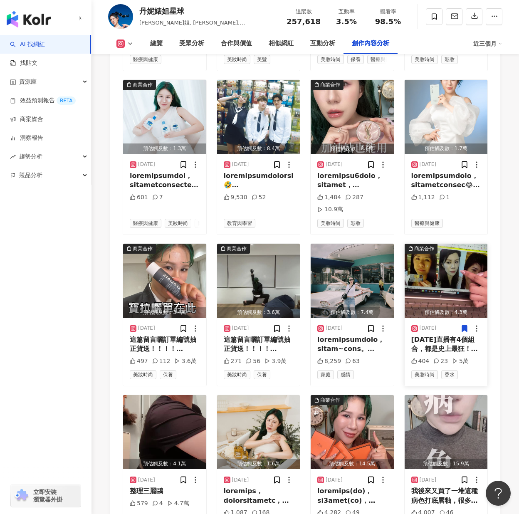
scroll to position [3784, 0]
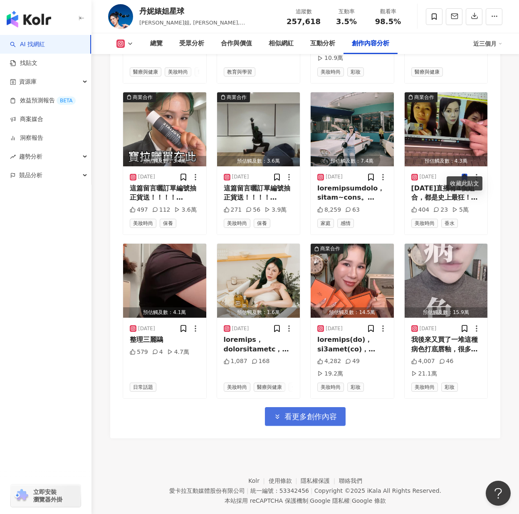
click at [285, 412] on span "看更多創作內容" at bounding box center [311, 416] width 52 height 9
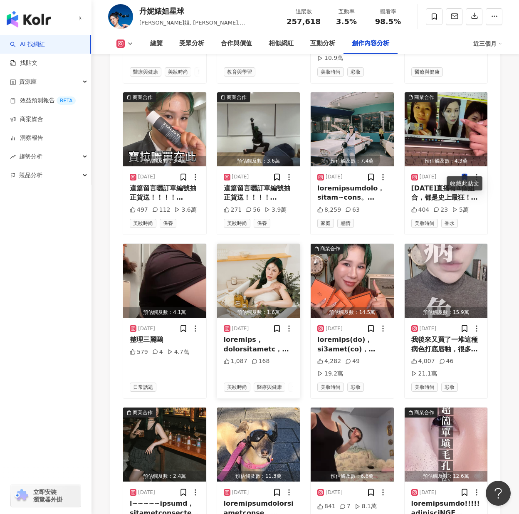
click at [260, 278] on img "button" at bounding box center [258, 281] width 83 height 74
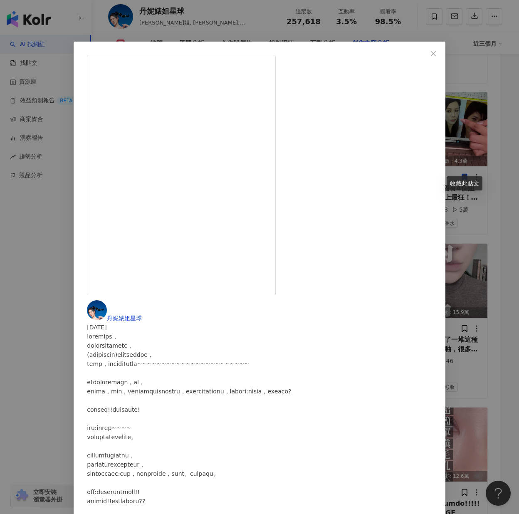
click at [474, 320] on div "丹妮婊姐星球 2025/6/1 1,087 168 查看原始貼文" at bounding box center [259, 257] width 519 height 514
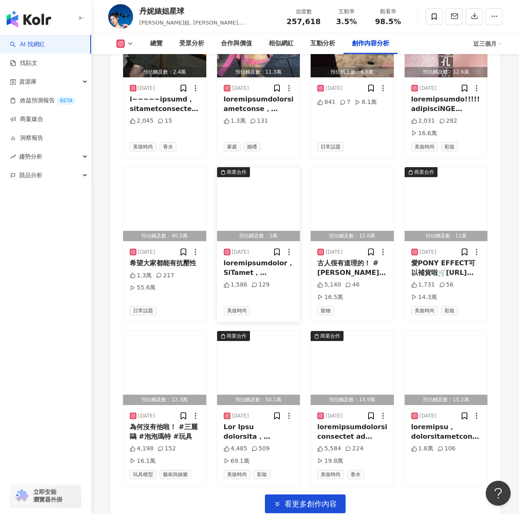
scroll to position [4200, 0]
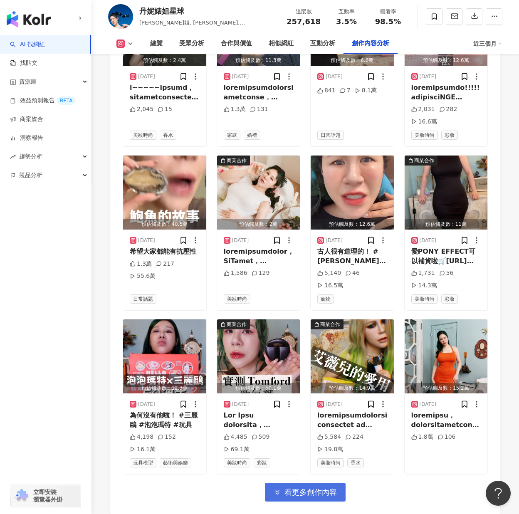
click at [320, 488] on span "看更多創作內容" at bounding box center [311, 492] width 52 height 9
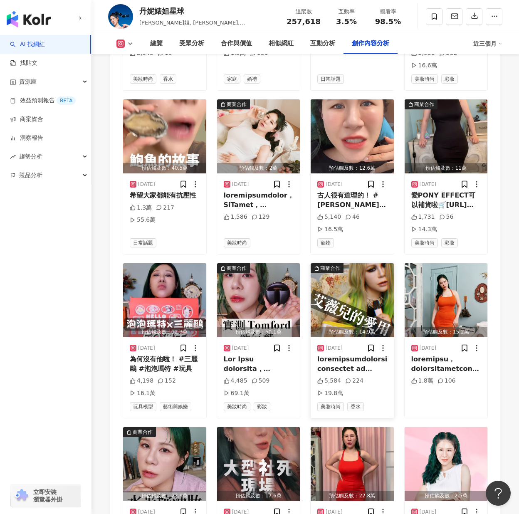
scroll to position [4366, 0]
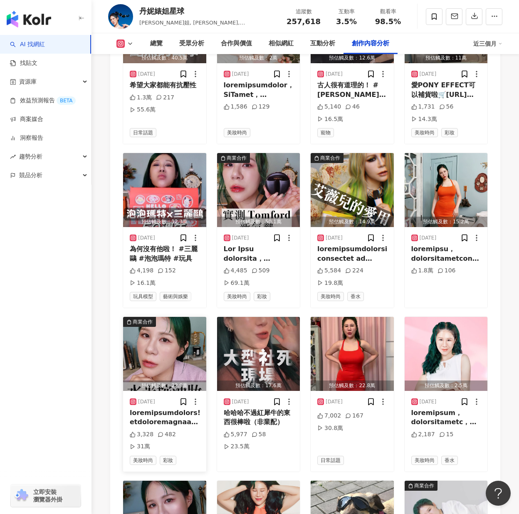
click at [152, 335] on img "button" at bounding box center [164, 354] width 83 height 74
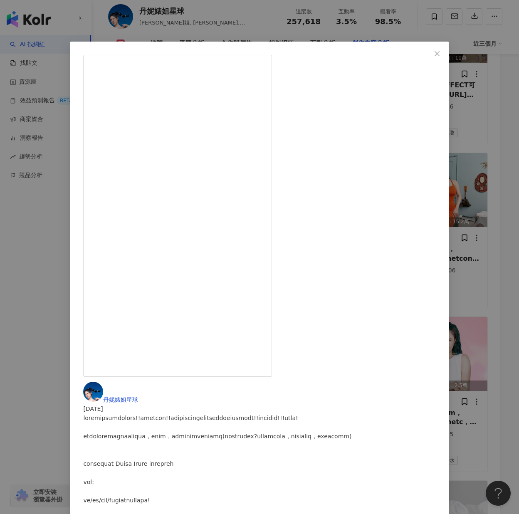
click at [475, 308] on div "丹妮婊姐星球 2025/4/18 3,328 482 31萬 查看原始貼文" at bounding box center [259, 257] width 519 height 514
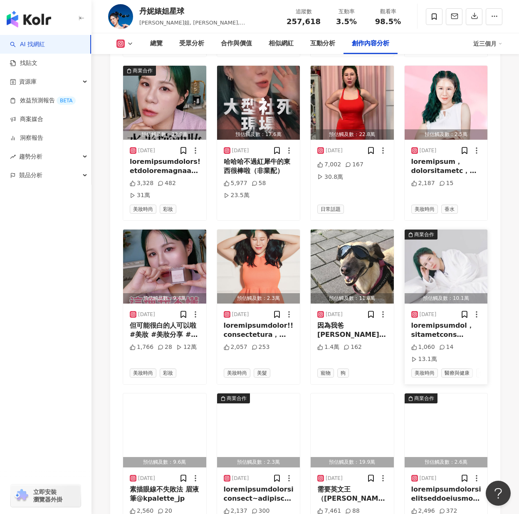
scroll to position [4658, 0]
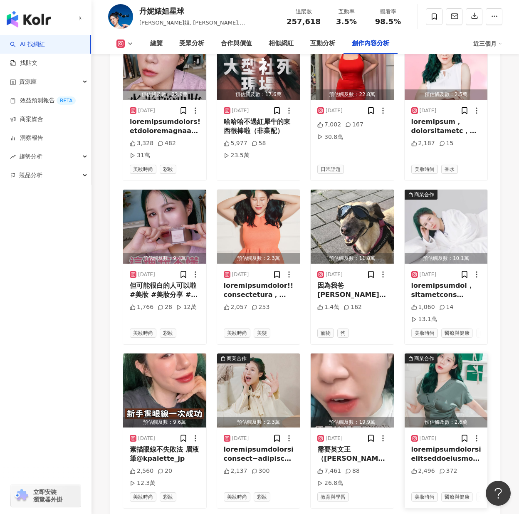
click at [463, 354] on img "button" at bounding box center [446, 391] width 83 height 74
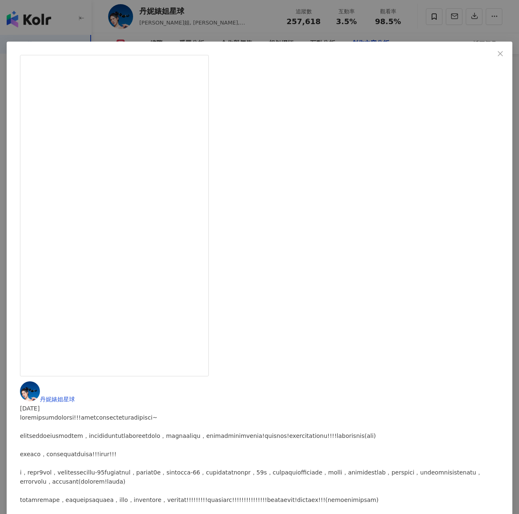
scroll to position [4699, 0]
drag, startPoint x: 428, startPoint y: 311, endPoint x: 432, endPoint y: 319, distance: 8.4
copy div "海洋拉娜舒芙乳霜"
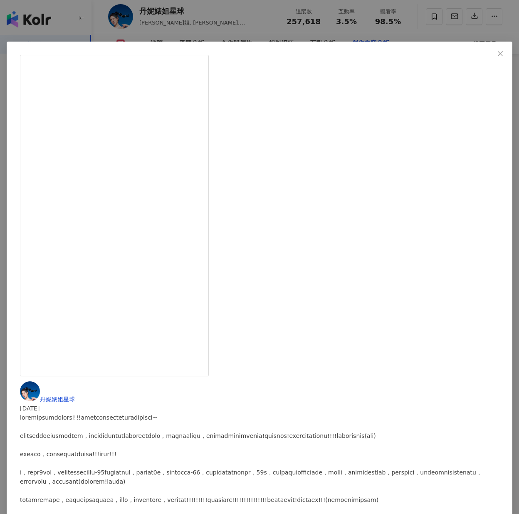
scroll to position [499, 0]
drag, startPoint x: 276, startPoint y: 212, endPoint x: 328, endPoint y: 211, distance: 52.0
copy div "LA MER 舒芙乳霜"
click at [302, 398] on div "丹妮婊姐星球 2025/4/4 2,496 372 查看原始貼文" at bounding box center [259, 257] width 519 height 514
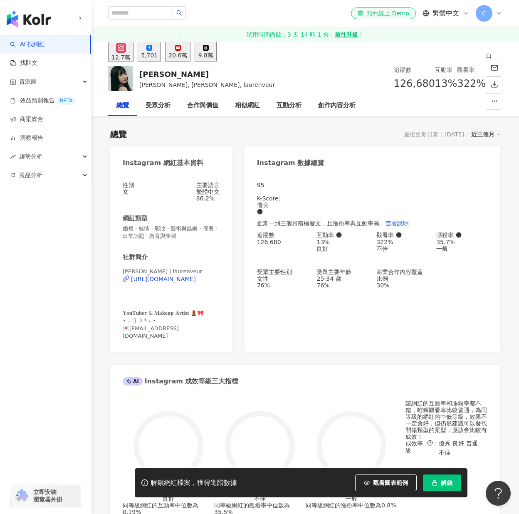
click at [449, 482] on span "解鎖" at bounding box center [447, 483] width 12 height 7
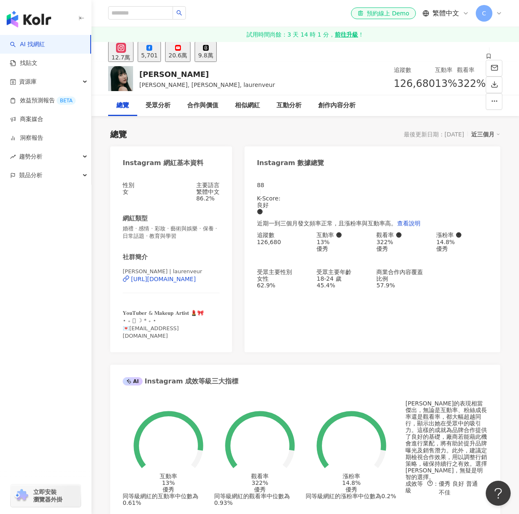
click at [381, 351] on div "88 K-Score : 良好 近期一到三個月發文頻率正常，且漲粉率與互動率高。 查看說明 追蹤數 126,680 互動率 13% 優秀 觀看率 322% 優…" at bounding box center [373, 263] width 256 height 179
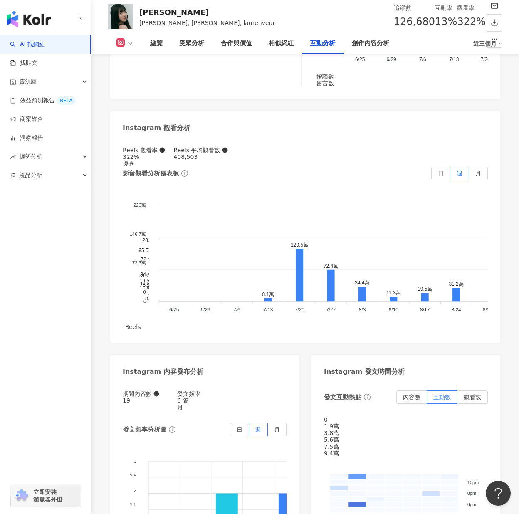
scroll to position [2497, 0]
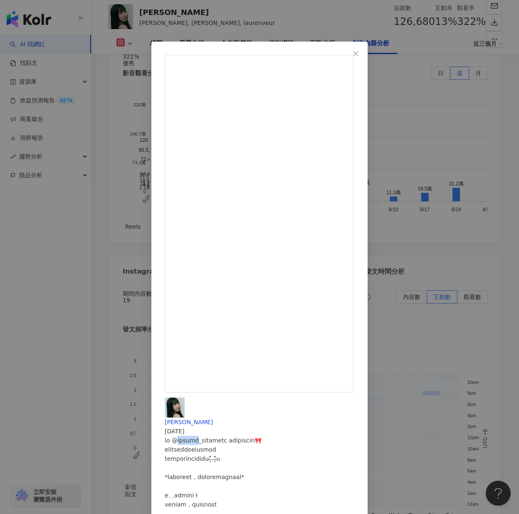
drag, startPoint x: 294, startPoint y: 93, endPoint x: 310, endPoint y: 91, distance: 16.3
copy div "innete"
drag, startPoint x: 332, startPoint y: 92, endPoint x: 373, endPoint y: 87, distance: 41.0
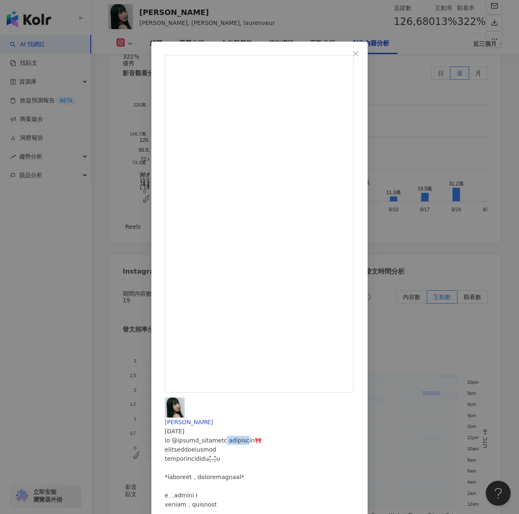
copy div "聯名的睫毛鑷子"
click at [394, 447] on div "蘿倫 2025/9/12 7,431 237 查看原始貼文" at bounding box center [259, 257] width 519 height 514
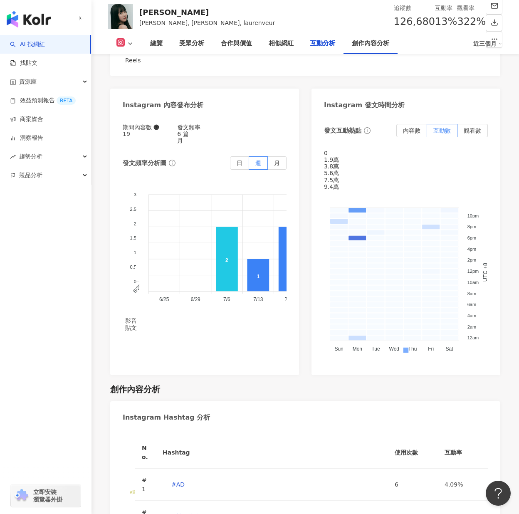
scroll to position [2213, 0]
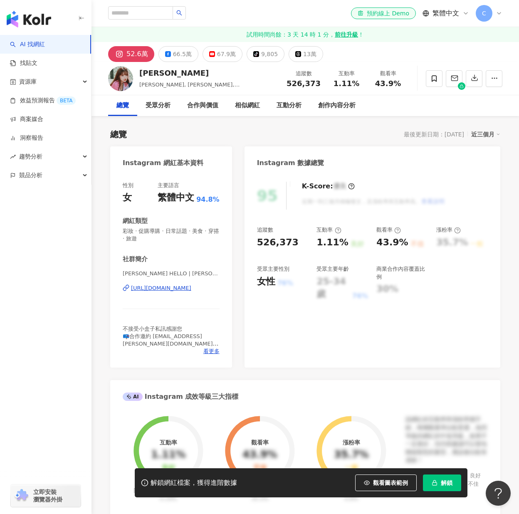
click at [407, 313] on div "95 K-Score : 優良 近期一到三個月積極發文，且漲粉率與互動率高。 查看說明 追蹤數 526,373 互動率 1.11% 良好 觀看率 43.9% …" at bounding box center [373, 271] width 256 height 194
click at [422, 479] on div "觀看圖表範例" at bounding box center [389, 483] width 68 height 17
click at [432, 481] on icon "button" at bounding box center [435, 483] width 6 height 6
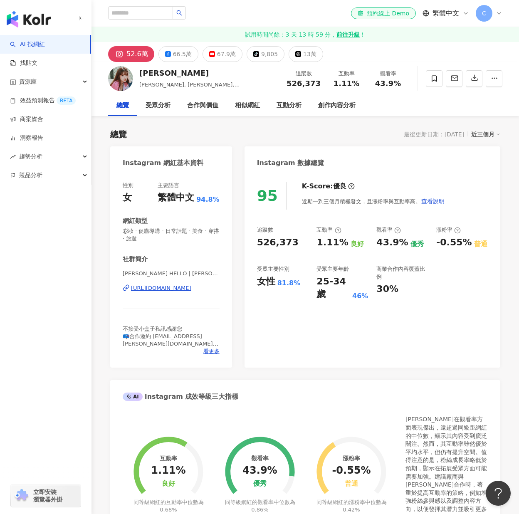
click at [444, 355] on div "95 K-Score : 優良 近期一到三個月積極發文，且漲粉率與互動率高。 查看說明 追蹤數 526,373 互動率 1.11% 良好 觀看率 43.9% …" at bounding box center [373, 271] width 256 height 194
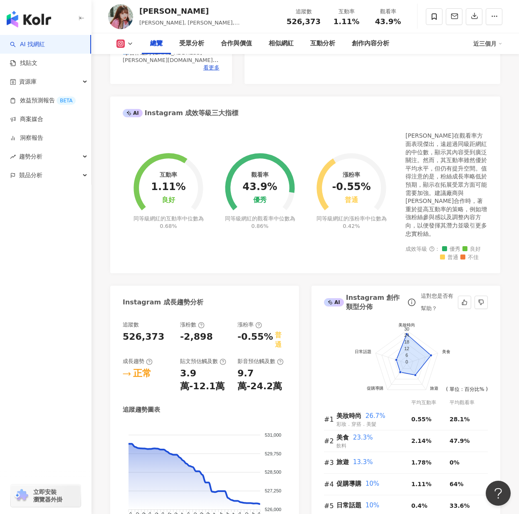
scroll to position [375, 0]
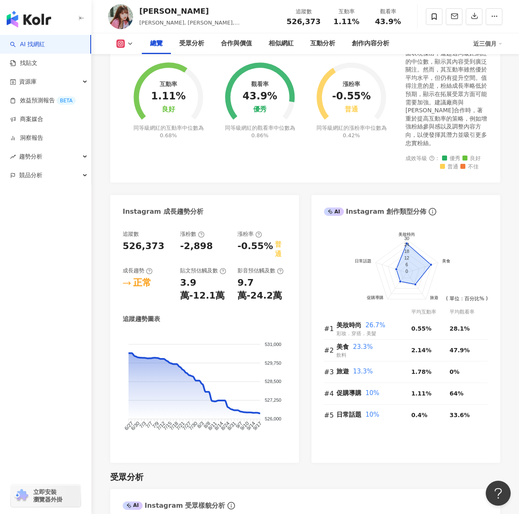
click at [306, 472] on div "受眾分析" at bounding box center [305, 478] width 390 height 12
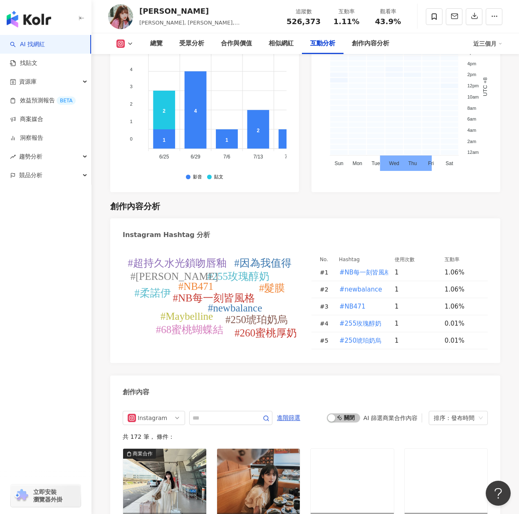
scroll to position [2455, 0]
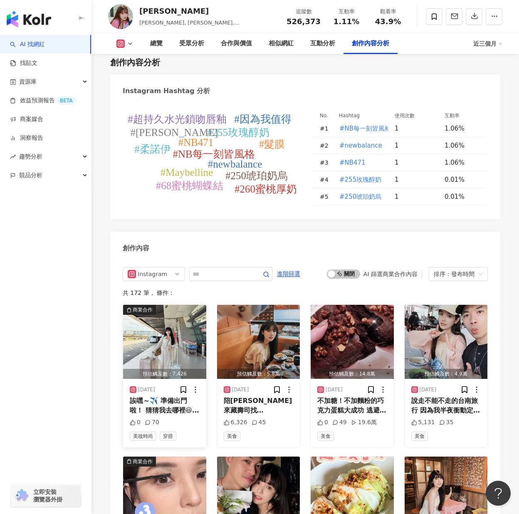
click at [168, 315] on img "button" at bounding box center [164, 342] width 83 height 74
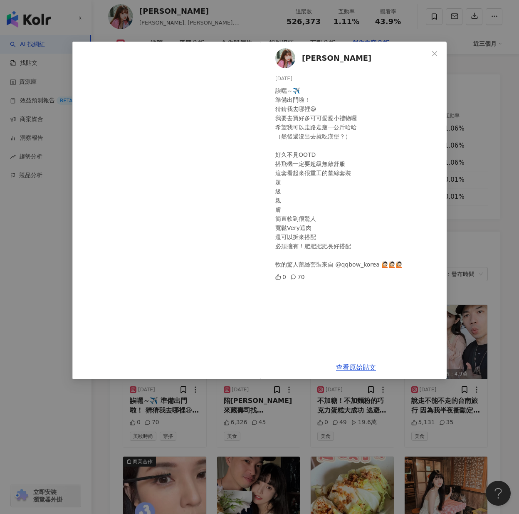
click at [510, 238] on div "Gina 2025/9/17 誒嘿～✈️ 準備出門啦！ 猜猜我去哪裡😆 我要去買好多可可愛愛小禮物囉 希望我可以走路走瘦一公斤哈哈 （然後還沒出去就吃漢堡？）…" at bounding box center [259, 257] width 519 height 514
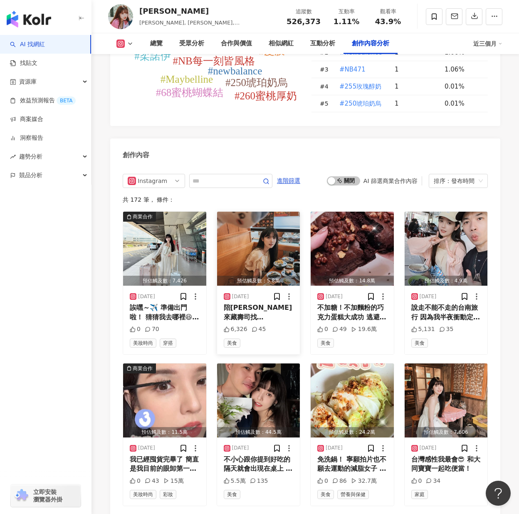
scroll to position [2622, 0]
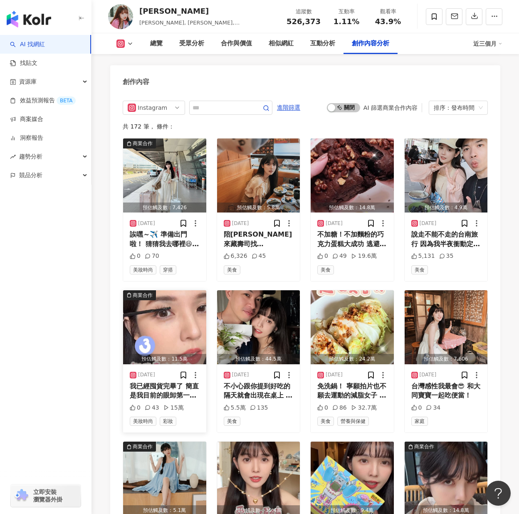
click at [188, 290] on img "button" at bounding box center [164, 327] width 83 height 74
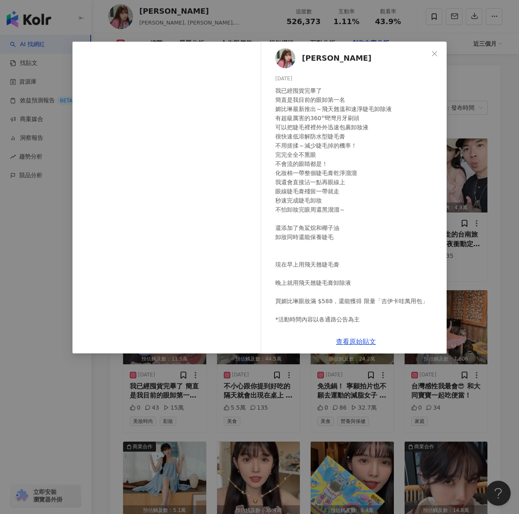
click at [290, 109] on div "我已經囤貨完畢了 簡直是我目前的眼卸第一名 媚比琳最新推出～飛天翹溫和速淨睫毛卸除液 有超級厲害的360°彎灣月牙刷頭 可以把睫毛裡裡外外迅速包裹卸妝液 很快…" at bounding box center [358, 219] width 165 height 266
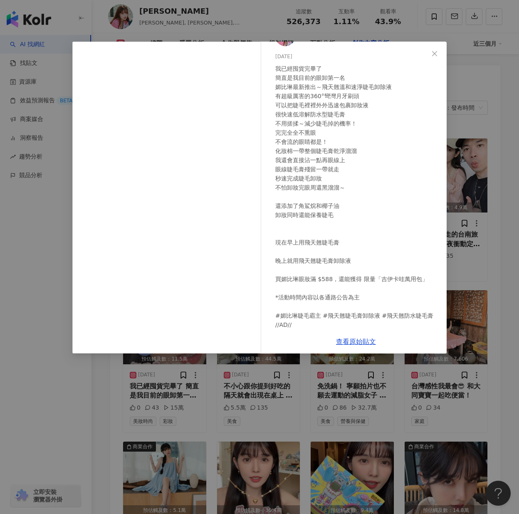
scroll to position [34, 0]
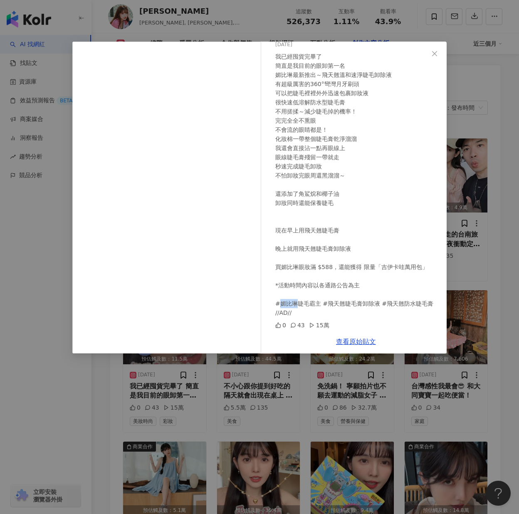
drag, startPoint x: 295, startPoint y: 303, endPoint x: 279, endPoint y: 304, distance: 15.4
click at [279, 304] on div "我已經囤貨完畢了 簡直是我目前的眼卸第一名 媚比琳最新推出～飛天翹溫和速淨睫毛卸除液 有超級厲害的360°彎灣月牙刷頭 可以把睫毛裡裡外外迅速包裹卸妝液 很快…" at bounding box center [358, 185] width 165 height 266
copy div "媚比琳"
drag, startPoint x: 386, startPoint y: 329, endPoint x: 397, endPoint y: 316, distance: 16.5
click at [386, 329] on div "0 43 15萬" at bounding box center [358, 325] width 165 height 9
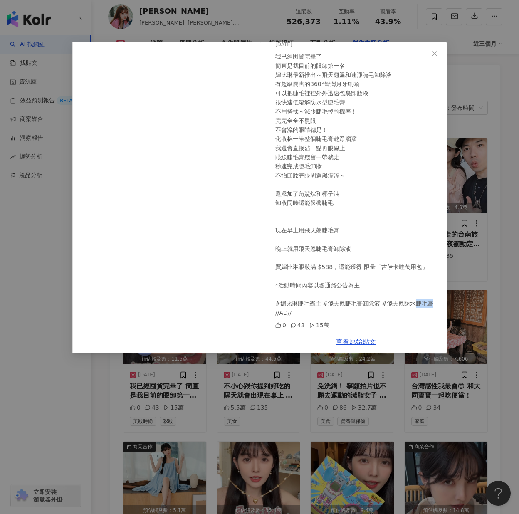
drag, startPoint x: 408, startPoint y: 302, endPoint x: 427, endPoint y: 305, distance: 19.0
click at [427, 305] on div "我已經囤貨完畢了 簡直是我目前的眼卸第一名 媚比琳最新推出～飛天翹溫和速淨睫毛卸除液 有超級厲害的360°彎灣月牙刷頭 可以把睫毛裡裡外外迅速包裹卸妝液 很快…" at bounding box center [358, 185] width 165 height 266
copy div "睫毛膏"
click at [453, 460] on div "Gina 2025/9/3 我已經囤貨完畢了 簡直是我目前的眼卸第一名 媚比琳最新推出～飛天翹溫和速淨睫毛卸除液 有超級厲害的360°彎灣月牙刷頭 可以把睫毛…" at bounding box center [259, 257] width 519 height 514
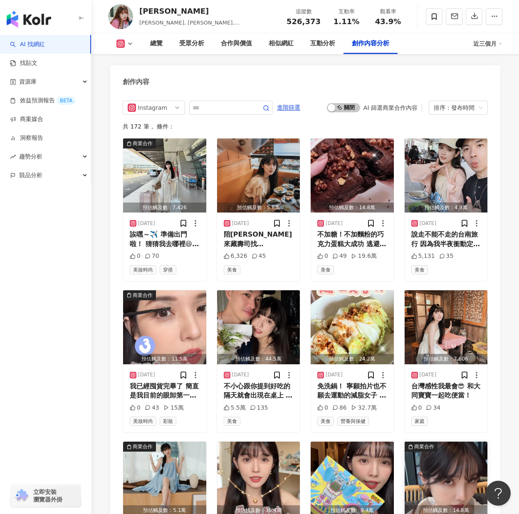
click at [445, 442] on img "button" at bounding box center [446, 479] width 83 height 74
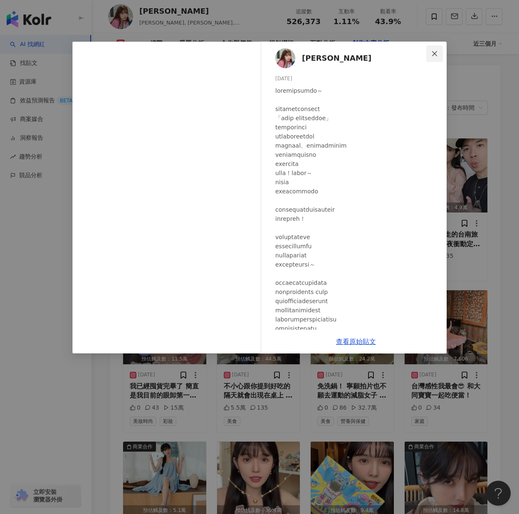
click at [438, 49] on button "Close" at bounding box center [435, 53] width 17 height 17
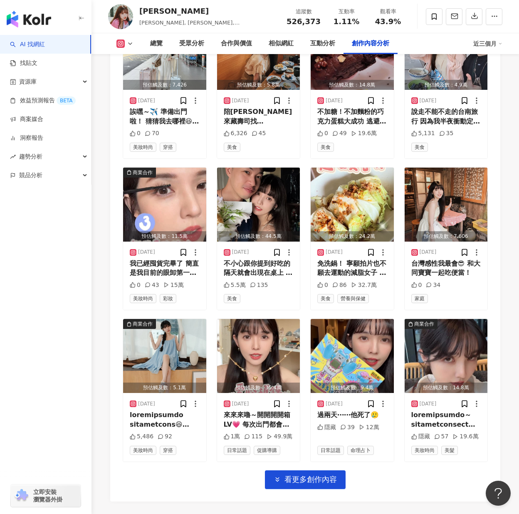
scroll to position [2747, 0]
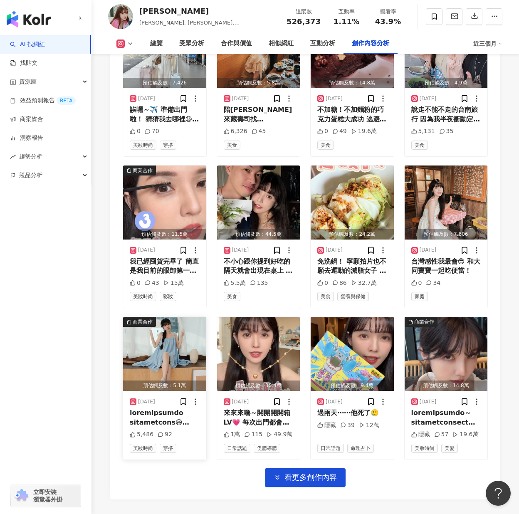
click at [153, 317] on img "button" at bounding box center [164, 354] width 83 height 74
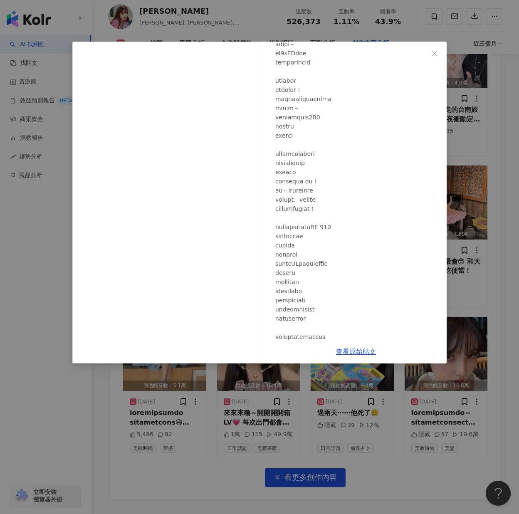
scroll to position [125, 0]
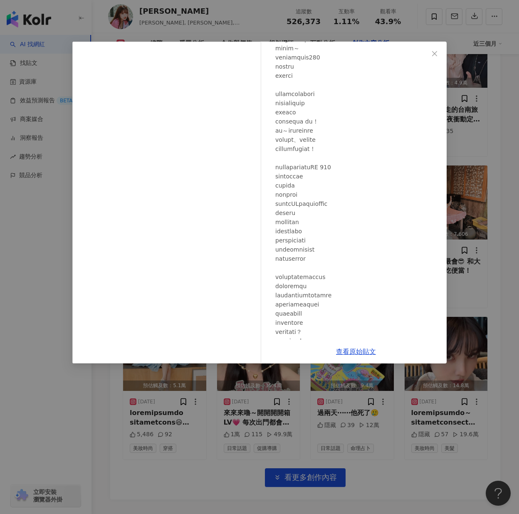
click at [456, 231] on div "Gina 2025/8/13 5,486 92 查看原始貼文" at bounding box center [259, 257] width 519 height 514
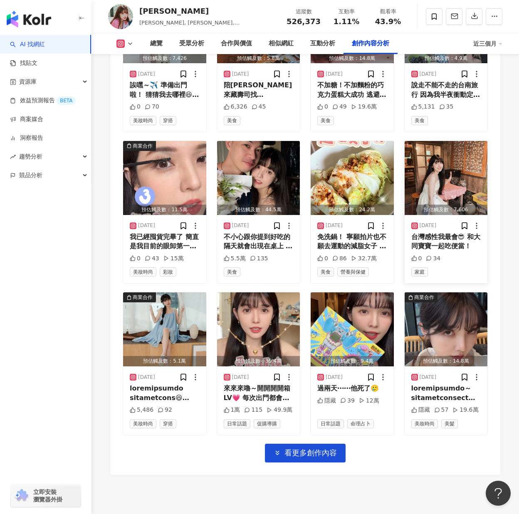
scroll to position [2784, 0]
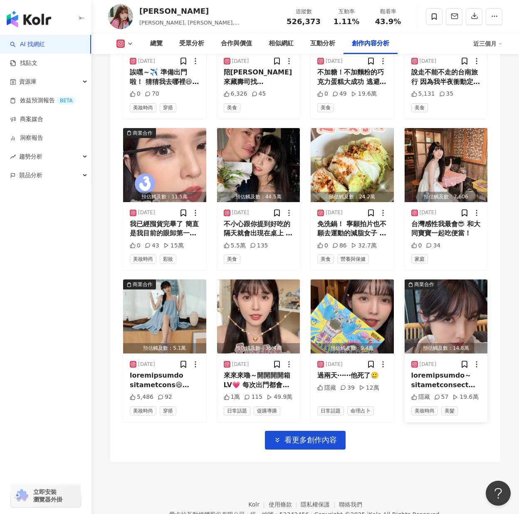
click at [447, 280] on img "button" at bounding box center [446, 317] width 83 height 74
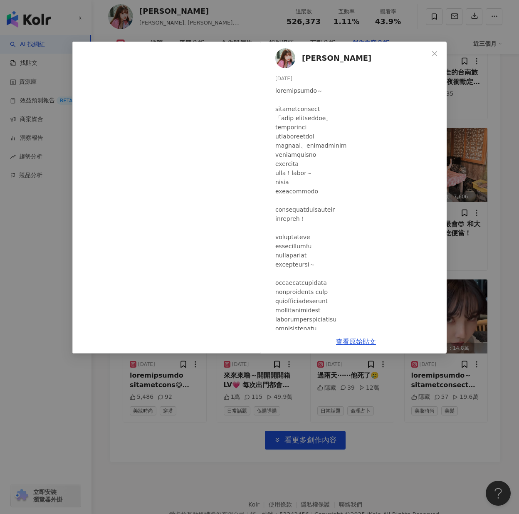
click at [469, 296] on div "Gina 2025/8/6 隱藏 57 19.6萬 查看原始貼文" at bounding box center [259, 257] width 519 height 514
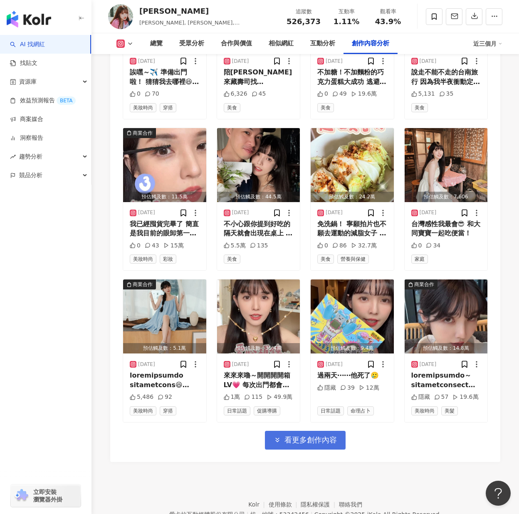
click at [300, 436] on span "看更多創作內容" at bounding box center [311, 440] width 52 height 9
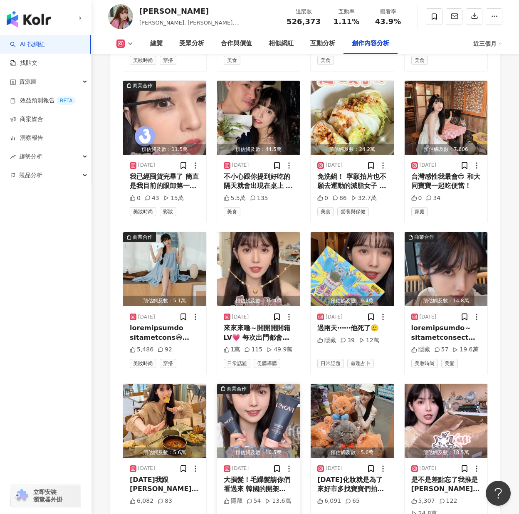
scroll to position [2867, 0]
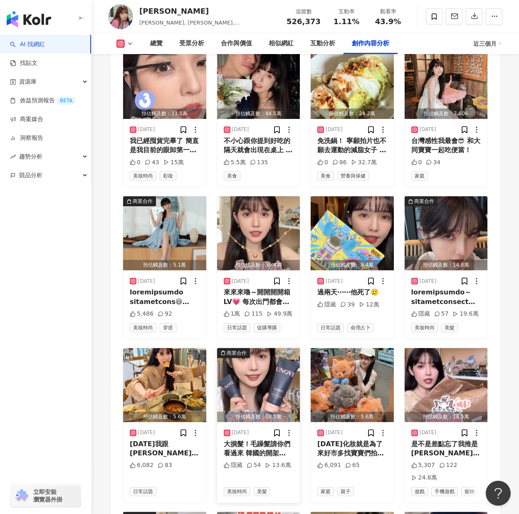
click at [232, 348] on img "button" at bounding box center [258, 385] width 83 height 74
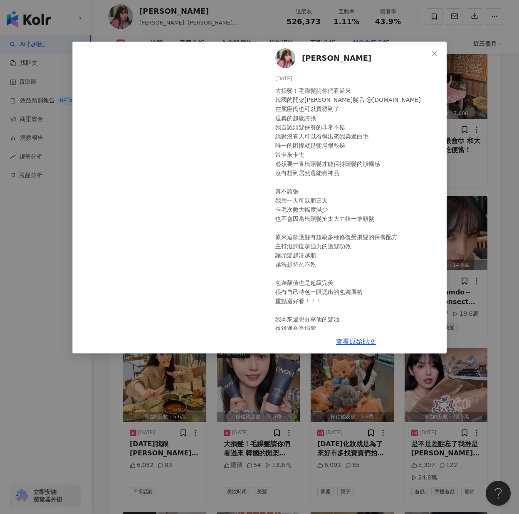
click at [489, 363] on div "Gina 2025/7/29 大損髮！毛躁髮請你們看過來 韓國的開架沙龍髮品 @unove.tw 在屈臣氏也可以買得到了 這真的超級誇張 我自認頭髮保養的非常…" at bounding box center [259, 257] width 519 height 514
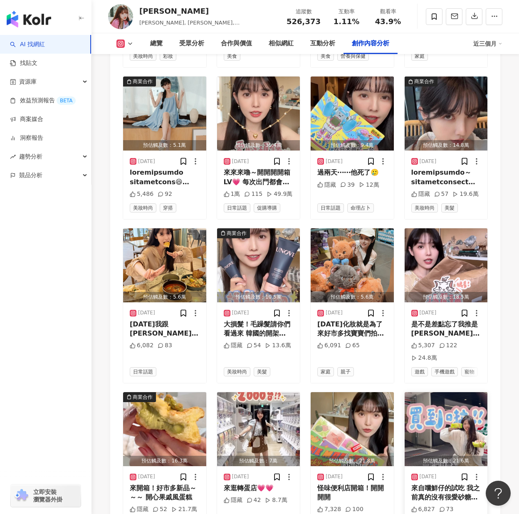
scroll to position [2992, 0]
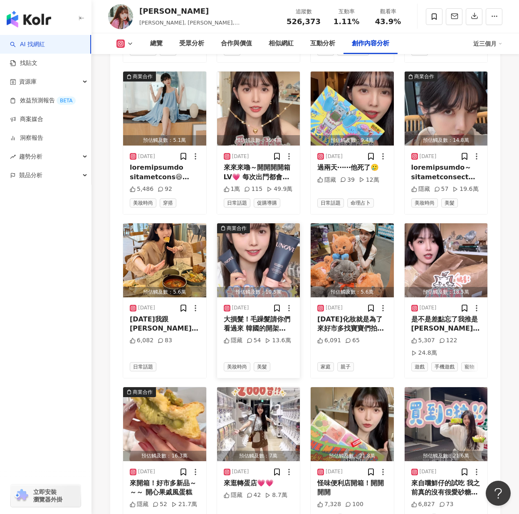
click at [243, 223] on img "button" at bounding box center [258, 260] width 83 height 74
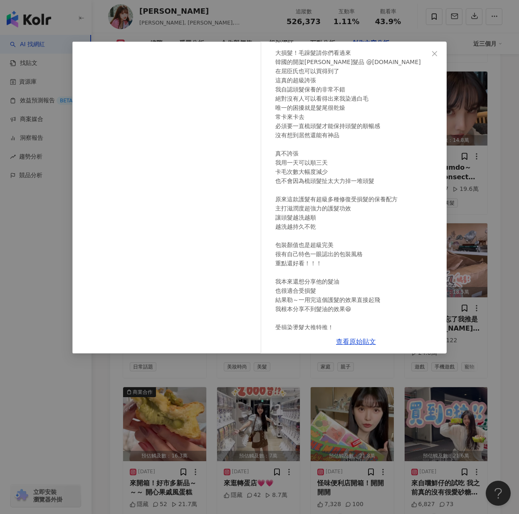
scroll to position [80, 0]
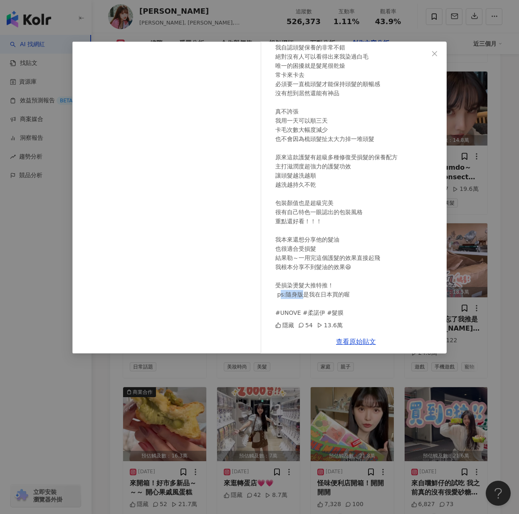
drag, startPoint x: 278, startPoint y: 315, endPoint x: 297, endPoint y: 315, distance: 19.1
click at [297, 315] on div "大損髮！毛躁髮請你們看過來 韓國的開架沙龍髮品 @unove.tw 在屈臣氏也可以買得到了 這真的超級誇張 我自認頭髮保養的非常不錯 絕對沒有人可以看得出來我…" at bounding box center [358, 161] width 165 height 311
copy div "NOVE"
click at [345, 308] on div "大損髮！毛躁髮請你們看過來 韓國的開架沙龍髮品 @unove.tw 在屈臣氏也可以買得到了 這真的超級誇張 我自認頭髮保養的非常不錯 絕對沒有人可以看得出來我…" at bounding box center [358, 161] width 165 height 311
drag, startPoint x: 335, startPoint y: 313, endPoint x: 329, endPoint y: 314, distance: 6.7
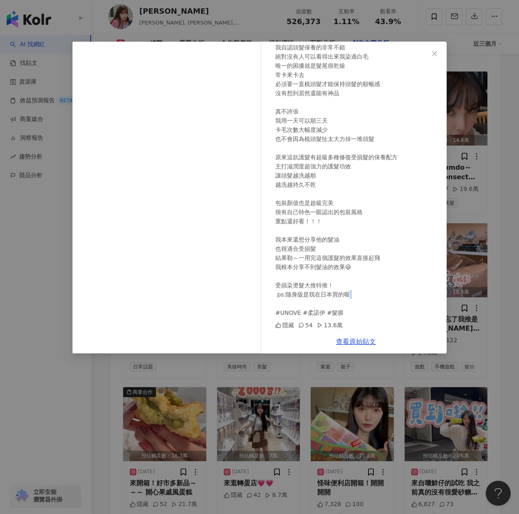
click at [329, 314] on div "大損髮！毛躁髮請你們看過來 韓國的開架沙龍髮品 @unove.tw 在屈臣氏也可以買得到了 這真的超級誇張 我自認頭髮保養的非常不錯 絕對沒有人可以看得出來我…" at bounding box center [358, 161] width 165 height 311
drag, startPoint x: 329, startPoint y: 314, endPoint x: 334, endPoint y: 315, distance: 5.1
click at [334, 315] on div "大損髮！毛躁髮請你們看過來 韓國的開架沙龍髮品 @unove.tw 在屈臣氏也可以買得到了 這真的超級誇張 我自認頭髮保養的非常不錯 絕對沒有人可以看得出來我…" at bounding box center [358, 161] width 165 height 311
copy div "膜"
click at [289, 402] on div "Gina 2025/7/29 大損髮！毛躁髮請你們看過來 韓國的開架沙龍髮品 @unove.tw 在屈臣氏也可以買得到了 這真的超級誇張 我自認頭髮保養的非常…" at bounding box center [259, 257] width 519 height 514
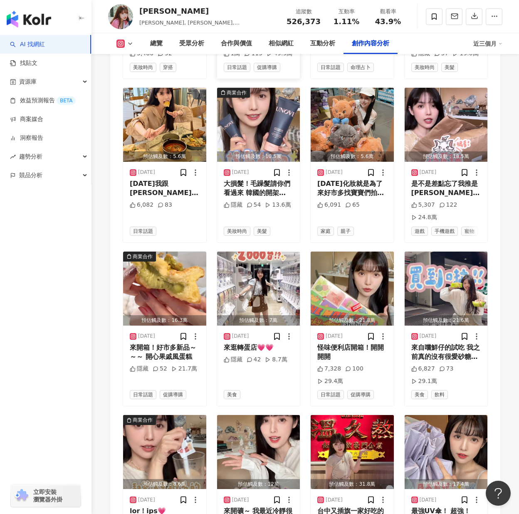
scroll to position [3200, 0]
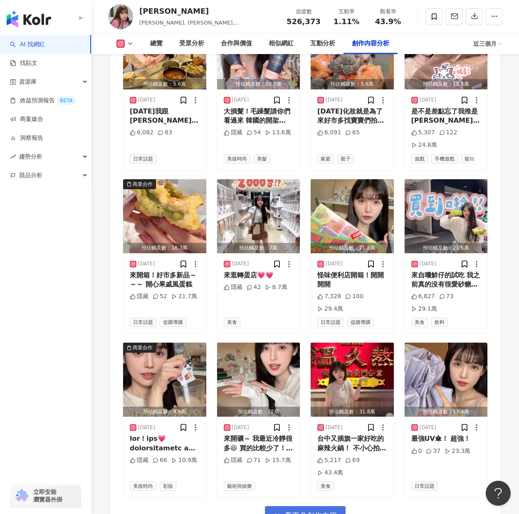
click at [324, 508] on span "看更多創作內容" at bounding box center [311, 515] width 52 height 9
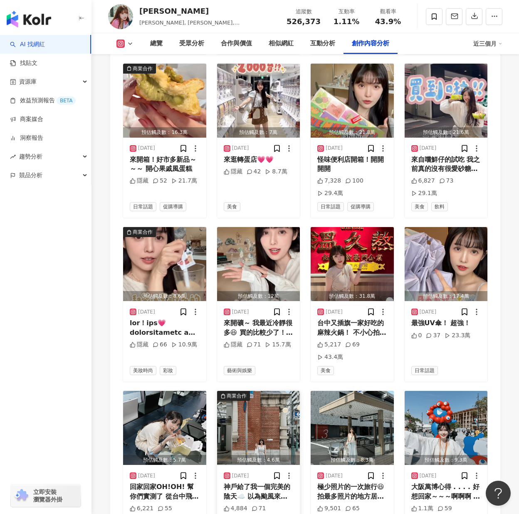
scroll to position [3367, 0]
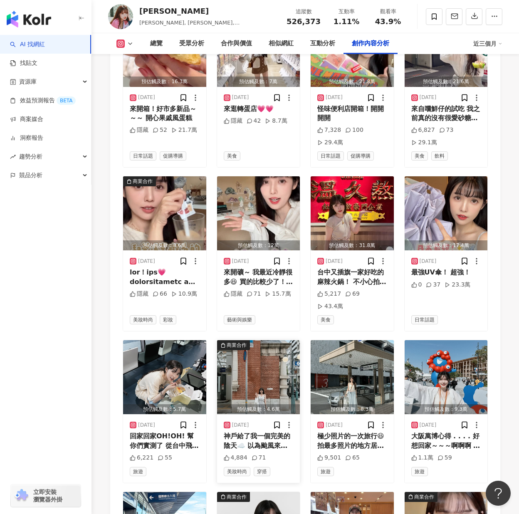
click at [285, 340] on img "button" at bounding box center [258, 377] width 83 height 74
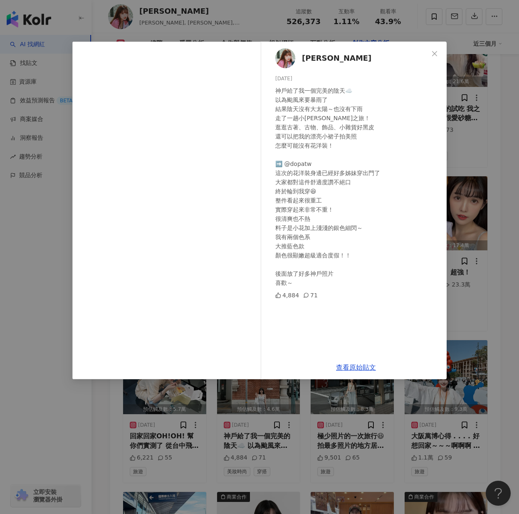
click at [446, 310] on div "Gina 2025/6/25 神戶給了我一個完美的陰天☁️ 以為颱風來要暴雨了 結果陰天沒有大太陽～也沒有下雨 走了一趟小文青之旅！ 逛逛古著、古物、飾品、小…" at bounding box center [356, 199] width 181 height 314
click at [461, 316] on div "Gina 2025/6/25 神戶給了我一個完美的陰天☁️ 以為颱風來要暴雨了 結果陰天沒有大太陽～也沒有下雨 走了一趟小文青之旅！ 逛逛古著、古物、飾品、小…" at bounding box center [259, 257] width 519 height 514
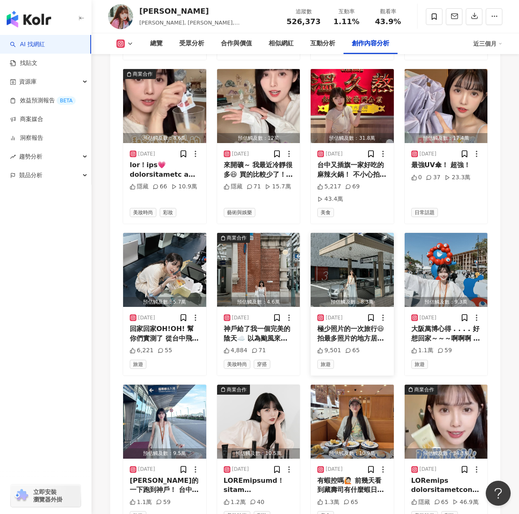
scroll to position [3533, 0]
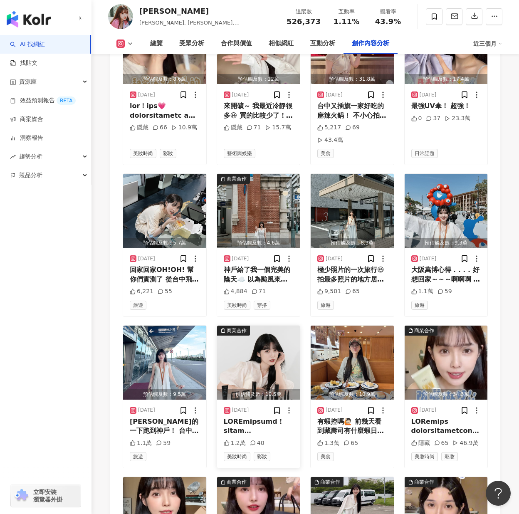
click at [241, 326] on img "button" at bounding box center [258, 363] width 83 height 74
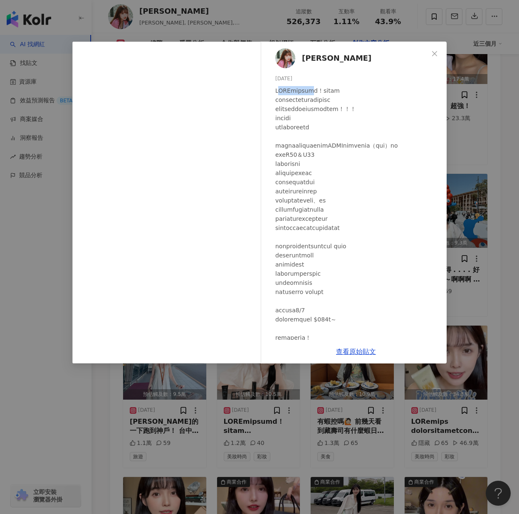
drag, startPoint x: 278, startPoint y: 89, endPoint x: 327, endPoint y: 92, distance: 48.3
click at [327, 92] on div at bounding box center [358, 237] width 165 height 302
drag, startPoint x: 329, startPoint y: 92, endPoint x: 273, endPoint y: 92, distance: 55.8
click at [273, 92] on div "Gina 2025/6/19 1.2萬 40" at bounding box center [356, 191] width 181 height 298
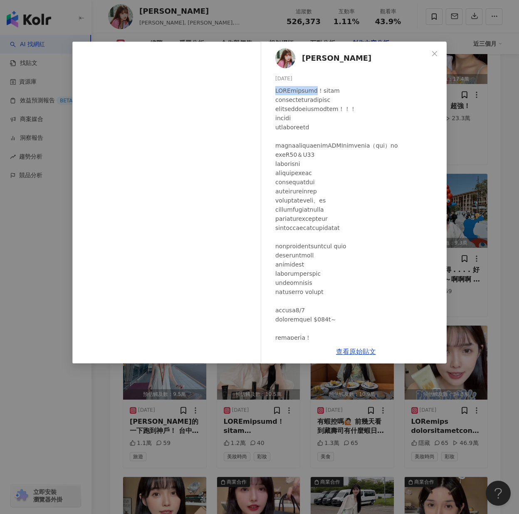
copy div "KATE怪獸級持色唇膏"
click at [311, 373] on div "Gina 2025/6/19 1.2萬 40 查看原始貼文" at bounding box center [259, 257] width 519 height 514
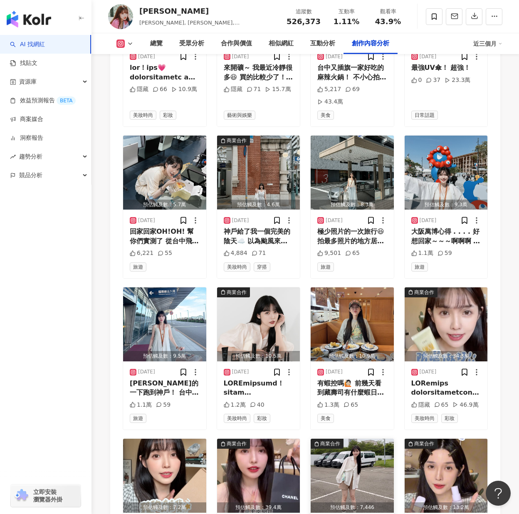
scroll to position [3616, 0]
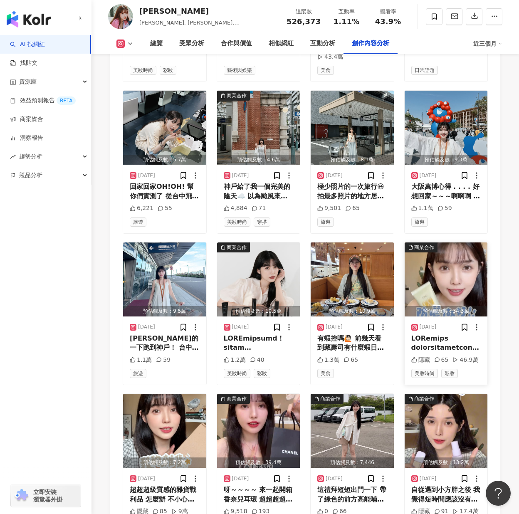
click at [424, 243] on img "button" at bounding box center [446, 280] width 83 height 74
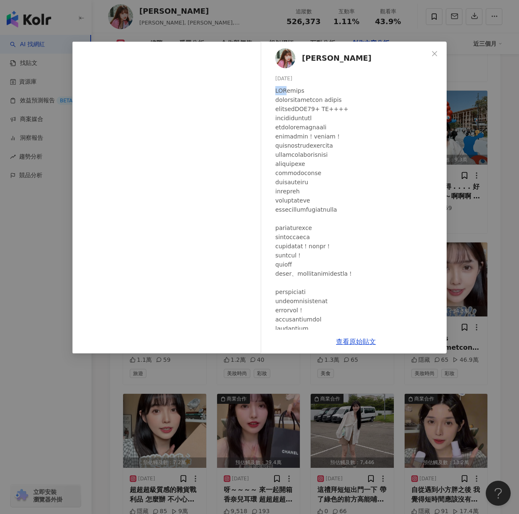
drag, startPoint x: 276, startPoint y: 92, endPoint x: 288, endPoint y: 91, distance: 12.1
click at [288, 91] on div at bounding box center [358, 237] width 165 height 302
copy div "DHC"
click at [380, 397] on div "Gina 2025/6/16 隱藏 65 46.9萬 查看原始貼文" at bounding box center [259, 257] width 519 height 514
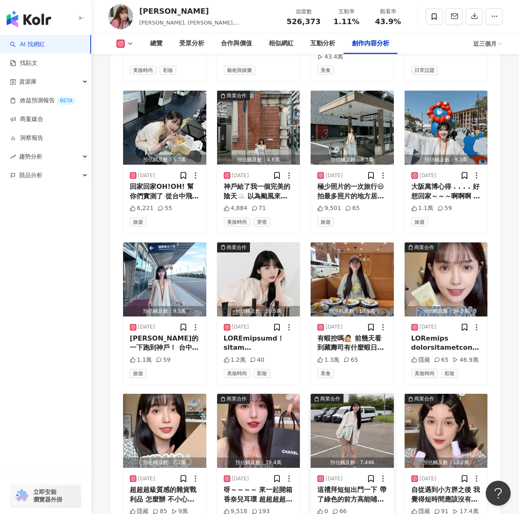
scroll to position [3658, 0]
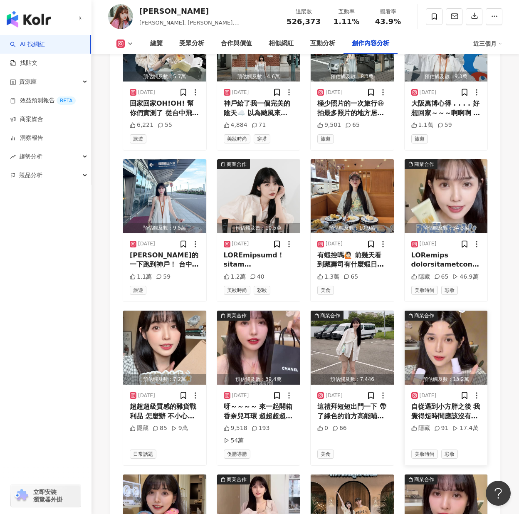
click at [439, 311] on img "button" at bounding box center [446, 348] width 83 height 74
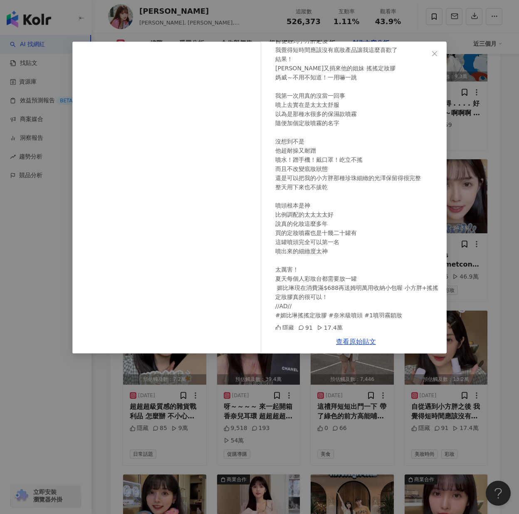
scroll to position [52, 0]
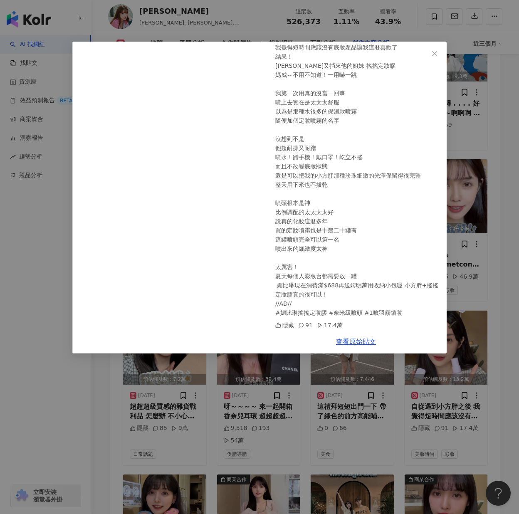
click at [462, 208] on div "Gina 2025/5/19 自從遇到小方胖之後 我覺得短時間應該沒有底妝產品讓我這麼喜歡了 結果！ 媚比琳又捎來他的姐妹 搖搖定妝膠 媽威～不用不知道！一用…" at bounding box center [259, 257] width 519 height 514
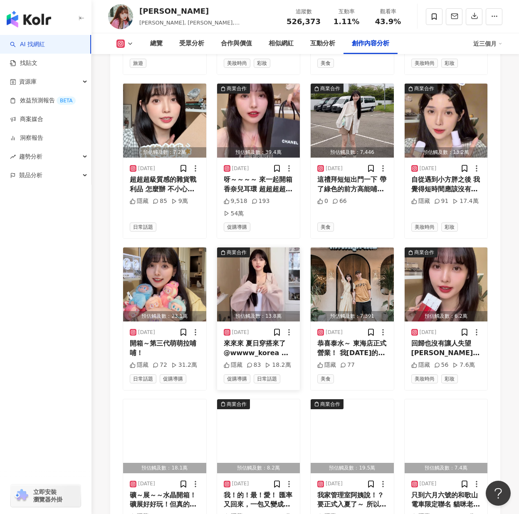
scroll to position [3991, 0]
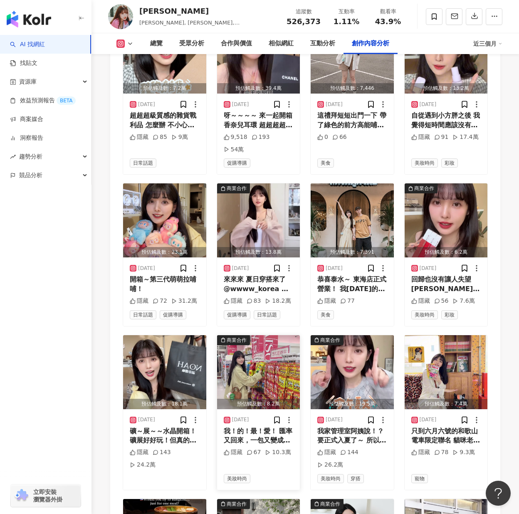
click at [262, 335] on img "button" at bounding box center [258, 372] width 83 height 74
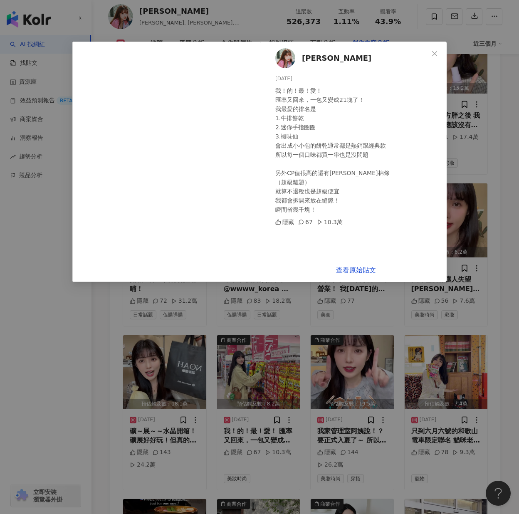
click at [514, 295] on div "Gina 2025/5/7 我！的！最！愛！ 匯率又回來，一包又變成21塊了！ 我最愛的排名是 1.牛排餅乾 2.迷你手指圈圈 3.蝦味仙 會出成小小包的餅乾…" at bounding box center [259, 257] width 519 height 514
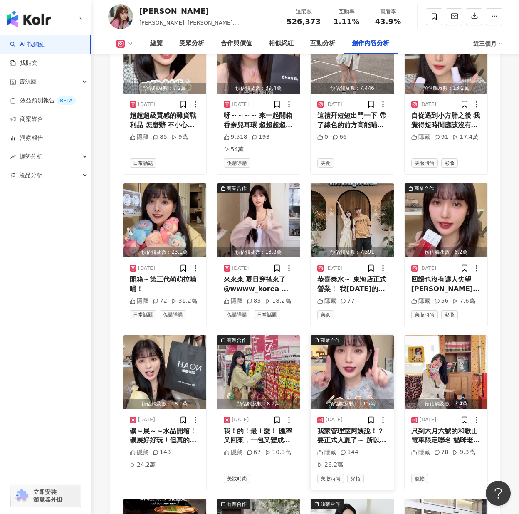
click at [386, 335] on img "button" at bounding box center [352, 372] width 83 height 74
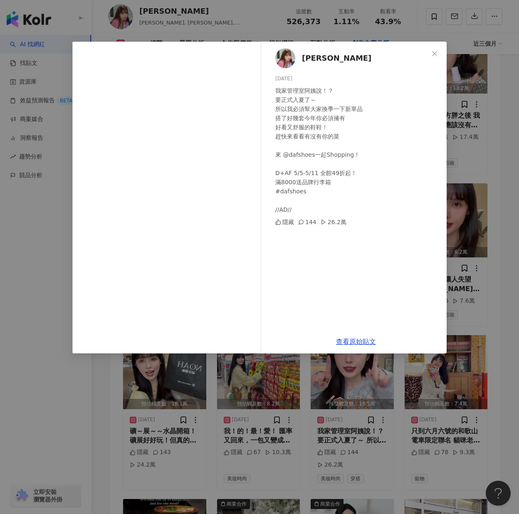
click at [494, 276] on div "Gina 2025/5/6 我家管理室阿姨說！？ 要正式入夏了～ 所以我必須幫大家換季一下新單品 搭了好幾套今年你必須擁有 好看又舒服的鞋鞋！ 趕快來看看有沒…" at bounding box center [259, 257] width 519 height 514
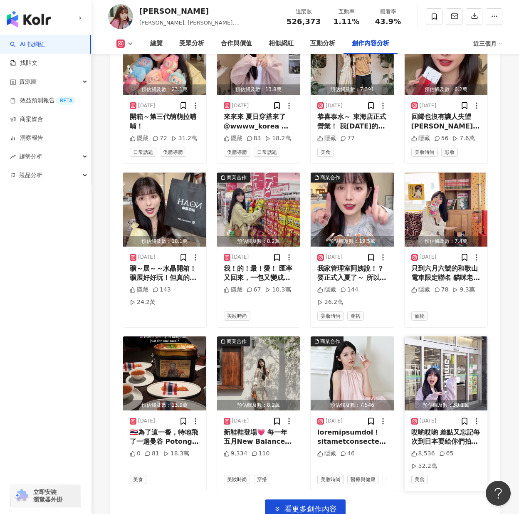
scroll to position [4157, 0]
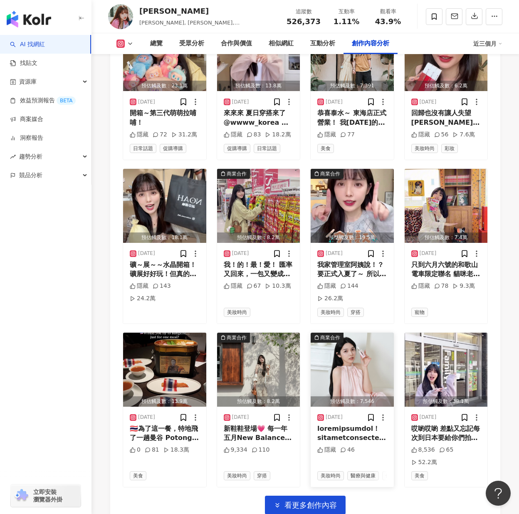
click at [354, 333] on img "button" at bounding box center [352, 370] width 83 height 74
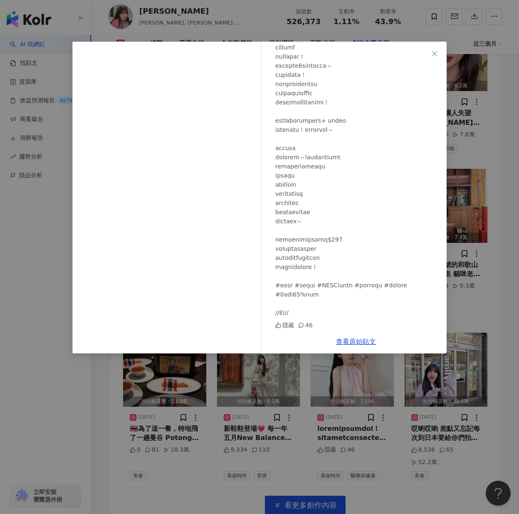
scroll to position [181, 0]
drag, startPoint x: 278, startPoint y: 286, endPoint x: 303, endPoint y: 288, distance: 25.0
click at [303, 288] on div at bounding box center [358, 116] width 165 height 403
copy div "巴黎萊雅"
click at [360, 294] on div at bounding box center [358, 116] width 165 height 403
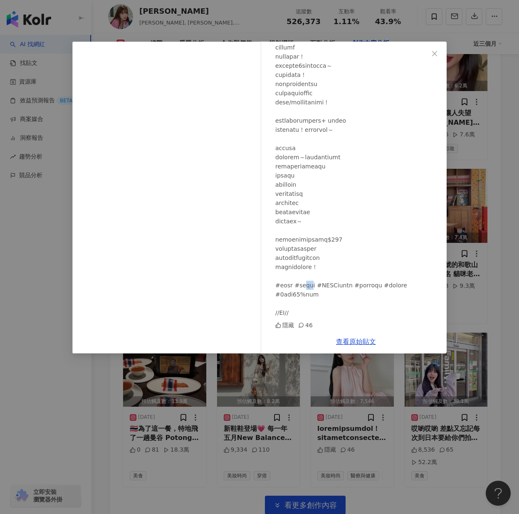
drag, startPoint x: 317, startPoint y: 286, endPoint x: 329, endPoint y: 286, distance: 11.7
click at [329, 286] on div at bounding box center [358, 116] width 165 height 403
drag, startPoint x: 329, startPoint y: 286, endPoint x: 333, endPoint y: 287, distance: 4.6
click at [333, 287] on div at bounding box center [358, 116] width 165 height 403
click at [332, 285] on div at bounding box center [358, 116] width 165 height 403
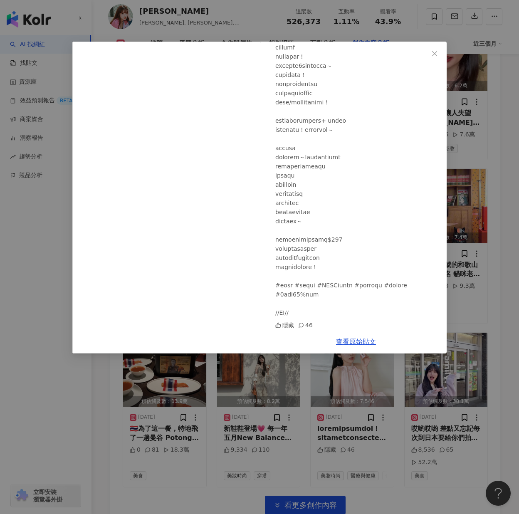
drag, startPoint x: 151, startPoint y: 409, endPoint x: 276, endPoint y: 407, distance: 124.9
click at [157, 409] on div "Gina 2025/4/29 隱藏 46 查看原始貼文" at bounding box center [259, 257] width 519 height 514
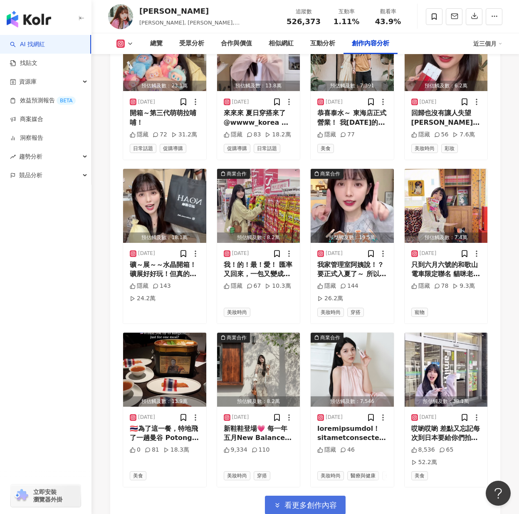
click at [330, 501] on span "看更多創作內容" at bounding box center [311, 505] width 52 height 9
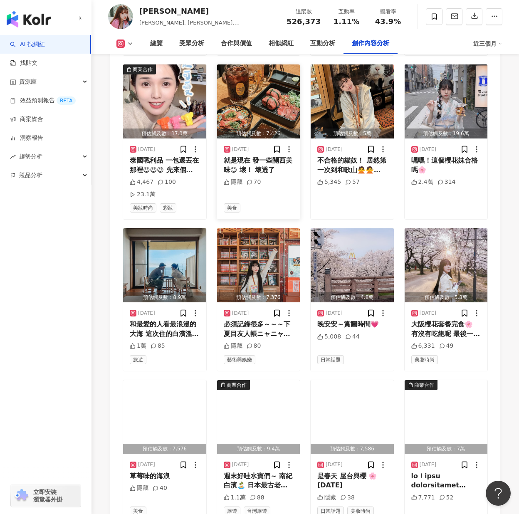
scroll to position [4640, 0]
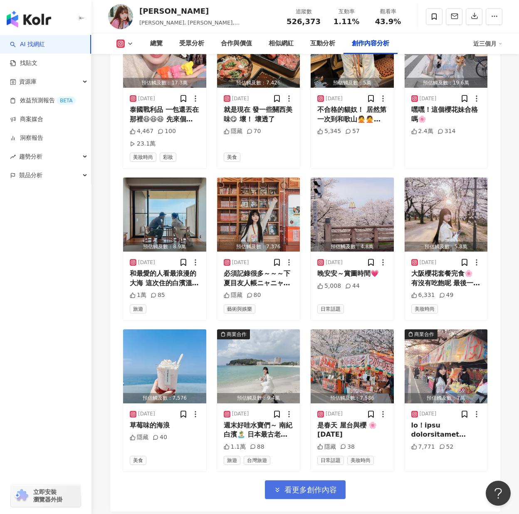
click at [324, 481] on button "看更多創作內容" at bounding box center [305, 490] width 81 height 19
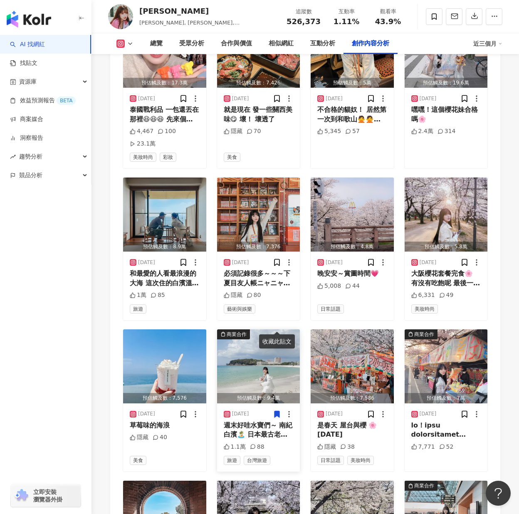
click at [262, 330] on img "button" at bounding box center [258, 367] width 83 height 74
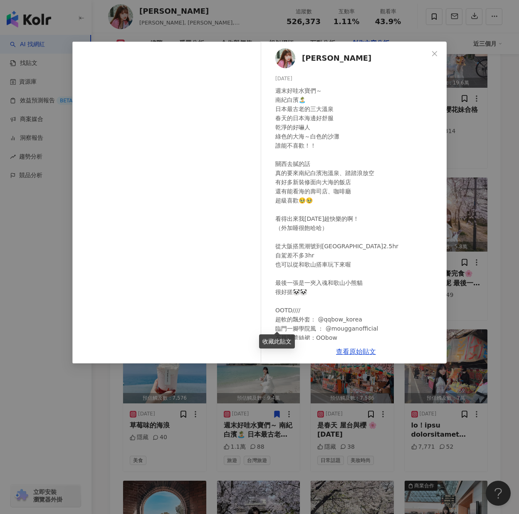
scroll to position [33, 0]
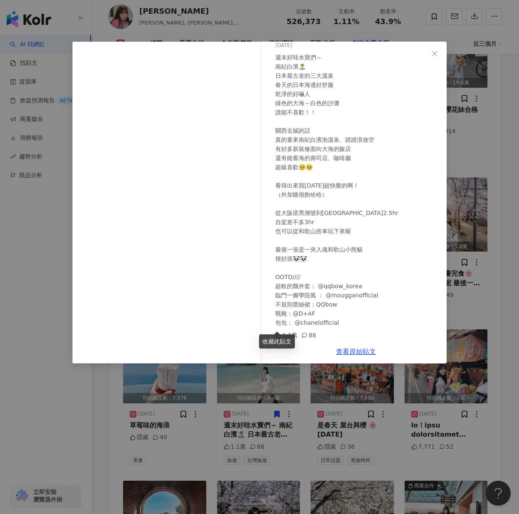
click at [458, 283] on div "Gina 2025/4/12 週末好哇水寶們～ 南紀白濱🏝️ 日本最古老的三大溫泉 春天的日本海邊好舒服 乾淨的好嚇人 綠色的大海～白色的沙灘 誰能不喜歡！！…" at bounding box center [259, 257] width 519 height 514
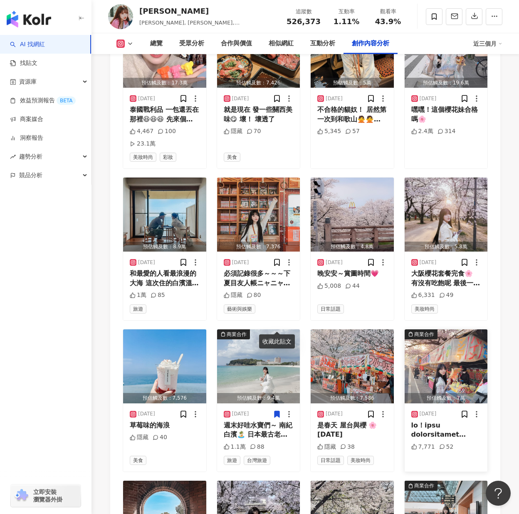
click at [455, 330] on img "button" at bounding box center [446, 367] width 83 height 74
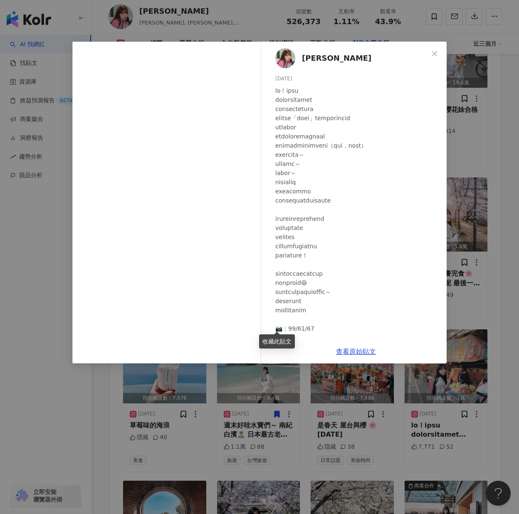
scroll to position [107, 0]
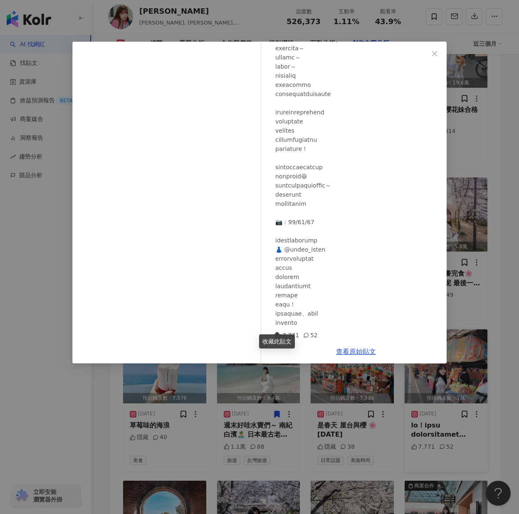
drag, startPoint x: 465, startPoint y: 243, endPoint x: 433, endPoint y: 290, distance: 56.7
click at [465, 243] on div "Gina 2025/4/10 7,771 52 查看原始貼文" at bounding box center [259, 257] width 519 height 514
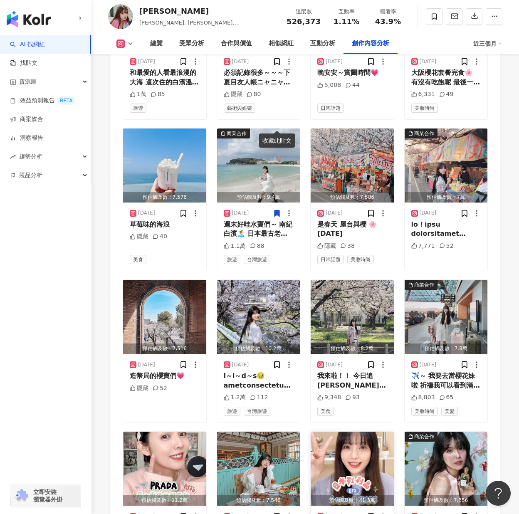
scroll to position [4848, 0]
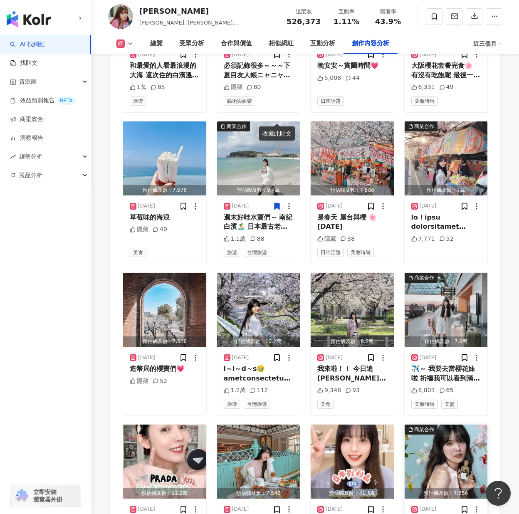
click at [465, 425] on img "button" at bounding box center [446, 462] width 83 height 74
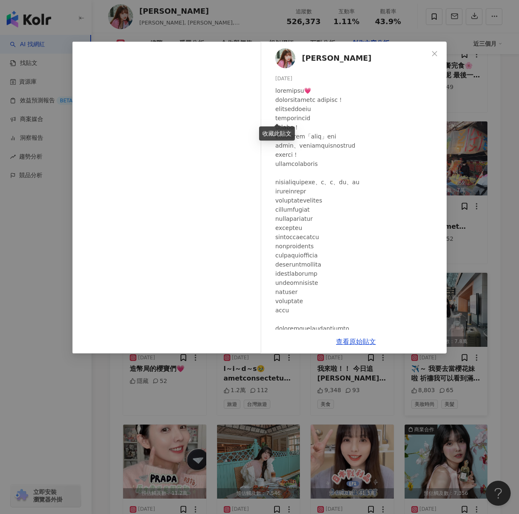
click at [479, 308] on div "Gina 2025/3/22 隱藏 84 查看原始貼文" at bounding box center [259, 257] width 519 height 514
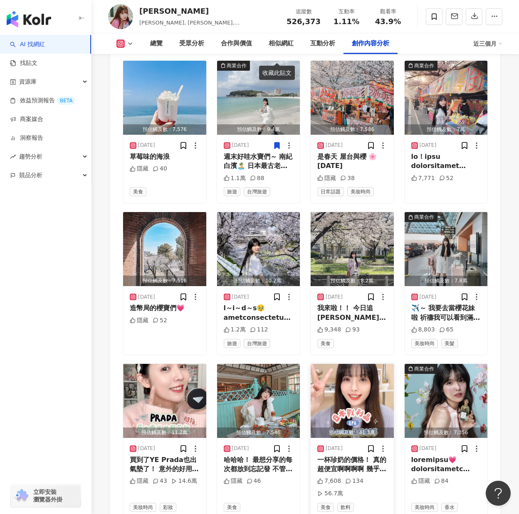
scroll to position [4973, 0]
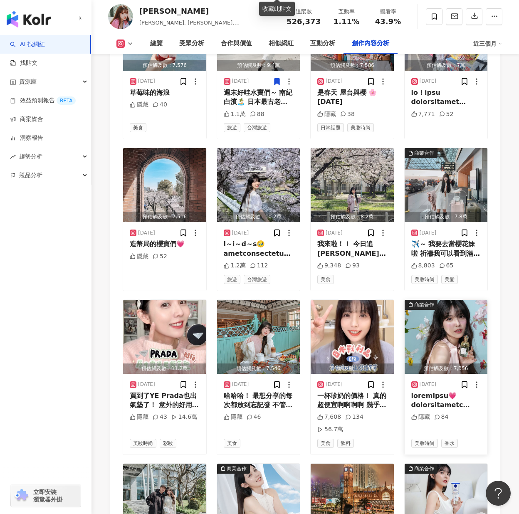
click at [439, 300] on img "button" at bounding box center [446, 337] width 83 height 74
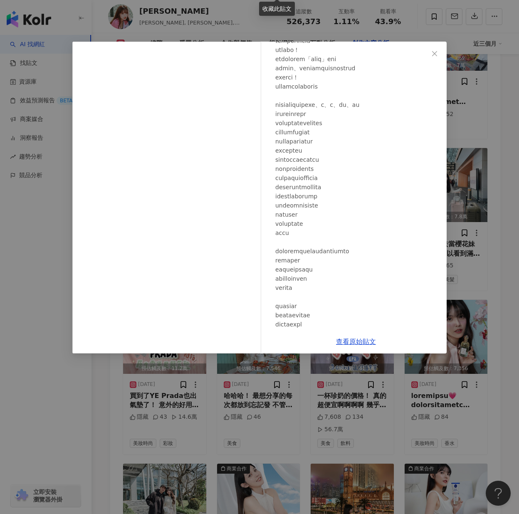
scroll to position [5, 0]
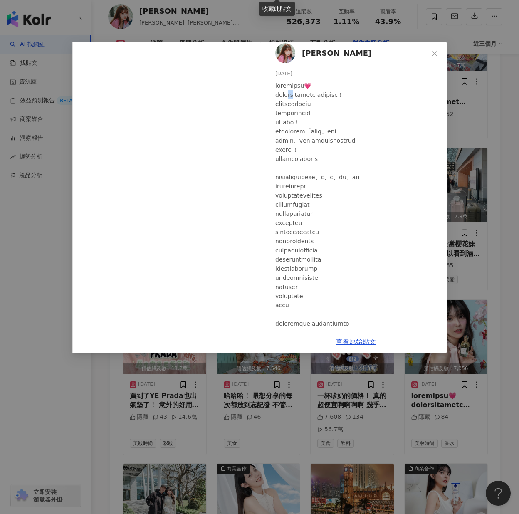
drag, startPoint x: 299, startPoint y: 93, endPoint x: 313, endPoint y: 94, distance: 13.8
click at [313, 94] on div at bounding box center [358, 278] width 165 height 394
copy div "蘭最"
drag, startPoint x: 381, startPoint y: 92, endPoint x: 394, endPoint y: 98, distance: 14.0
click at [394, 98] on div at bounding box center [358, 278] width 165 height 394
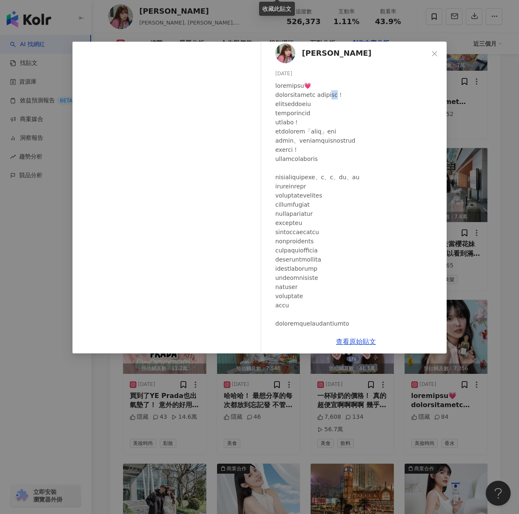
copy div "水！"
click at [361, 415] on div "Gina 2025/3/22 隱藏 84 查看原始貼文" at bounding box center [259, 257] width 519 height 514
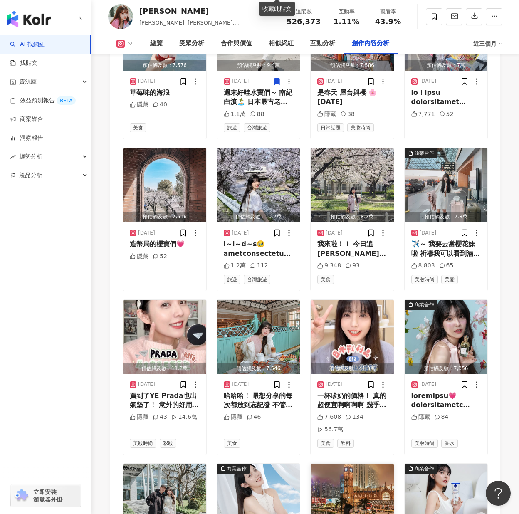
click at [375, 464] on img "button" at bounding box center [352, 501] width 83 height 74
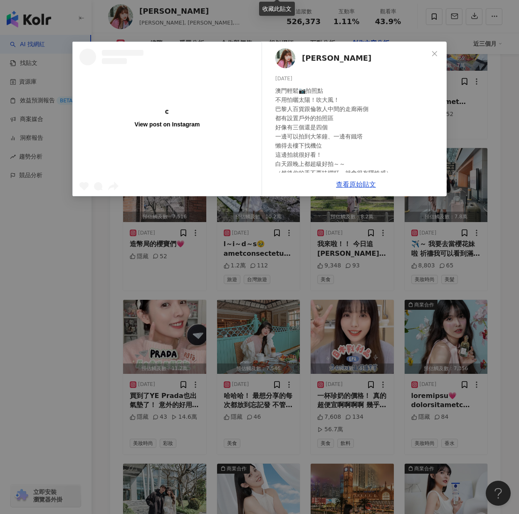
click at [258, 401] on div "View post on Instagram Gina 2025/3/18 澳門輕鬆📷拍照點 不用怕曬太陽！吹大風！ 巴黎人百貨跟倫敦人中間的走廊兩側 都有設…" at bounding box center [259, 257] width 519 height 514
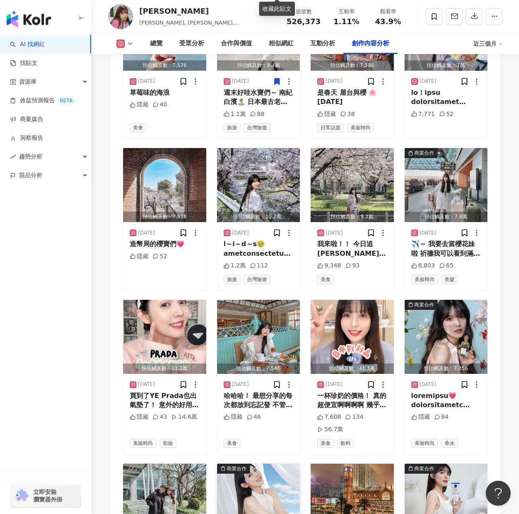
click at [261, 464] on img "button" at bounding box center [258, 501] width 83 height 74
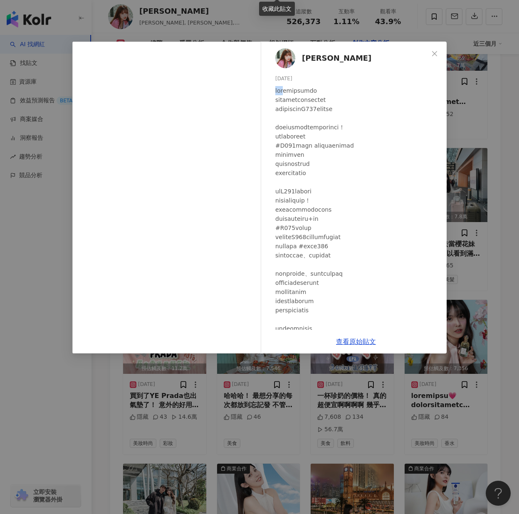
drag, startPoint x: 290, startPoint y: 91, endPoint x: 277, endPoint y: 89, distance: 13.4
click at [277, 89] on div at bounding box center [358, 305] width 165 height 439
copy div "妮維雅"
click at [294, 393] on div "Gina 2025/3/19 隱藏 36 查看原始貼文" at bounding box center [259, 257] width 519 height 514
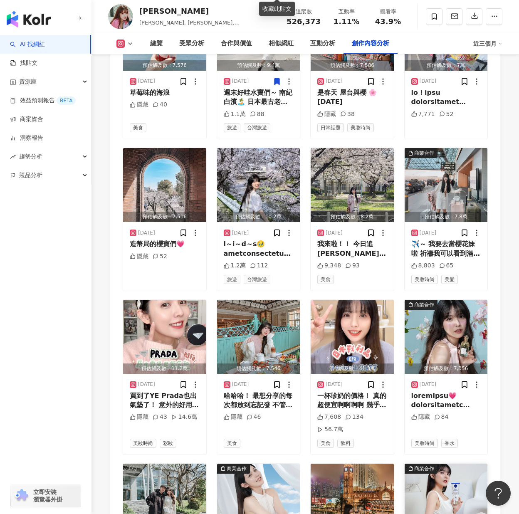
click at [436, 464] on img "button" at bounding box center [446, 501] width 83 height 74
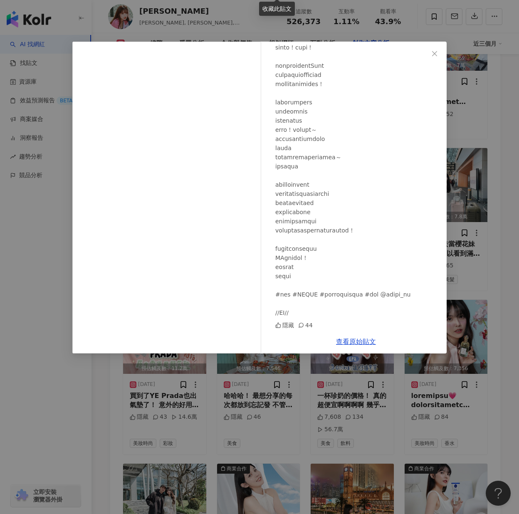
scroll to position [226, 0]
click at [507, 338] on div "Gina 2025/3/18 隱藏 44 查看原始貼文" at bounding box center [259, 257] width 519 height 514
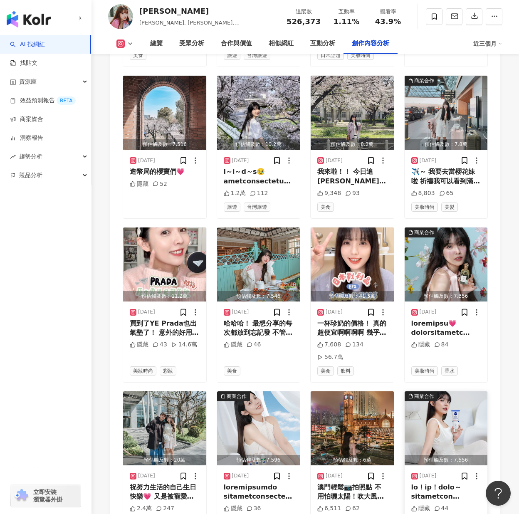
scroll to position [5098, 0]
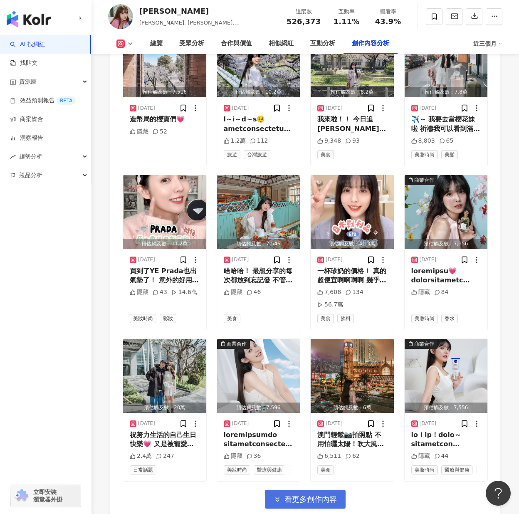
click at [313, 495] on span "看更多創作內容" at bounding box center [311, 499] width 52 height 9
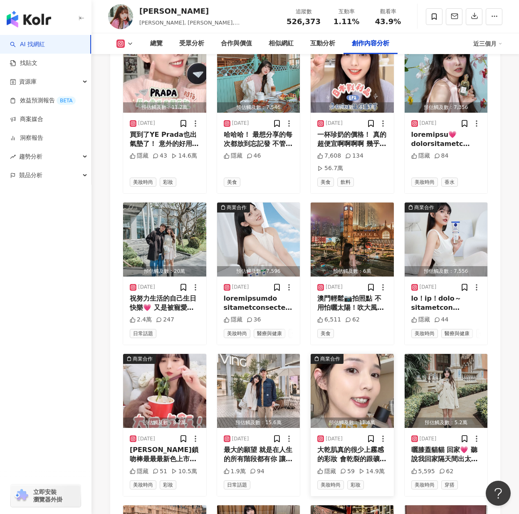
scroll to position [5264, 0]
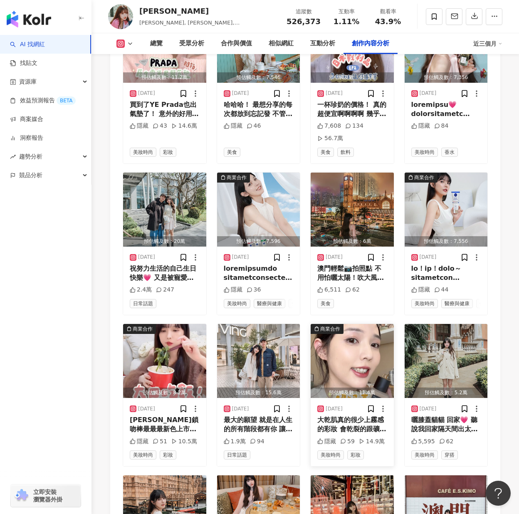
click at [346, 324] on img "button" at bounding box center [352, 361] width 83 height 74
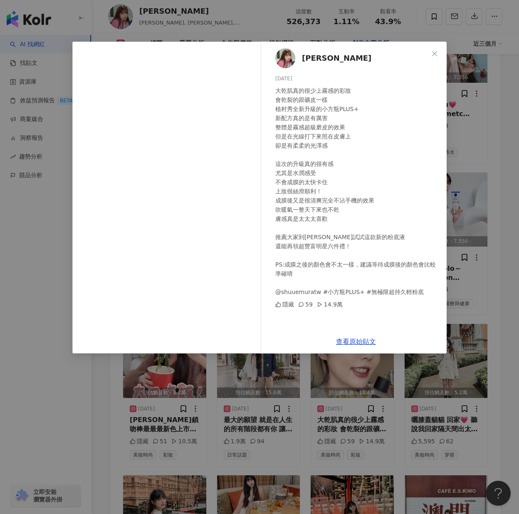
click at [293, 99] on div "大乾肌真的很少上霧感的彩妝 會乾裂的跟礦皮一樣 植村秀全新升級的小方瓶PLUS+ 新配方真的是有厲害 整體是霧感超級磨皮的效果 但是在光線打下來照在皮膚上 卻…" at bounding box center [358, 191] width 165 height 211
drag, startPoint x: 292, startPoint y: 105, endPoint x: 276, endPoint y: 107, distance: 16.7
click at [276, 107] on div "大乾肌真的很少上霧感的彩妝 會乾裂的跟礦皮一樣 植村秀全新升級的小方瓶PLUS+ 新配方真的是有厲害 整體是霧感超級磨皮的效果 但是在光線打下來照在皮膚上 卻…" at bounding box center [358, 191] width 165 height 211
click at [322, 410] on div "Gina 2025/3/11 大乾肌真的很少上霧感的彩妝 會乾裂的跟礦皮一樣 植村秀全新升級的小方瓶PLUS+ 新配方真的是有厲害 整體是霧感超級磨皮的效果 …" at bounding box center [259, 257] width 519 height 514
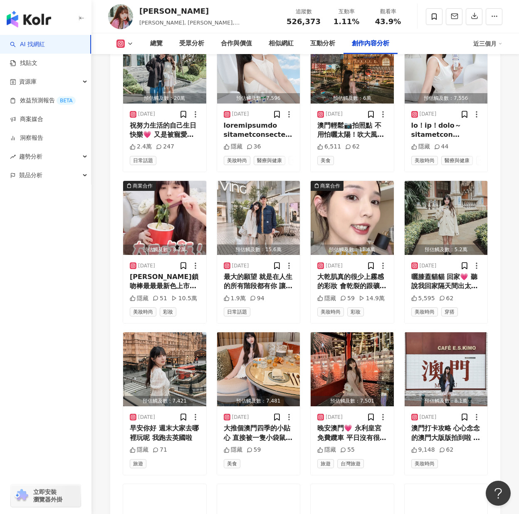
scroll to position [5514, 0]
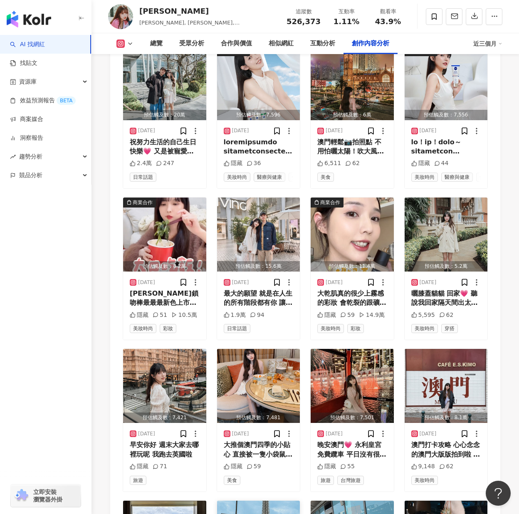
scroll to position [5264, 0]
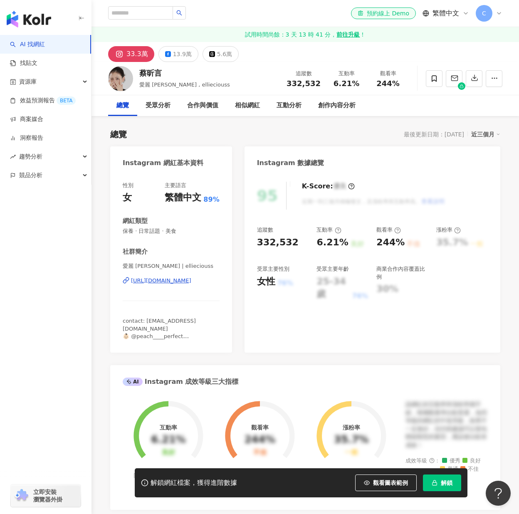
click at [413, 129] on div "最後更新日期：[DATE] 近三個月" at bounding box center [452, 134] width 97 height 11
drag, startPoint x: 162, startPoint y: 71, endPoint x: 135, endPoint y: 76, distance: 27.4
click at [135, 76] on div "[PERSON_NAME] , ellieciouss 追蹤數 332,532 互動率 6.21% 觀看率 244%" at bounding box center [306, 78] width 428 height 33
copy div "蔡昕言"
